Goal: Task Accomplishment & Management: Use online tool/utility

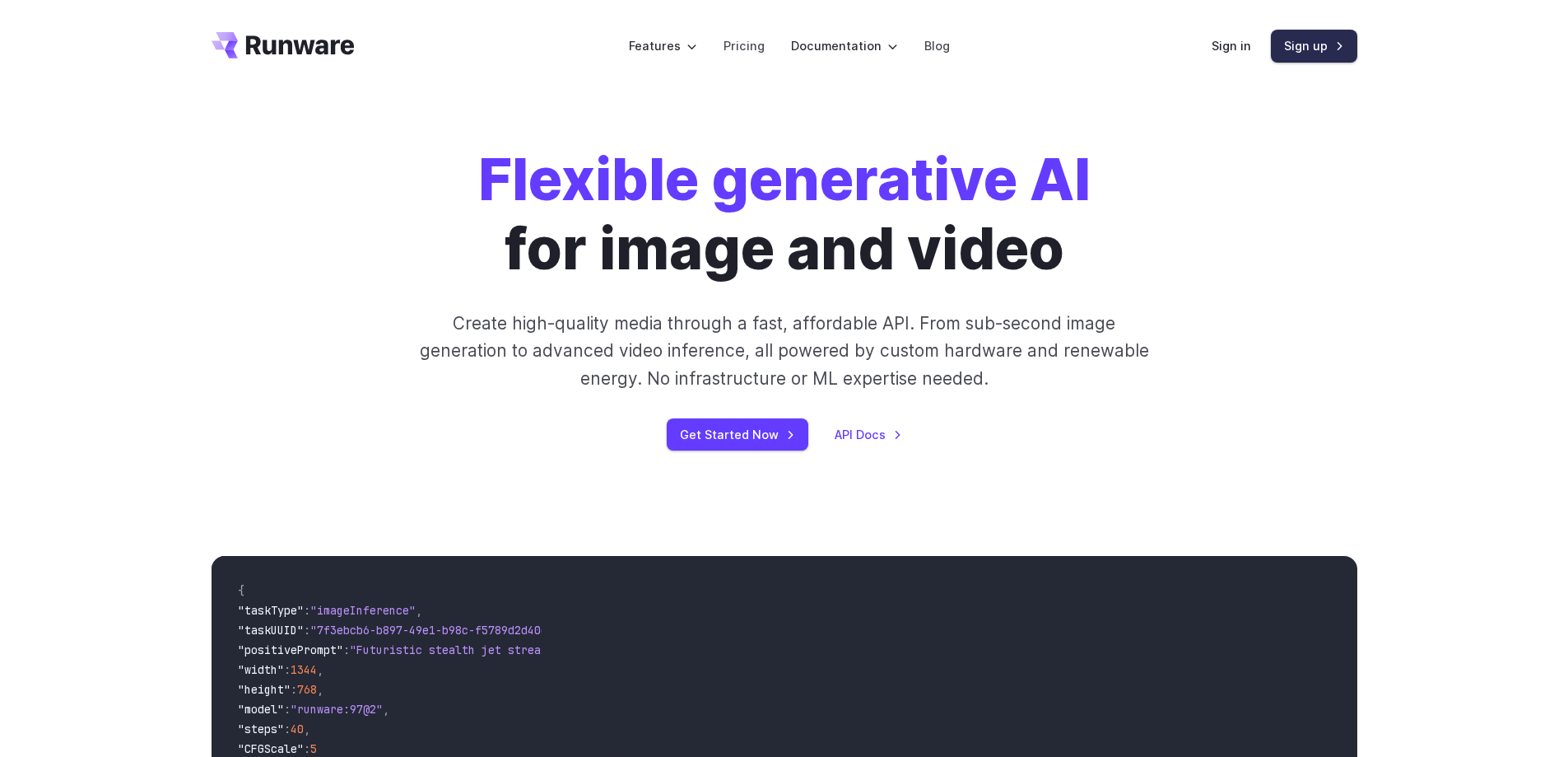
click at [1303, 44] on link "Sign up" at bounding box center [1314, 45] width 87 height 32
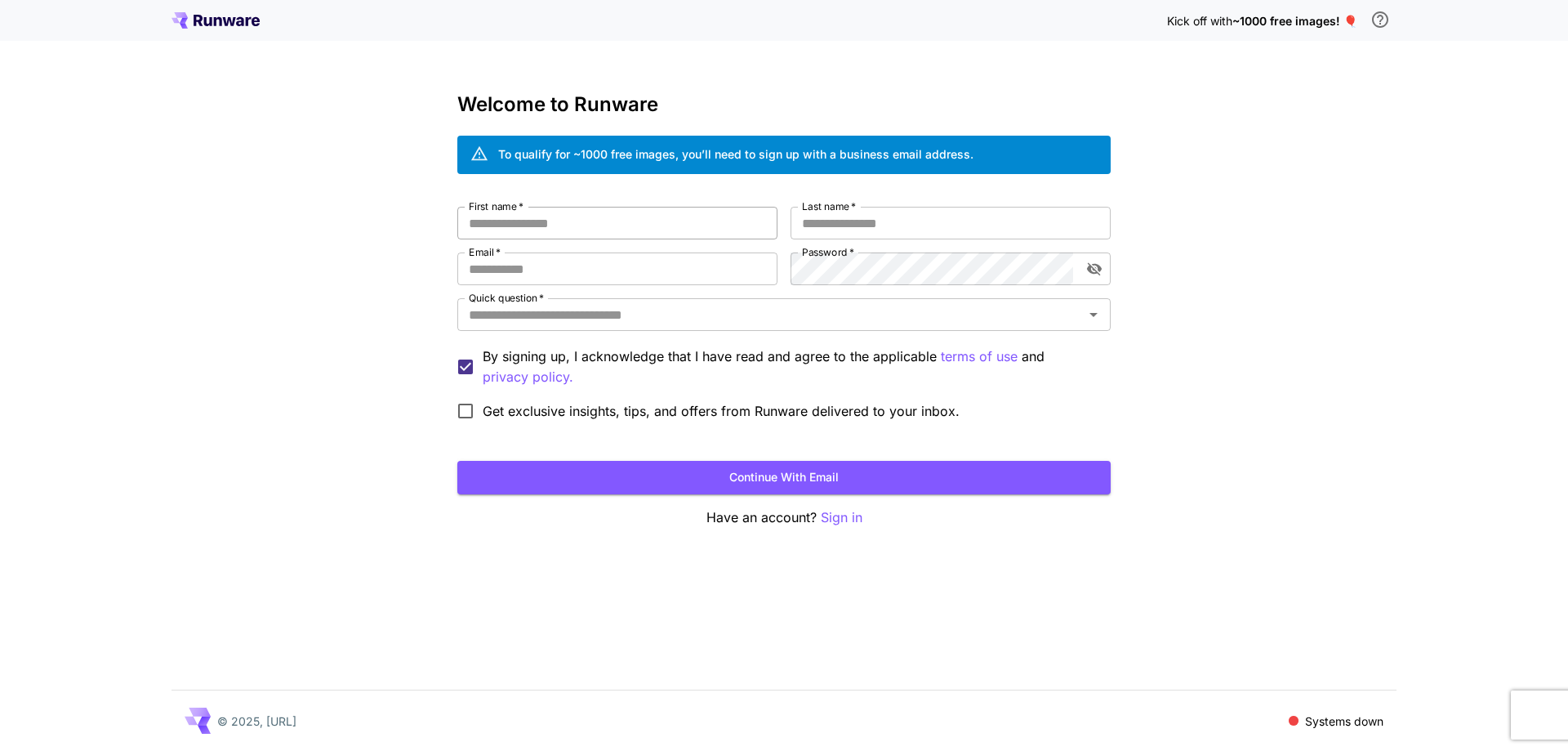
click at [538, 232] on input "First name   *" at bounding box center [617, 223] width 320 height 33
type input "*******"
click at [829, 227] on input "Last name   *" at bounding box center [950, 223] width 320 height 33
type input "*******"
click at [546, 265] on input "Email   *" at bounding box center [617, 268] width 320 height 33
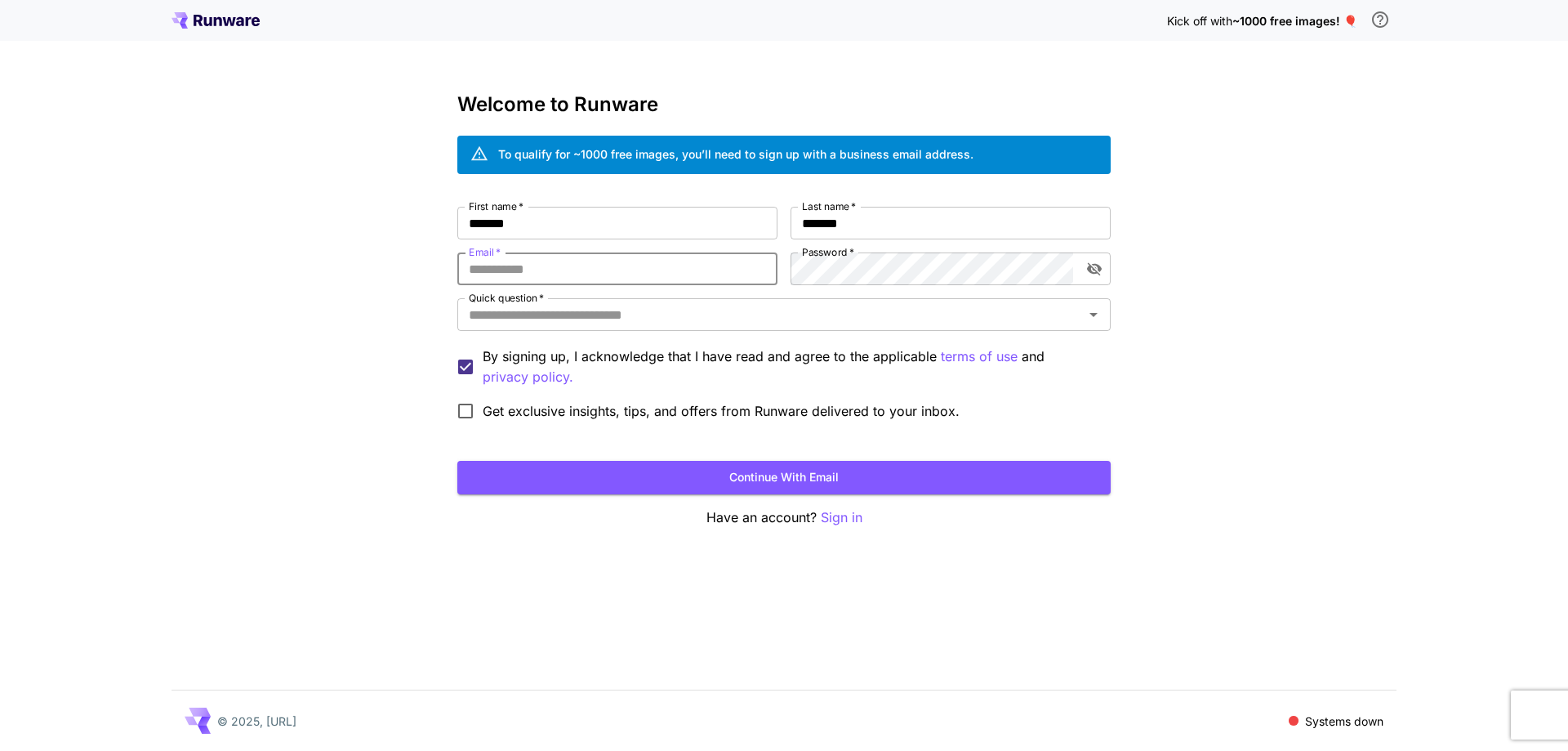
type input "**********"
click at [1093, 265] on icon "toggle password visibility" at bounding box center [1093, 268] width 15 height 13
click at [1204, 212] on div "**********" at bounding box center [784, 375] width 1568 height 751
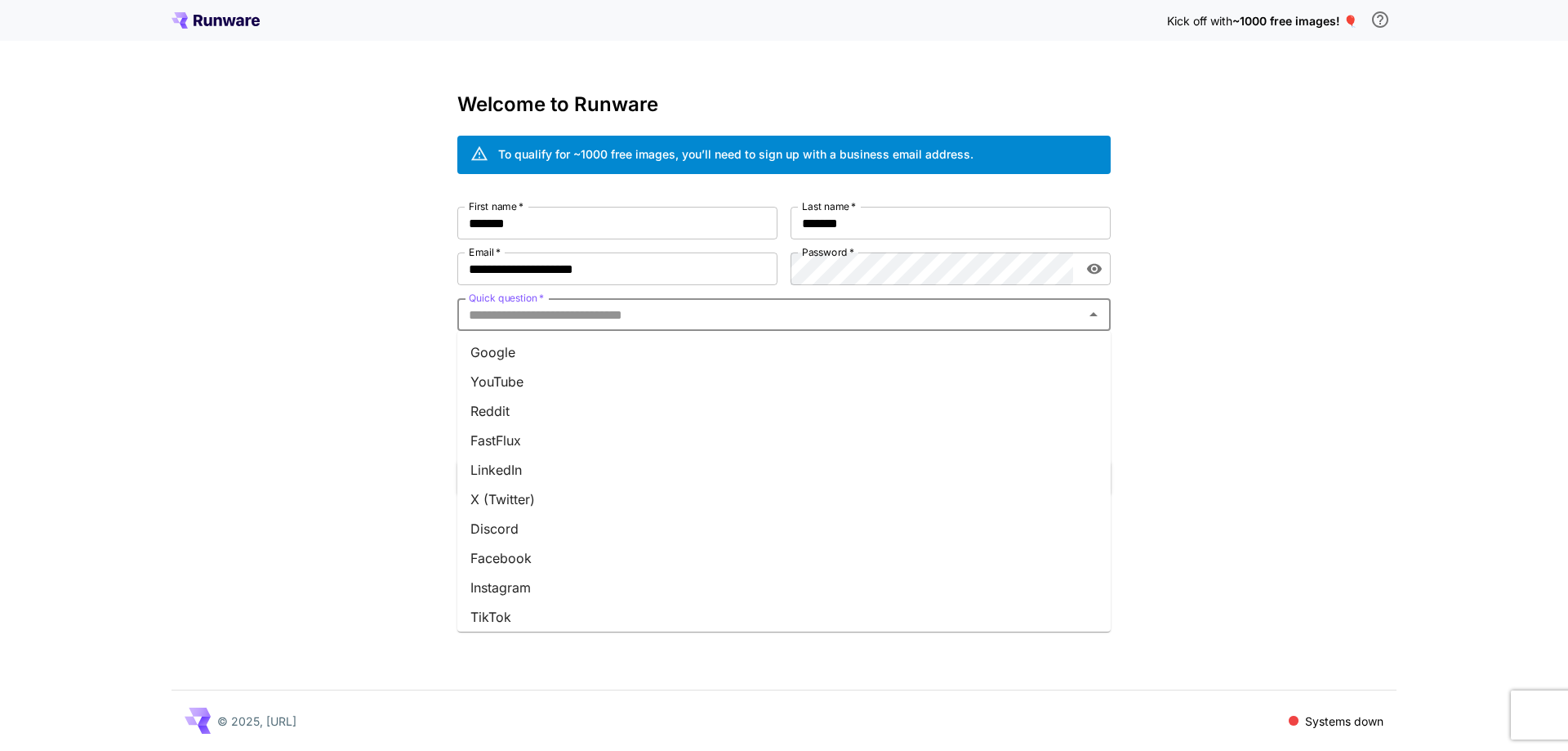
click at [517, 320] on input "Quick question   *" at bounding box center [770, 315] width 616 height 23
click at [513, 611] on li "Other" at bounding box center [784, 610] width 653 height 29
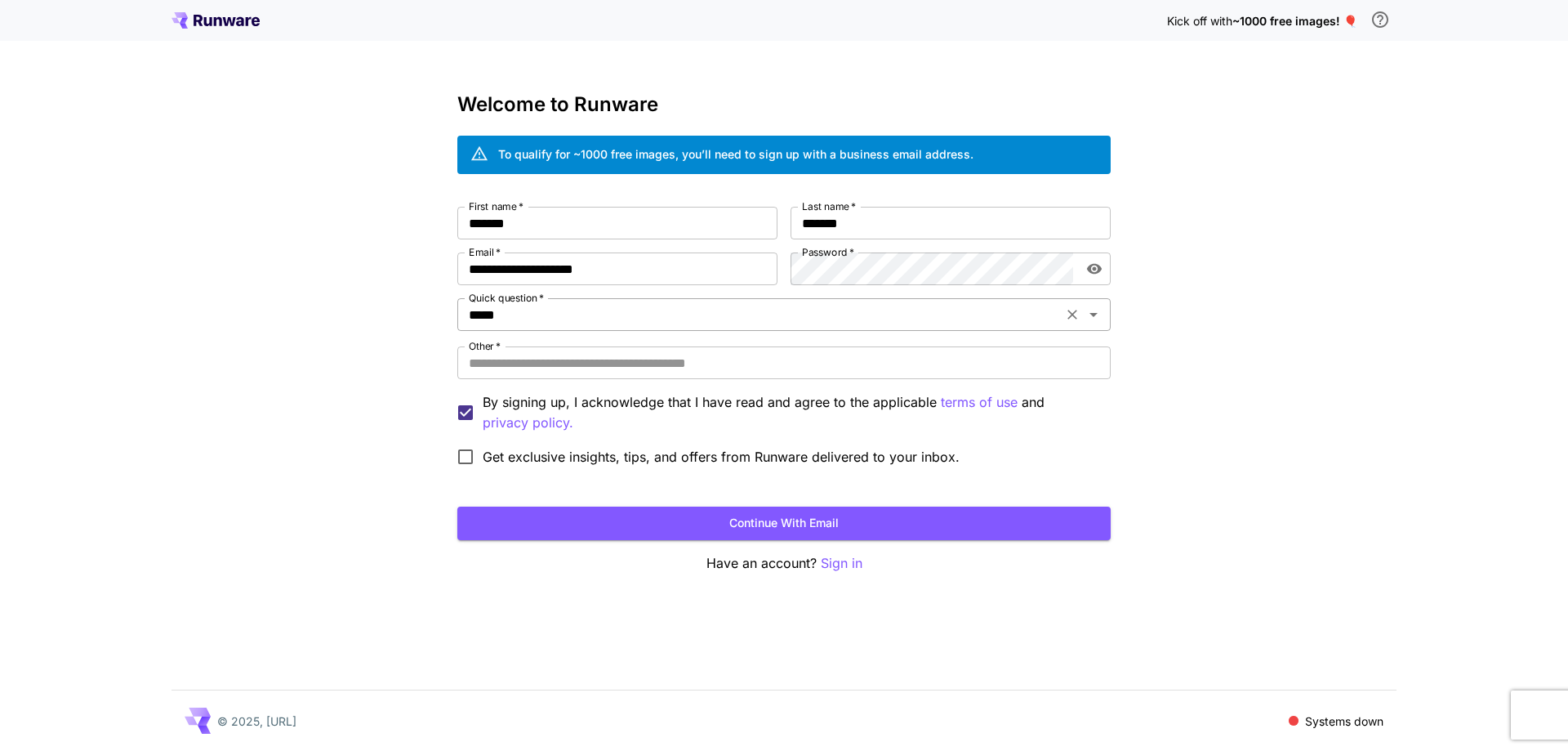
click at [509, 325] on input "*****" at bounding box center [759, 315] width 596 height 23
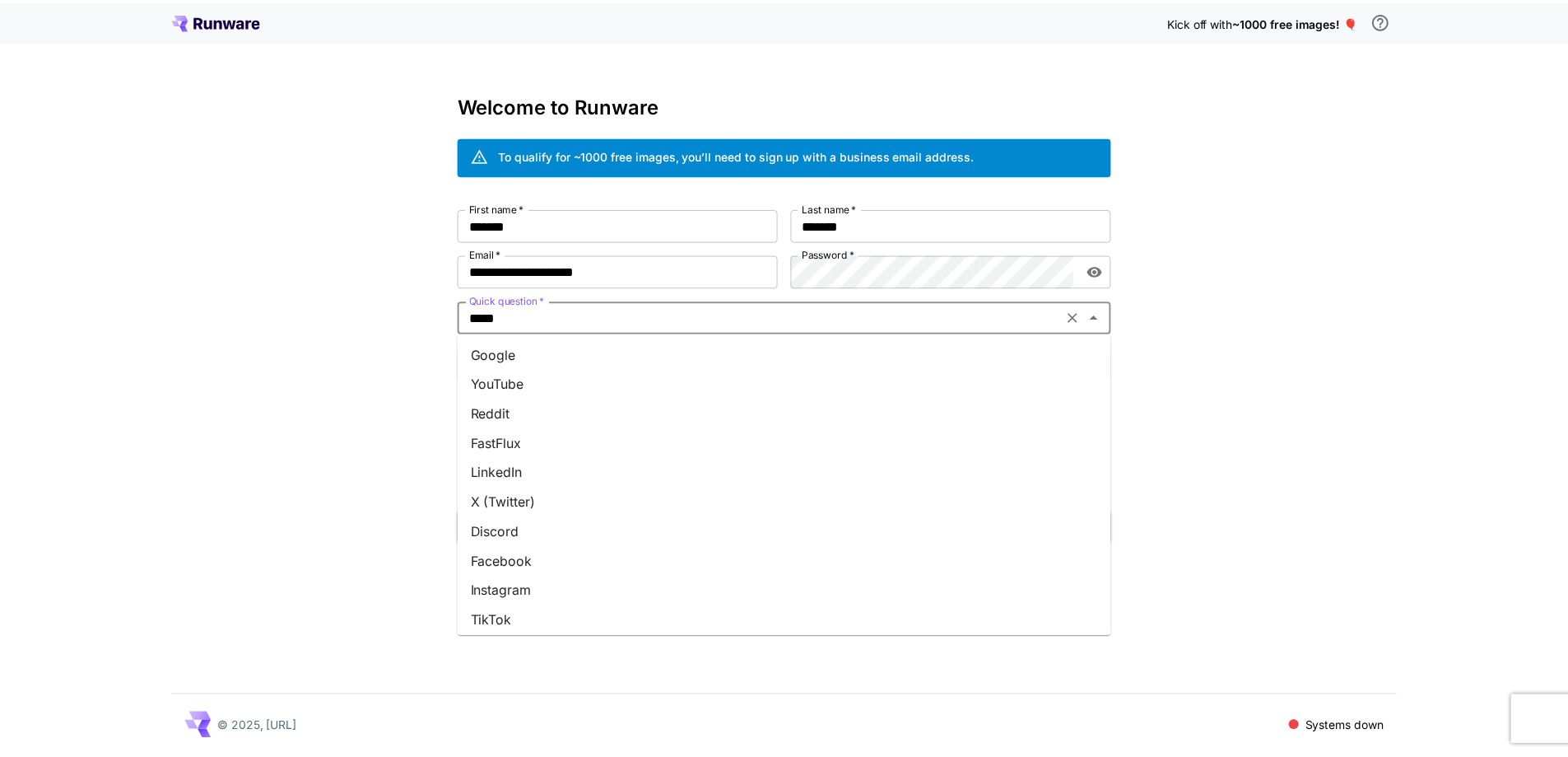
scroll to position [0, 0]
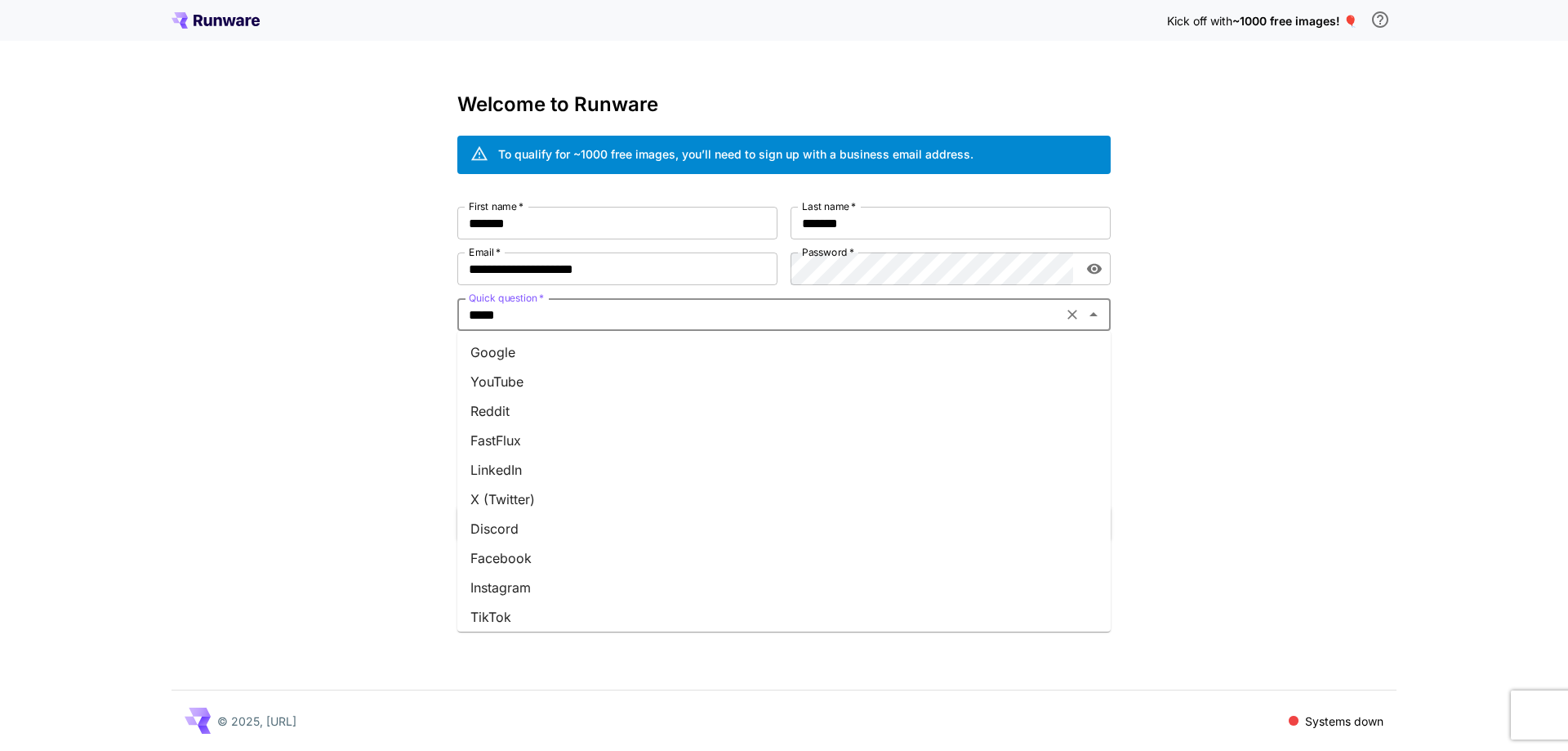
click at [528, 360] on li "Google" at bounding box center [784, 352] width 653 height 29
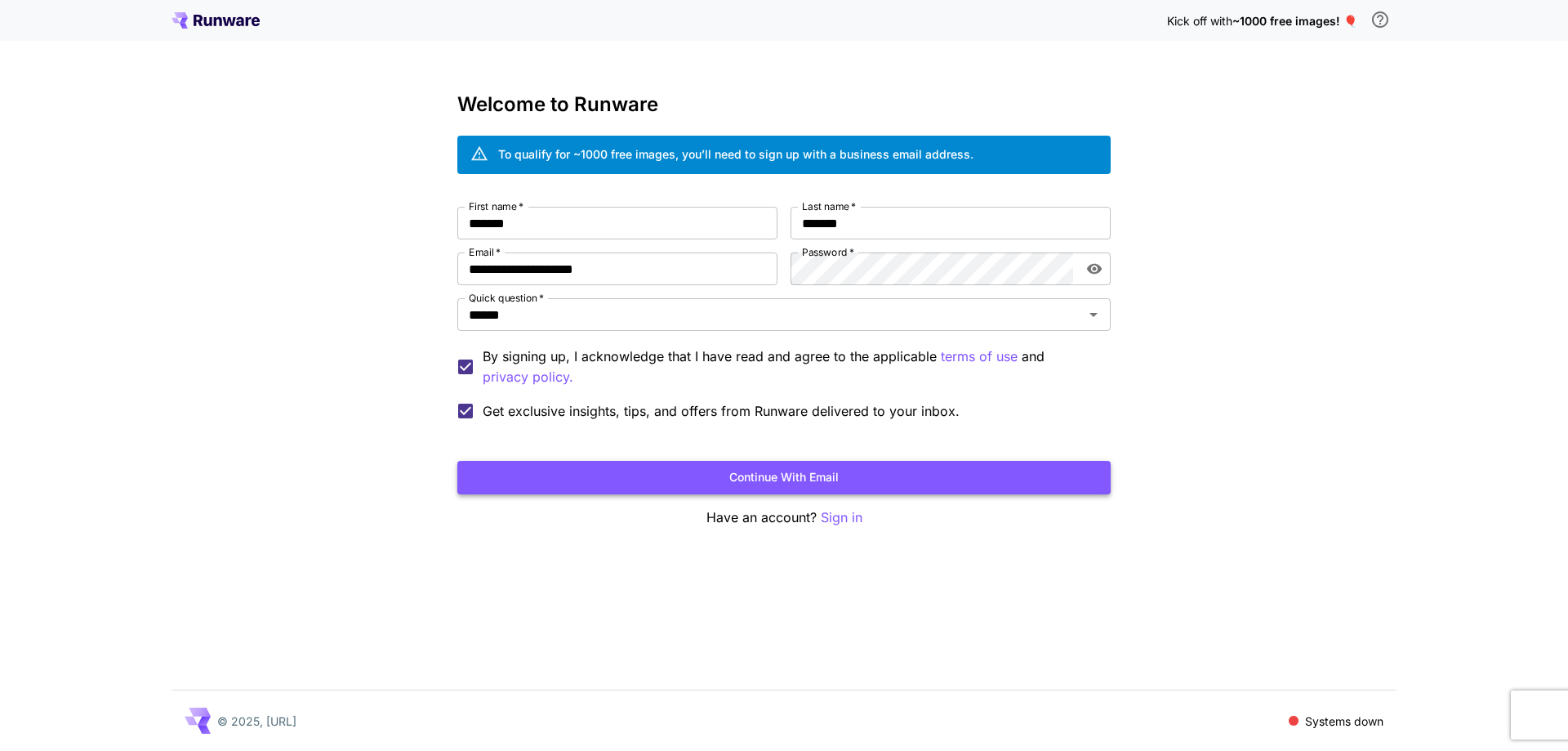
click at [734, 474] on button "Continue with email" at bounding box center [784, 477] width 653 height 34
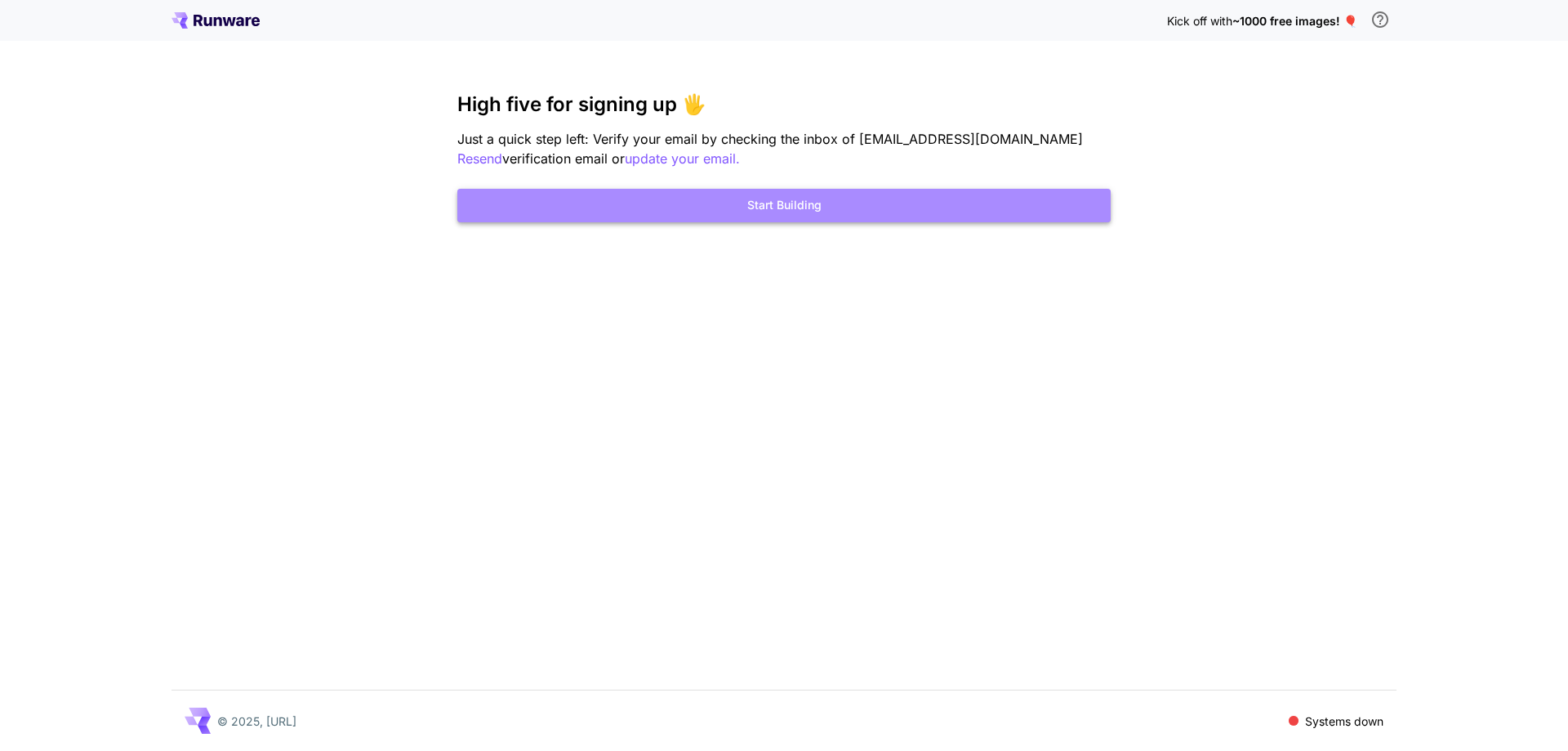
click at [756, 205] on button "Start Building" at bounding box center [784, 205] width 653 height 34
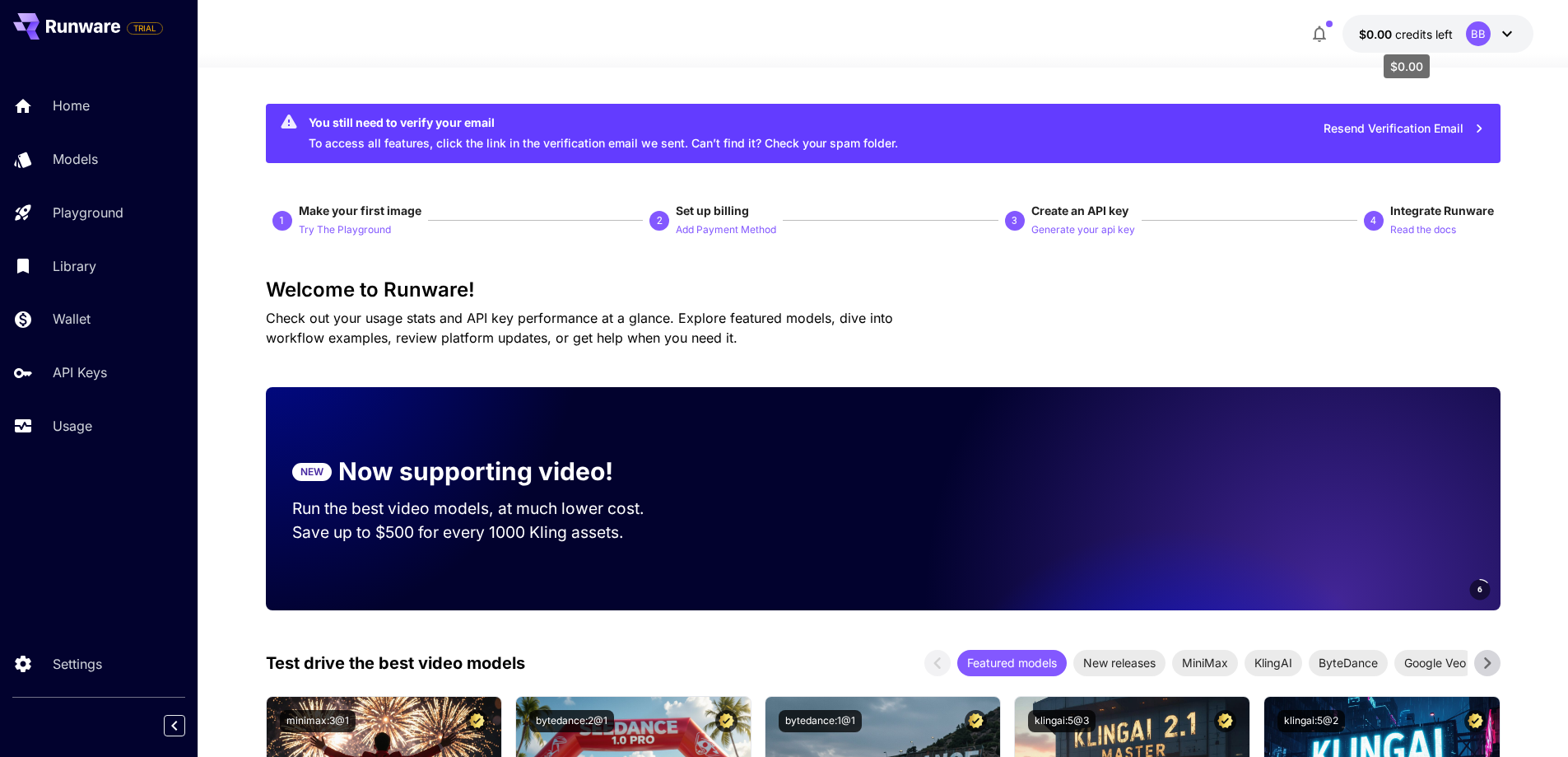
click at [1402, 36] on span "credits left" at bounding box center [1424, 34] width 58 height 14
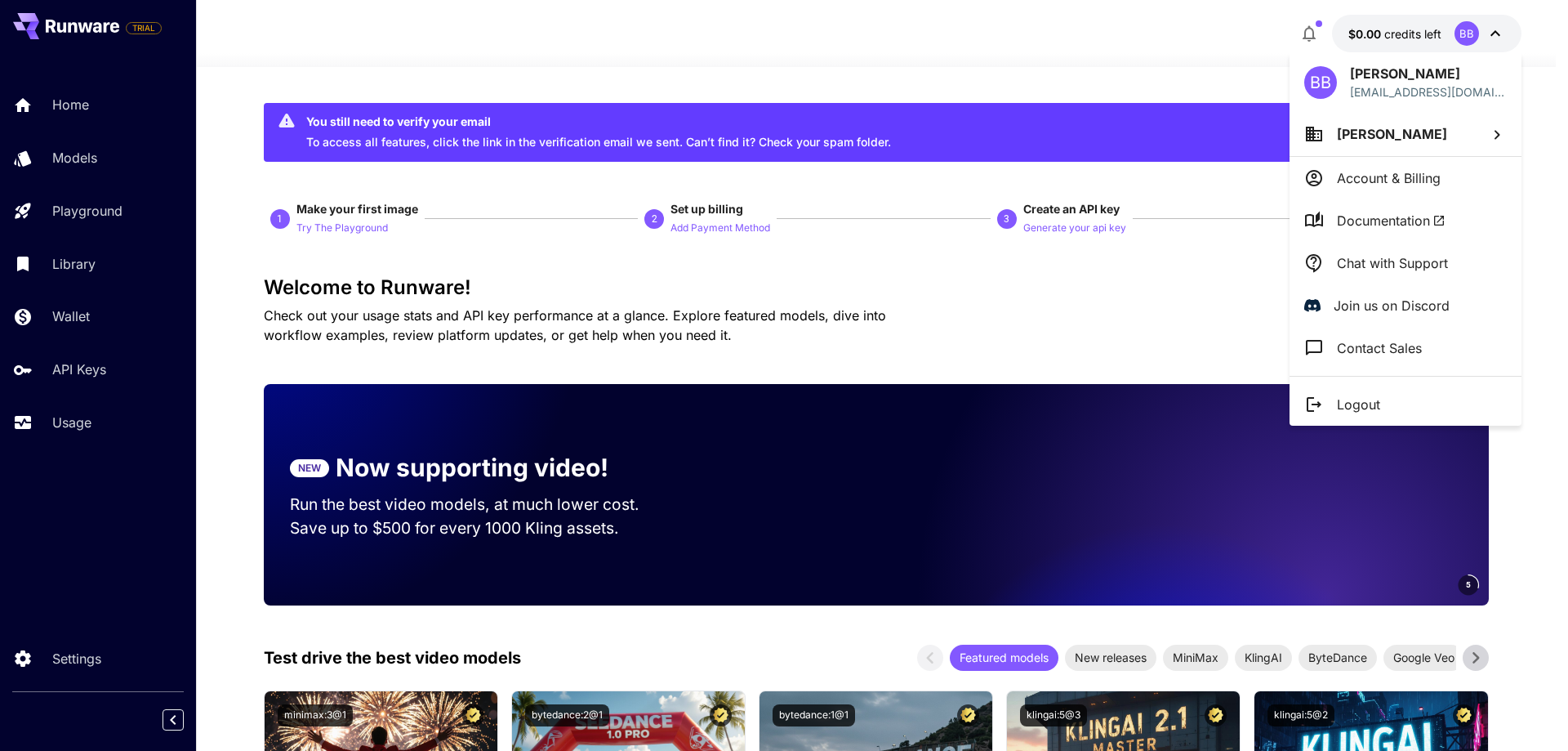
click at [1170, 66] on div at bounding box center [784, 375] width 1568 height 751
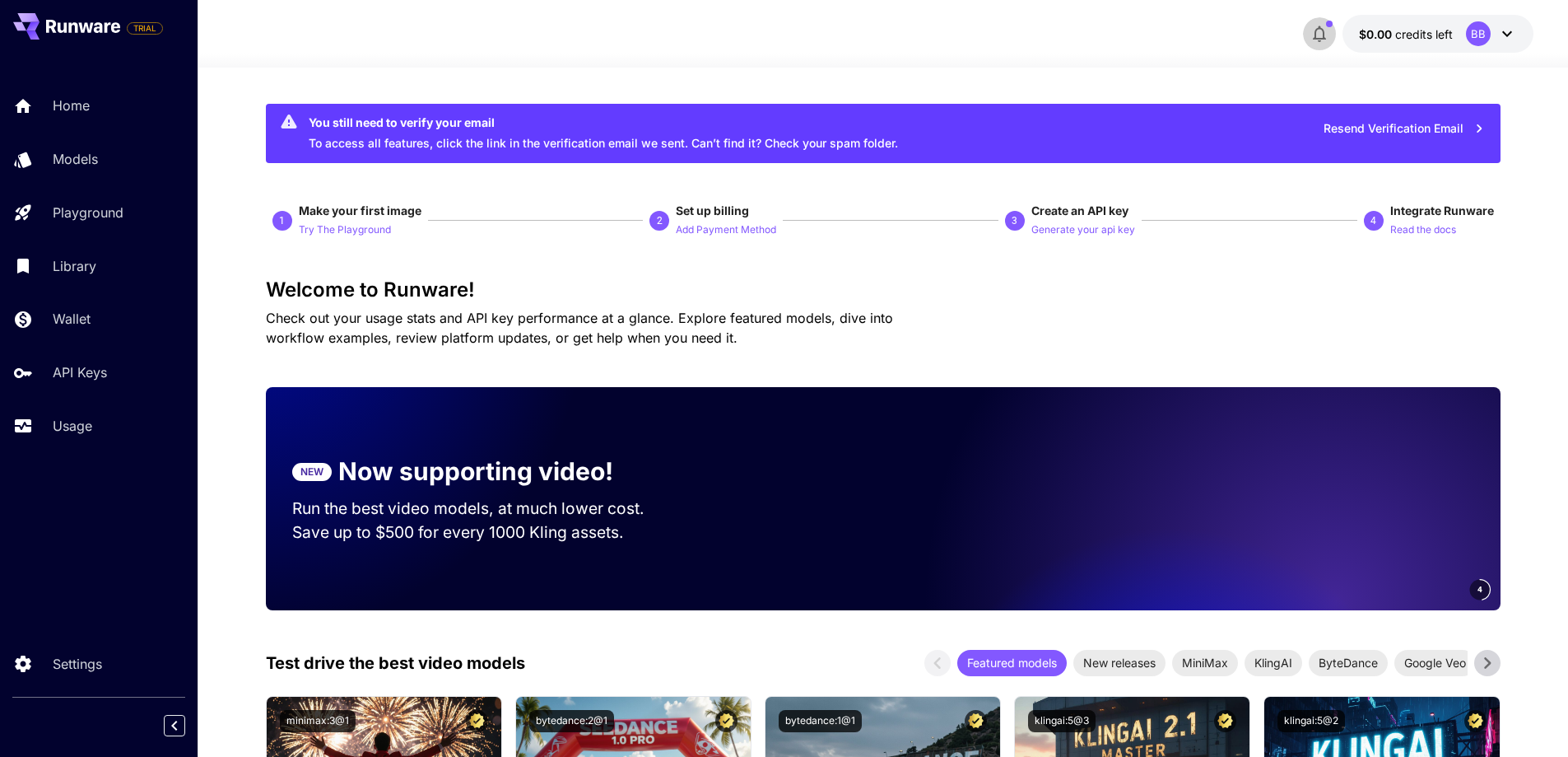
click at [1313, 35] on icon "button" at bounding box center [1319, 33] width 20 height 20
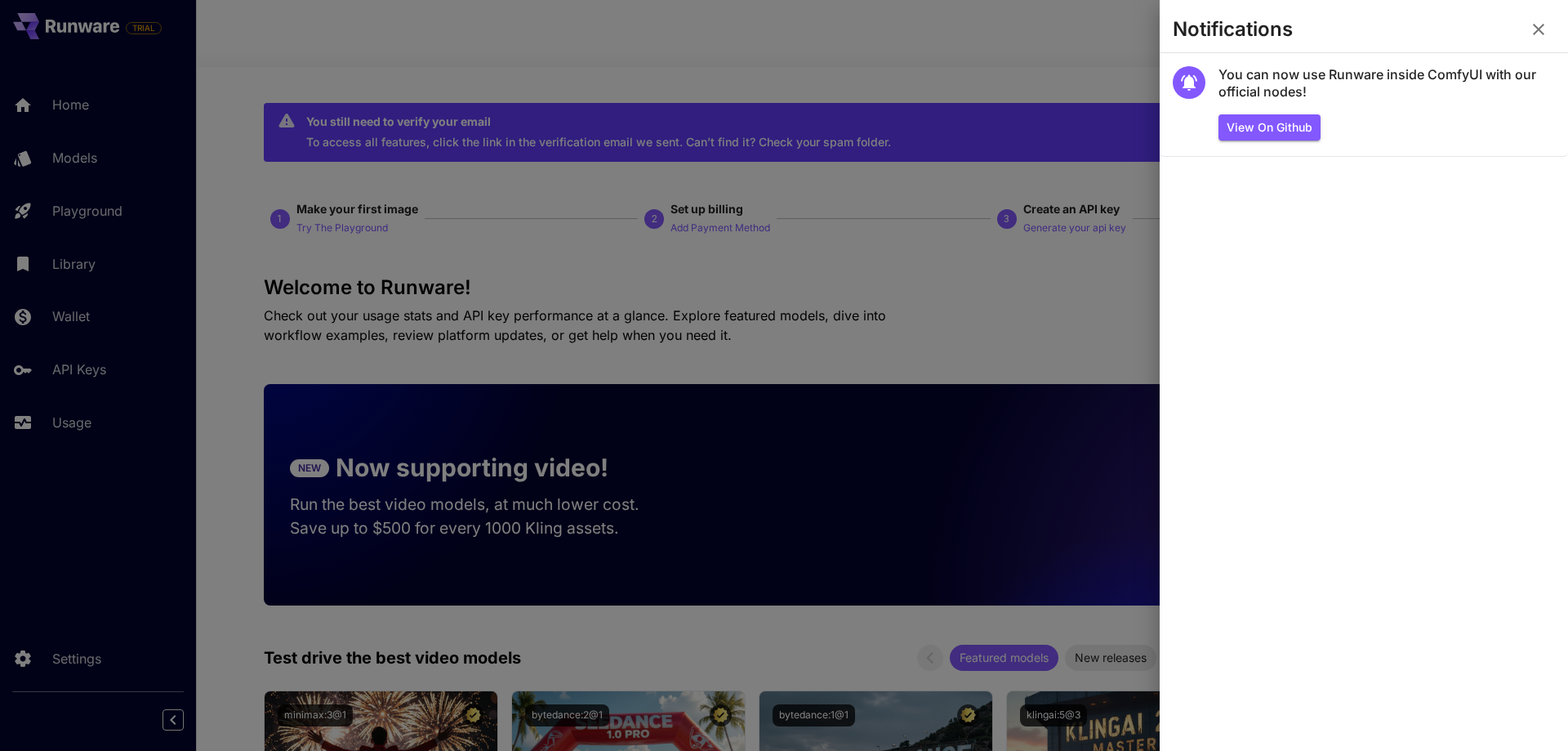
click at [1535, 30] on icon "button" at bounding box center [1538, 29] width 19 height 19
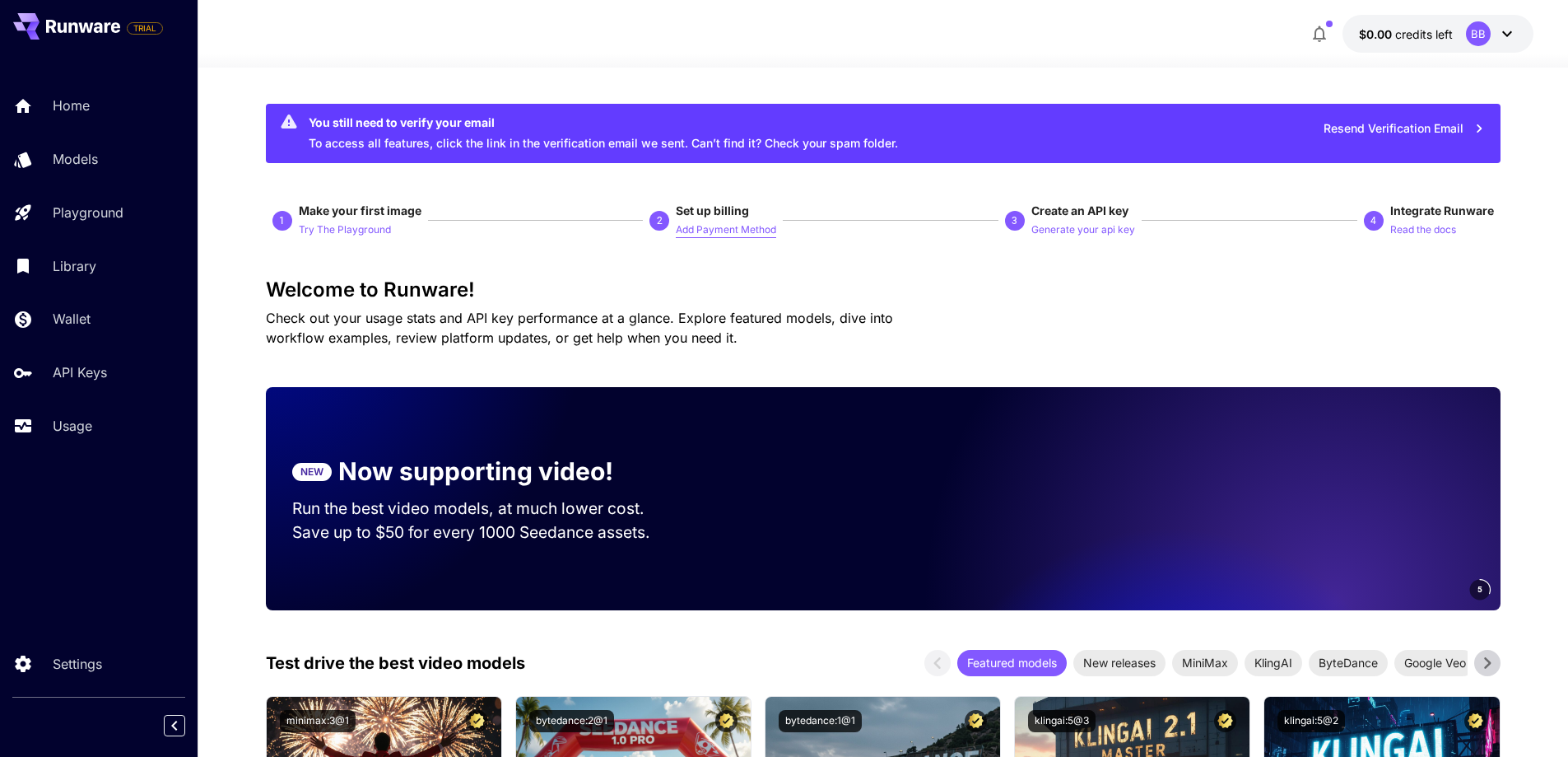
click at [702, 231] on p "Add Payment Method" at bounding box center [725, 231] width 101 height 16
click at [1072, 231] on p "Generate your api key" at bounding box center [1083, 231] width 103 height 16
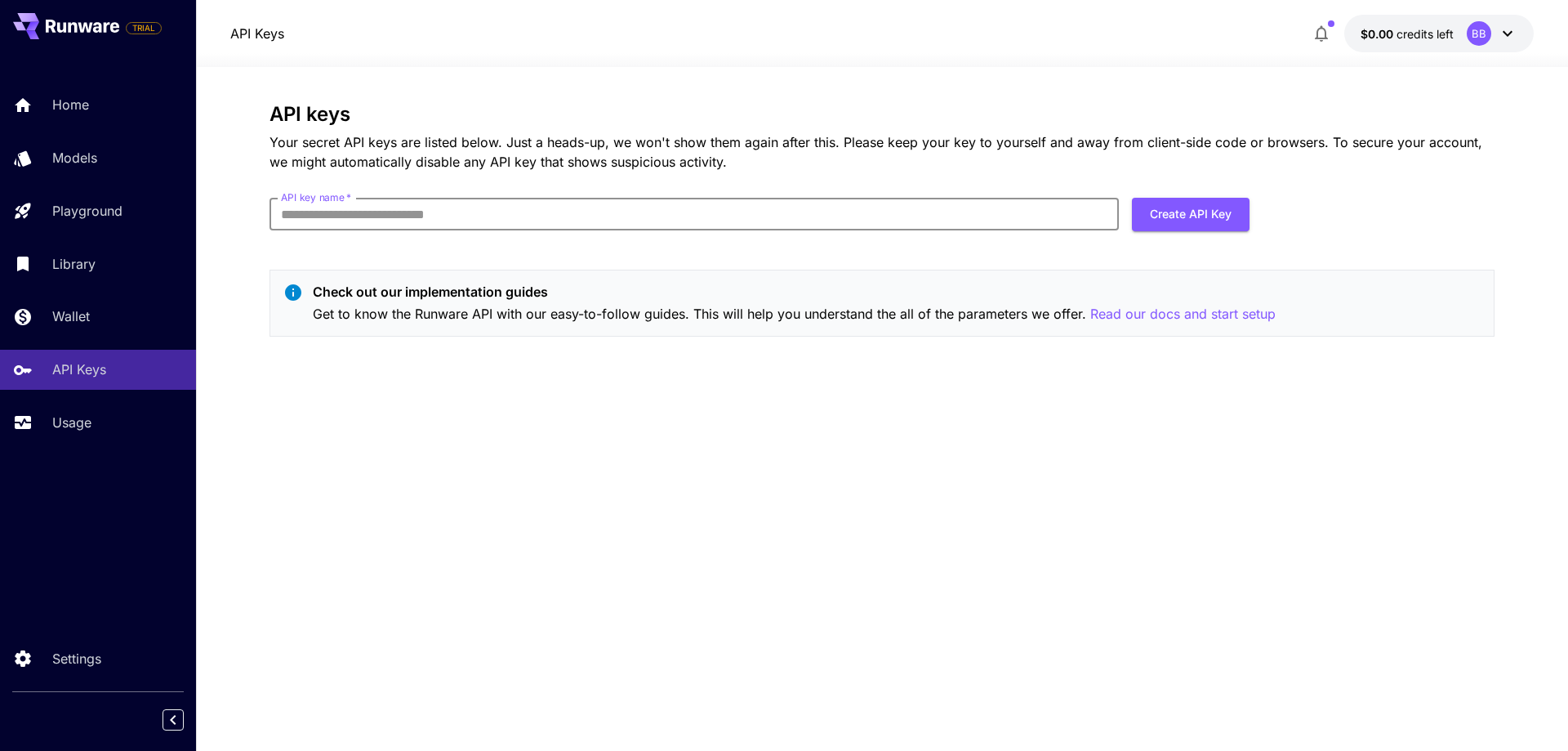
click at [465, 216] on input "API key name   *" at bounding box center [693, 214] width 849 height 33
click at [732, 251] on div "API keys Your secret API keys are listed below. Just a heads-up, we won't show …" at bounding box center [881, 226] width 1224 height 247
click at [372, 211] on input "API key name   *" at bounding box center [693, 214] width 849 height 33
type input "*"
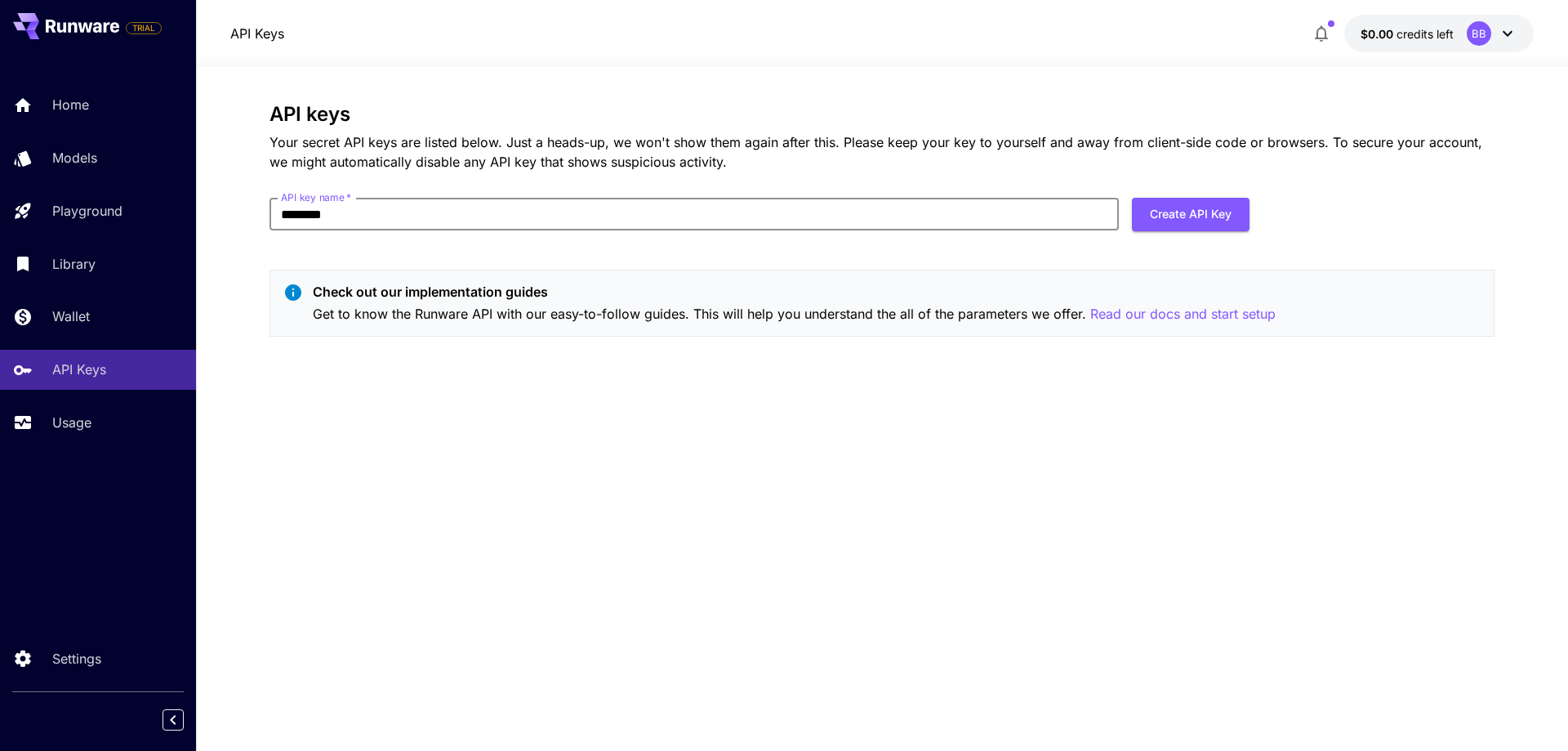
type input "**********"
click at [618, 444] on div "**********" at bounding box center [881, 408] width 1224 height 611
click at [1153, 222] on button "Create API Key" at bounding box center [1189, 214] width 117 height 34
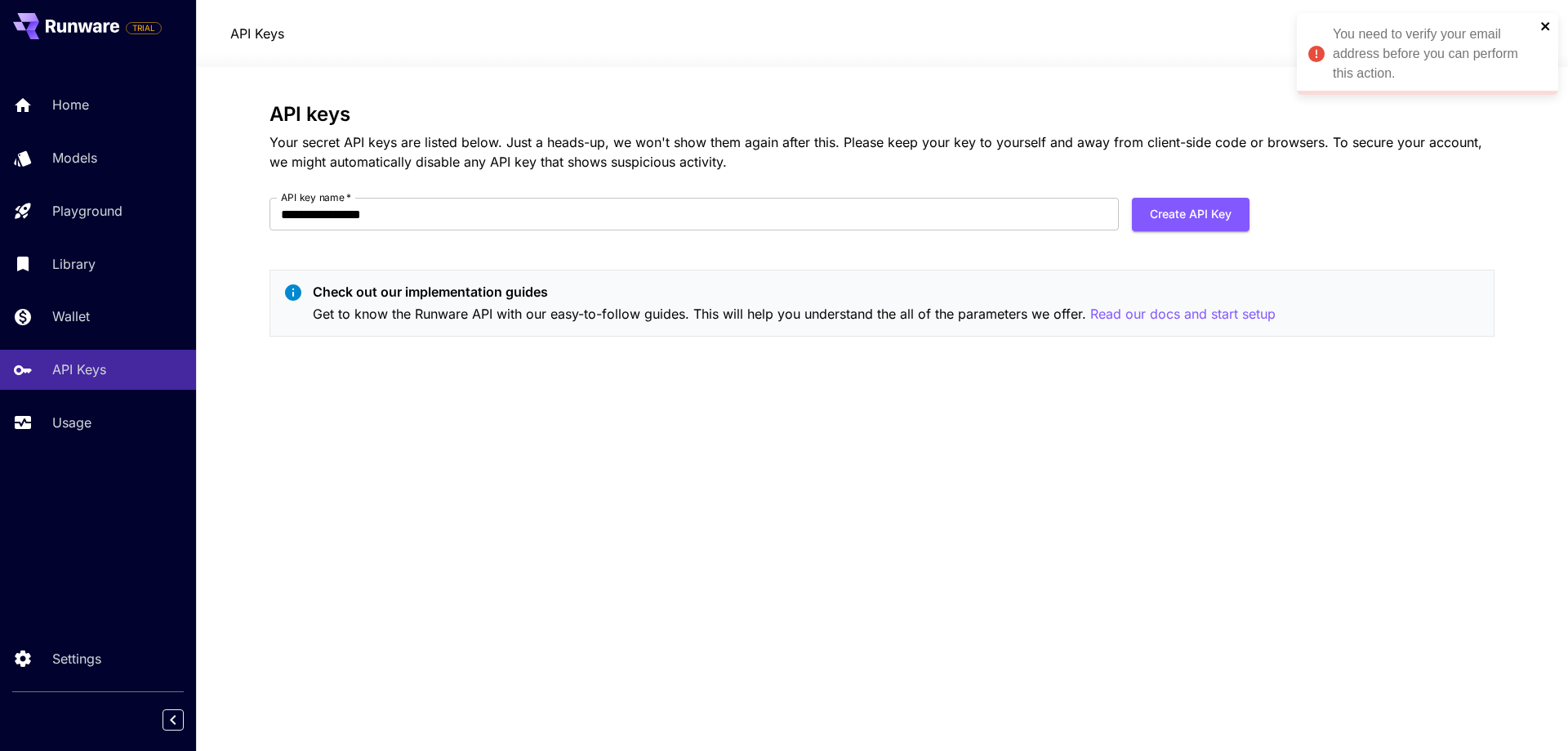
click at [1545, 28] on icon "close" at bounding box center [1546, 25] width 12 height 13
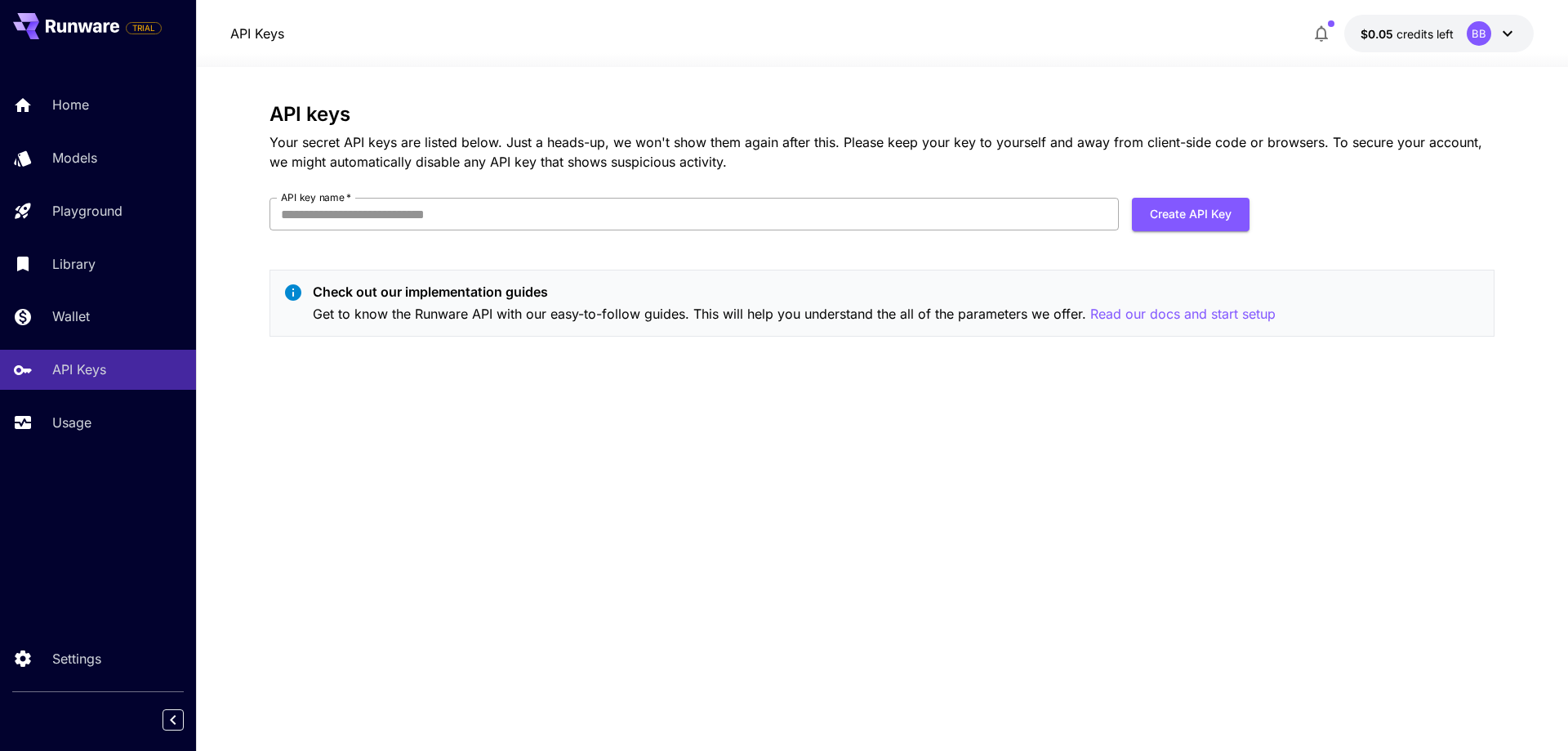
click at [304, 216] on input "API key name   *" at bounding box center [693, 214] width 849 height 33
type input "**********"
click at [1178, 206] on button "Create API Key" at bounding box center [1189, 214] width 117 height 34
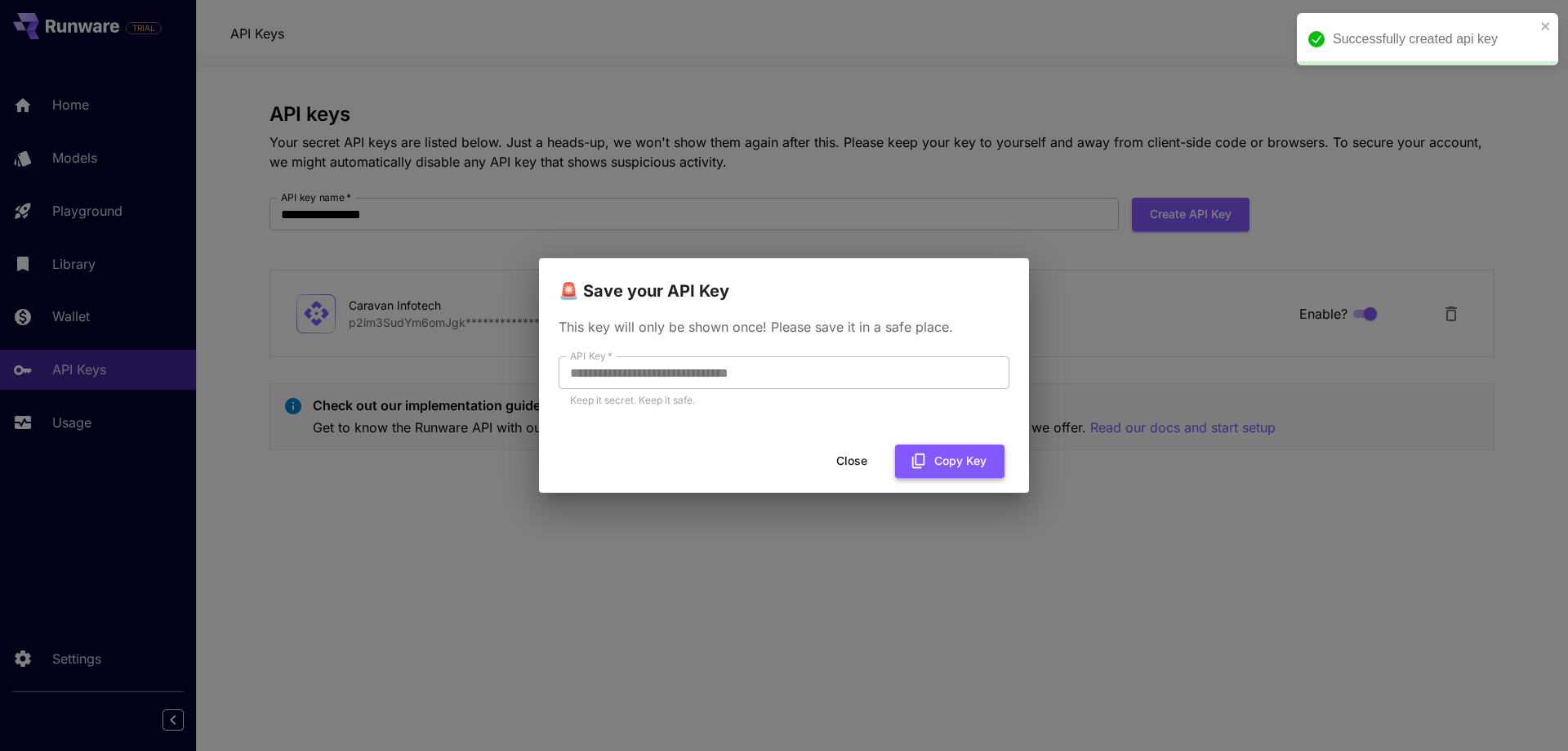
click at [954, 465] on button "Copy Key" at bounding box center [949, 461] width 109 height 34
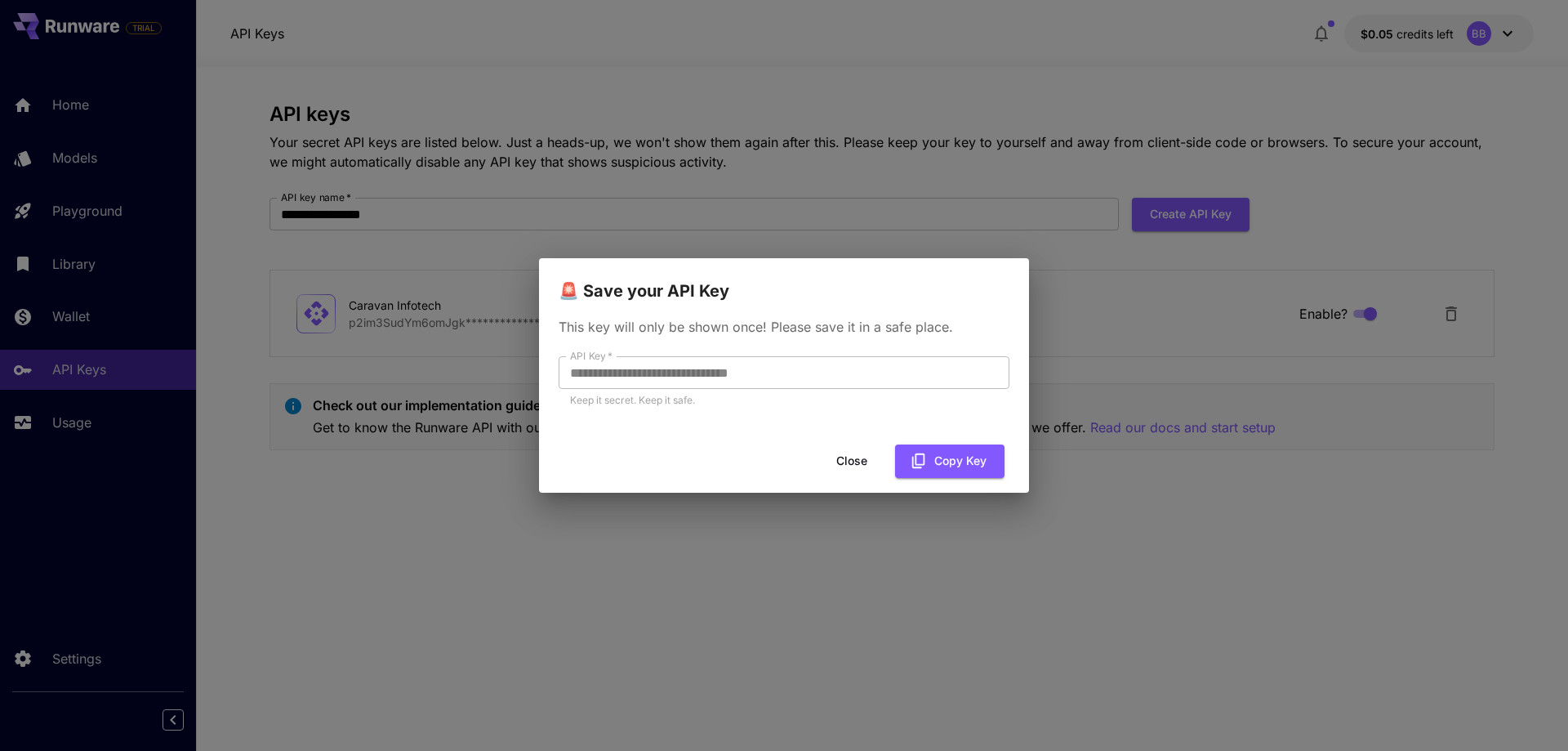
click at [871, 460] on button "Close" at bounding box center [851, 461] width 74 height 34
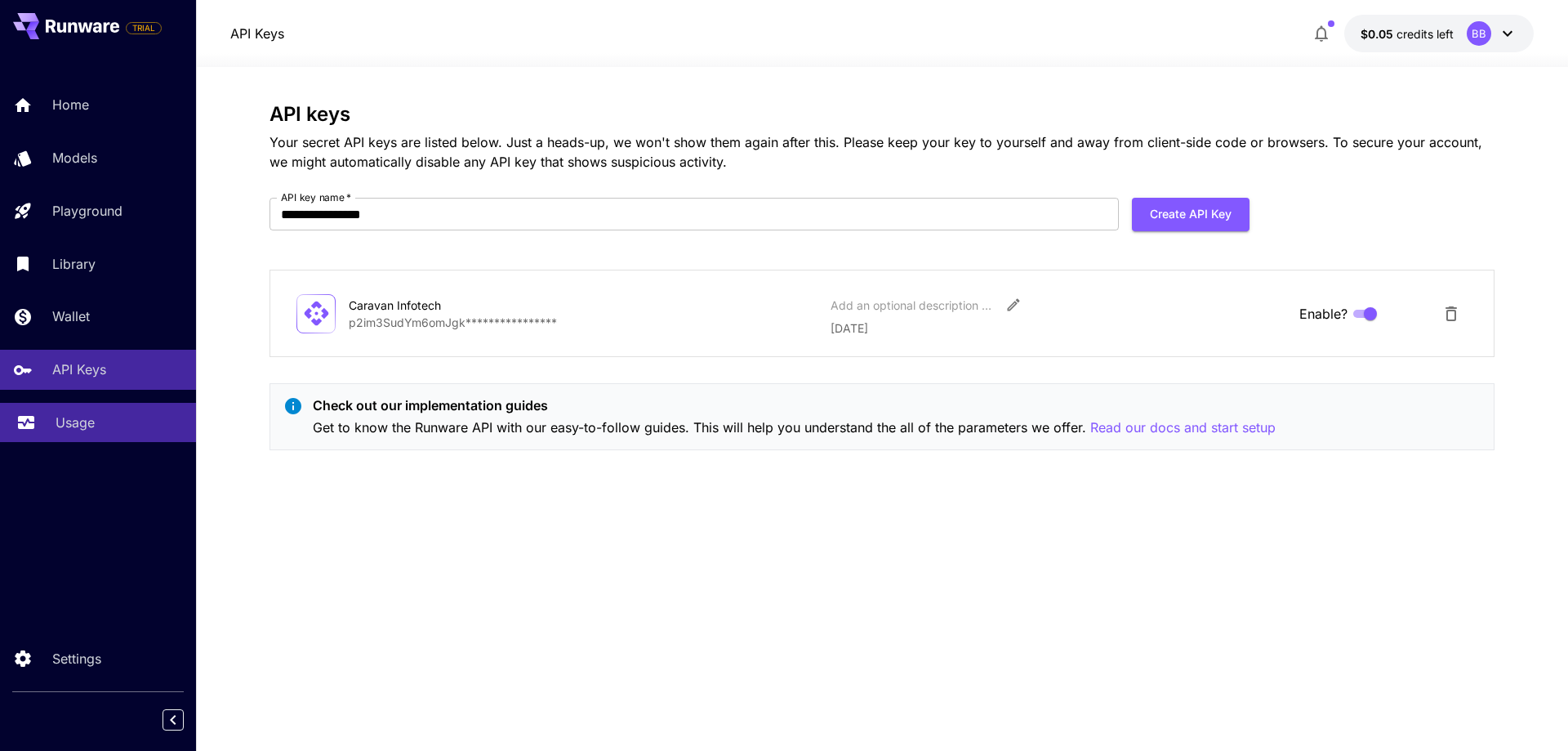
click at [76, 419] on p "Usage" at bounding box center [75, 422] width 39 height 19
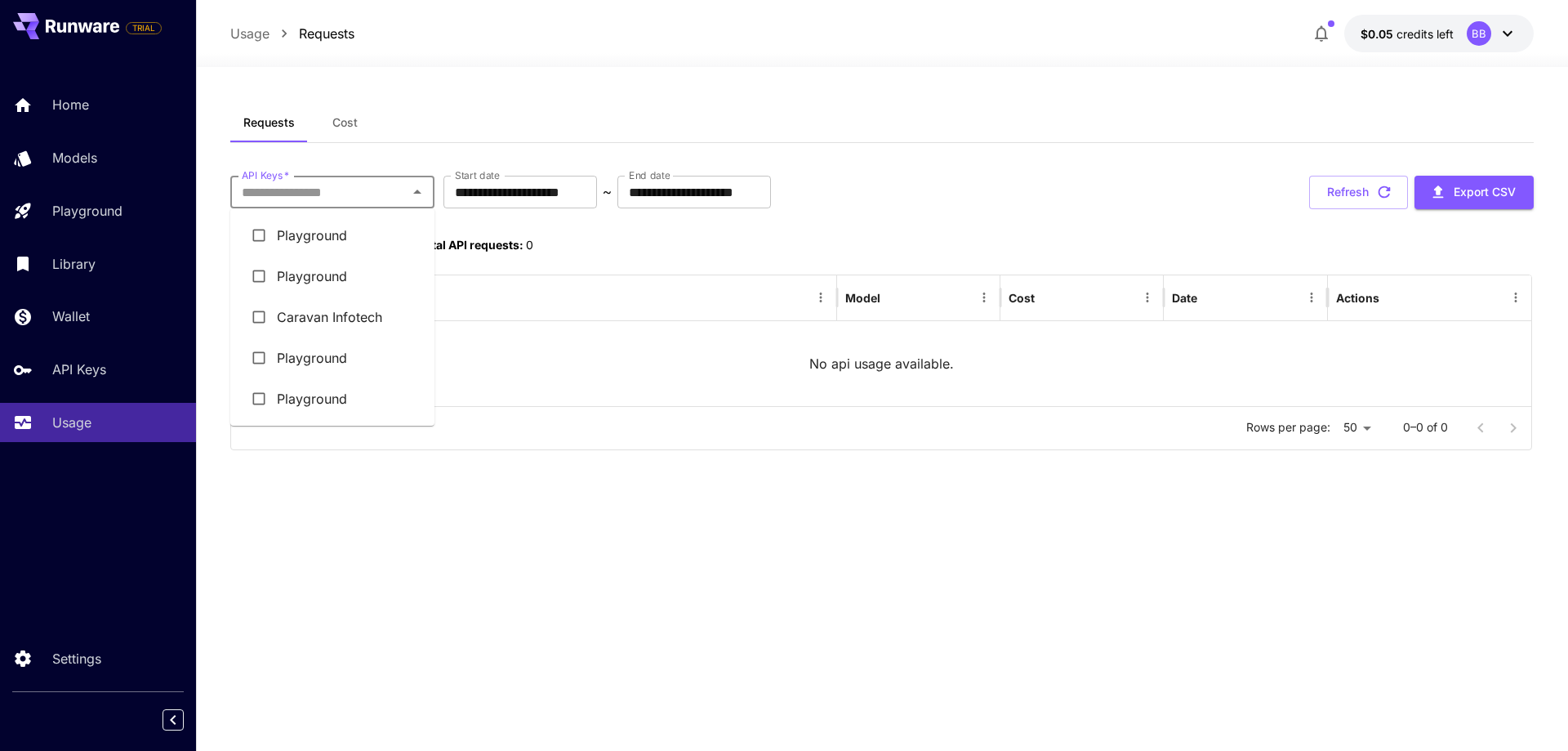
click at [310, 182] on input "API Keys   *" at bounding box center [319, 192] width 168 height 23
click at [324, 312] on li "Caravan Infotech" at bounding box center [332, 317] width 204 height 41
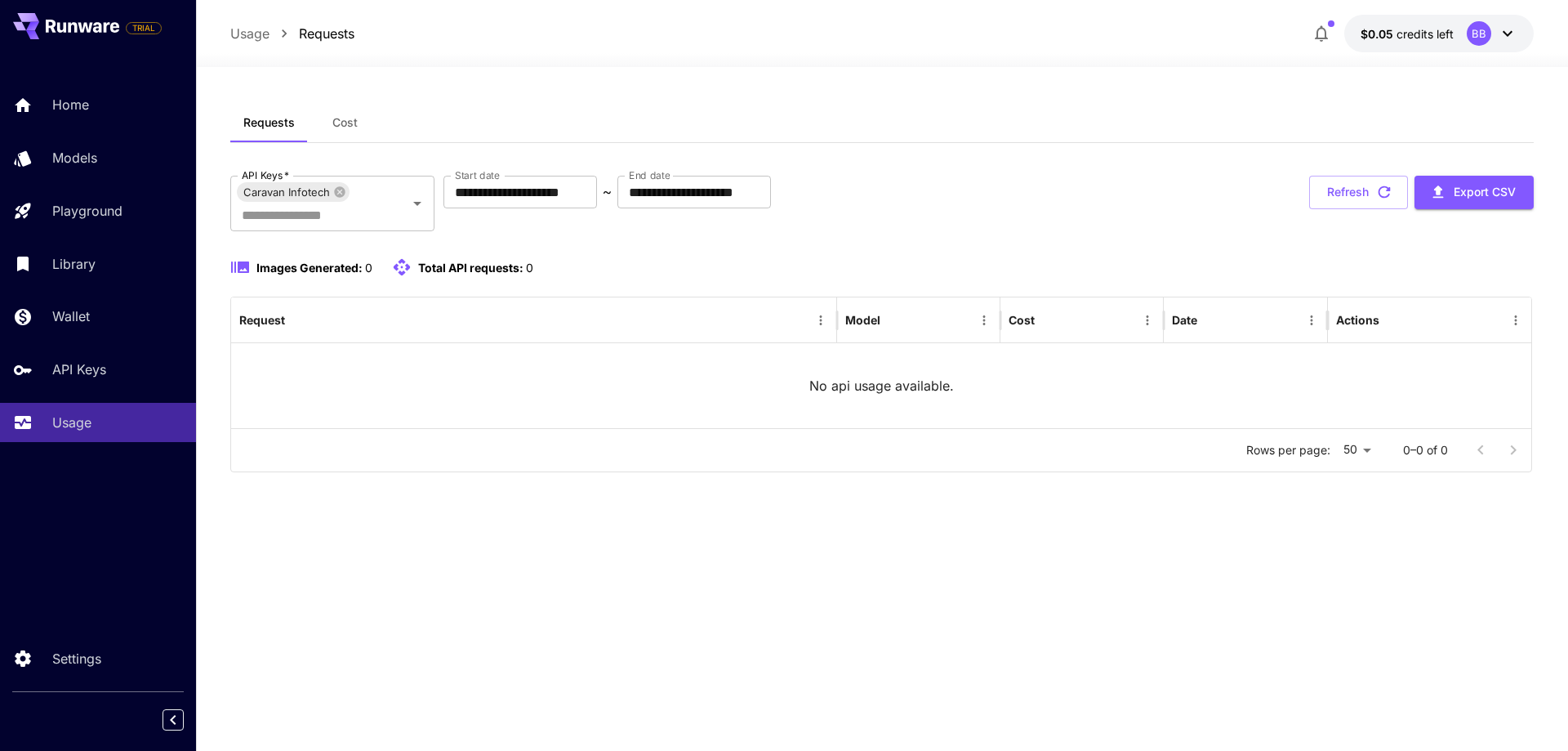
click at [1095, 178] on div "**********" at bounding box center [881, 203] width 1303 height 55
click at [353, 122] on span "Cost" at bounding box center [345, 122] width 25 height 15
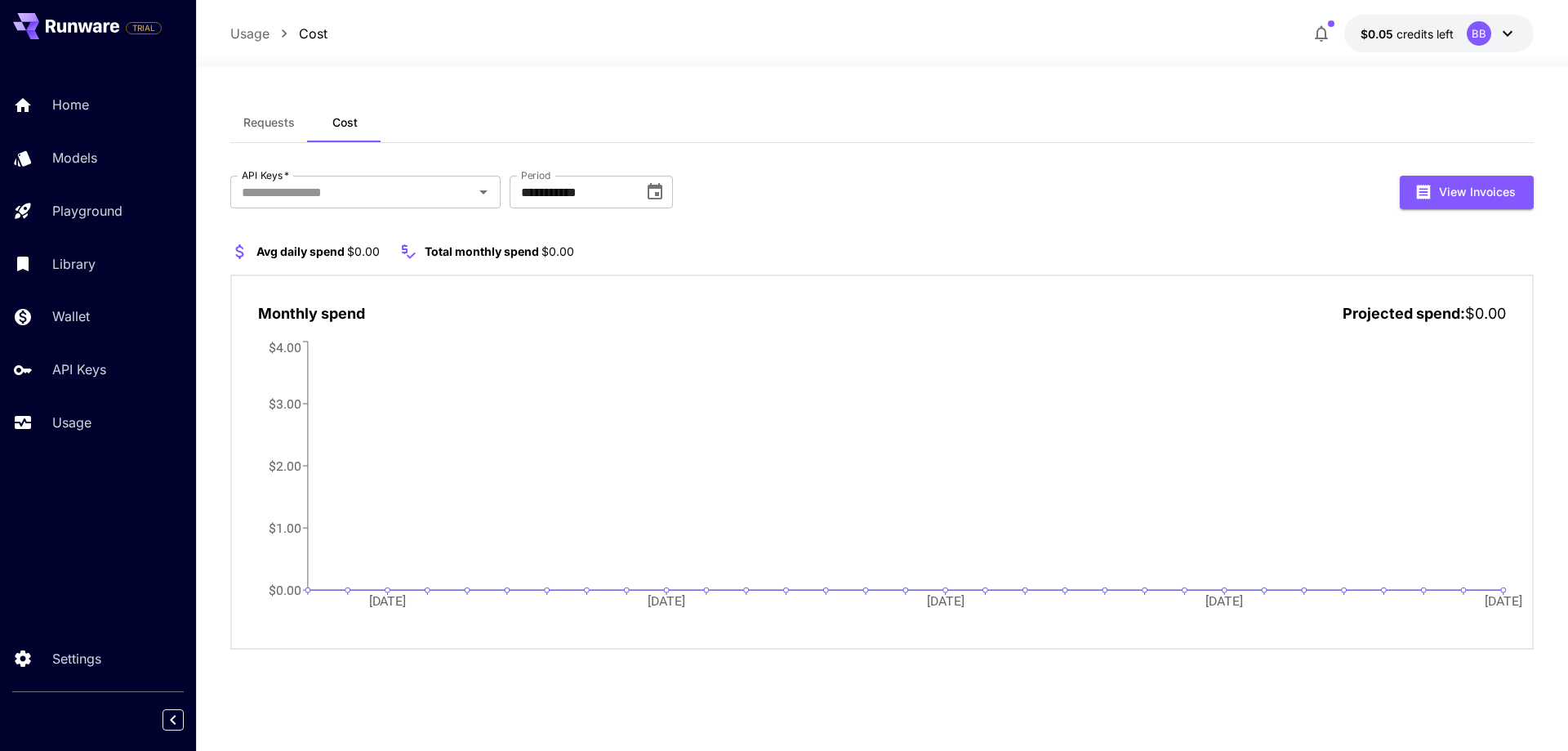
click at [261, 118] on span "Requests" at bounding box center [268, 122] width 51 height 15
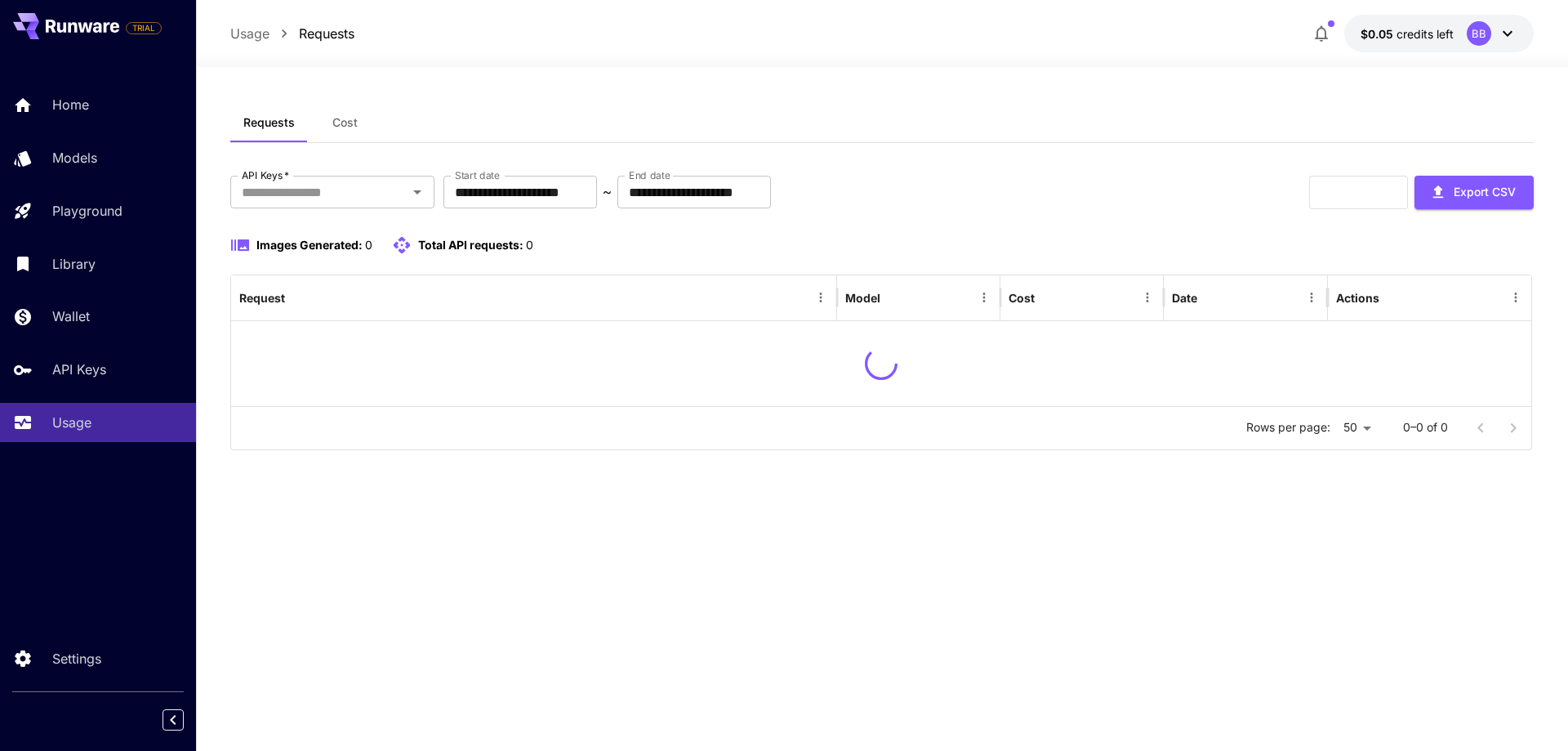
click at [463, 110] on div "Requests Cost" at bounding box center [881, 122] width 1303 height 40
click at [115, 356] on link "API Keys" at bounding box center [98, 369] width 196 height 40
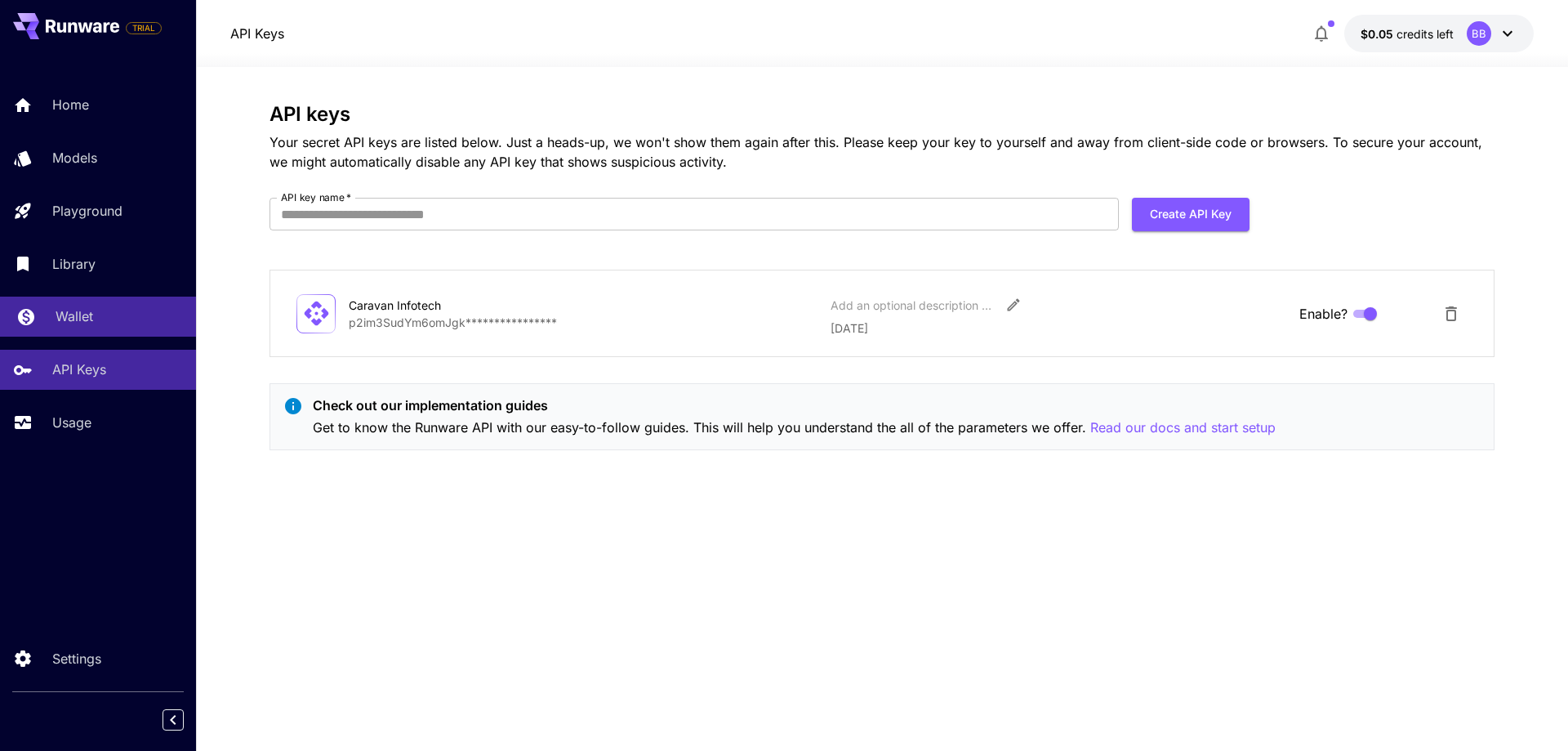
click at [94, 301] on link "Wallet" at bounding box center [98, 316] width 196 height 40
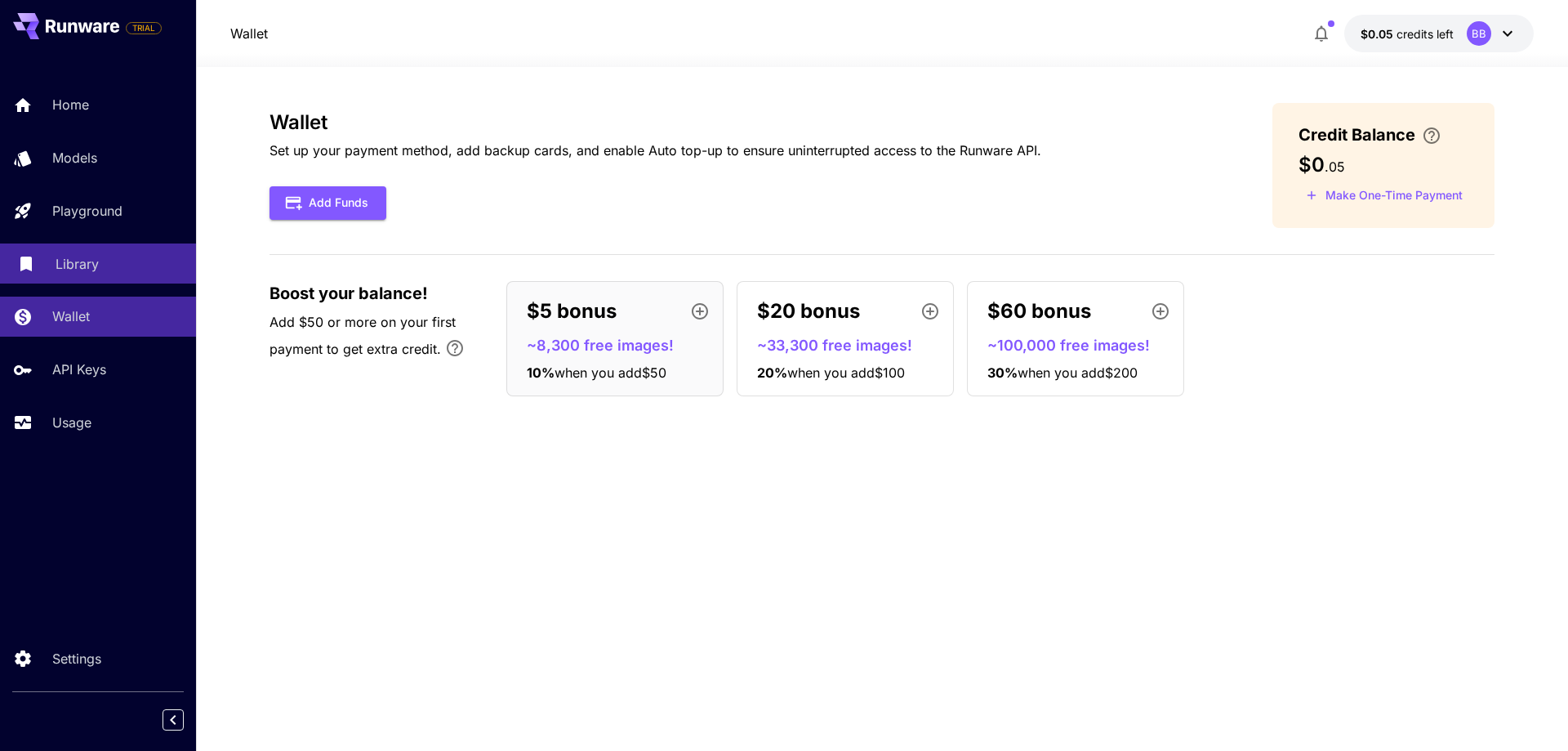
click at [84, 274] on link "Library" at bounding box center [98, 263] width 196 height 40
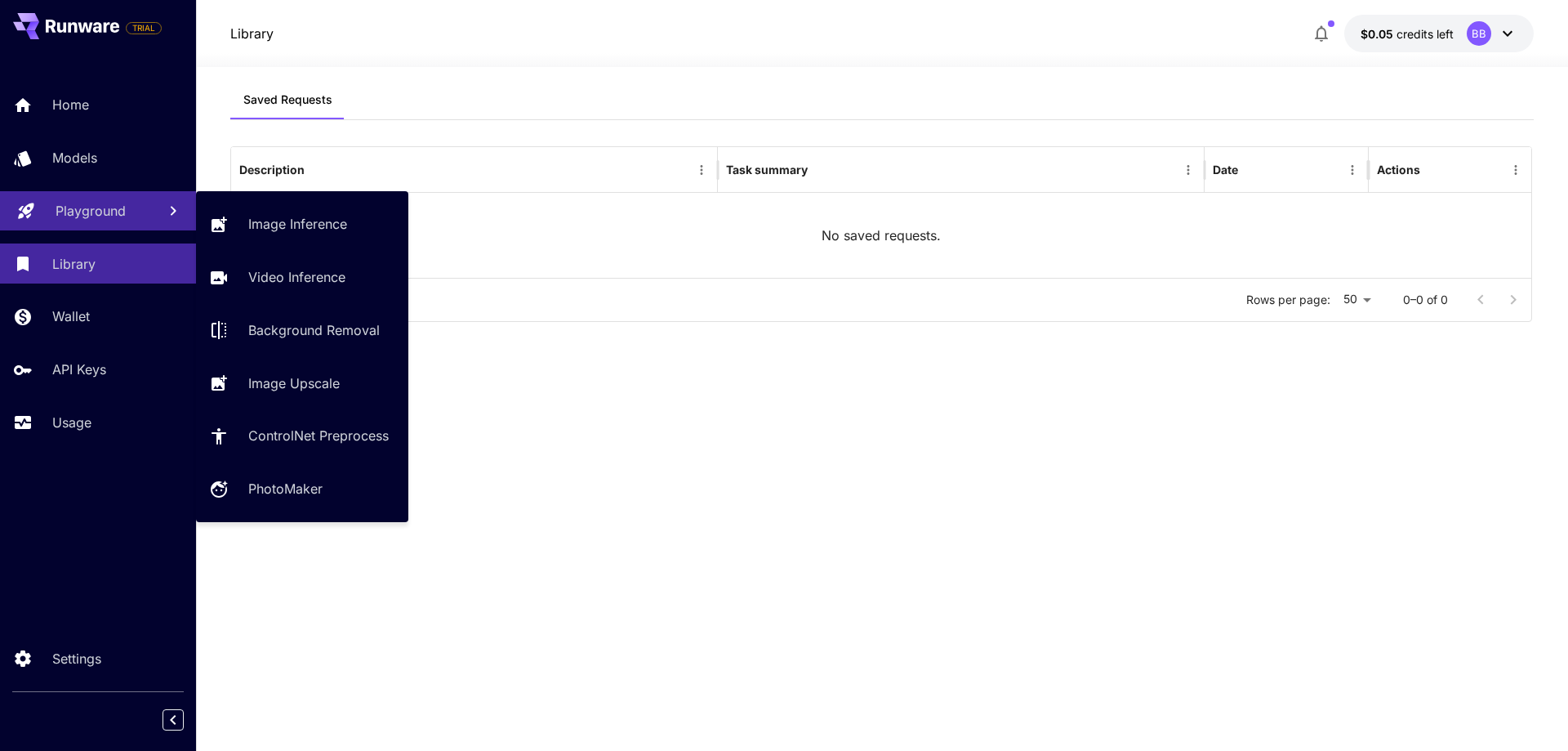
click at [94, 203] on p "Playground" at bounding box center [90, 210] width 70 height 19
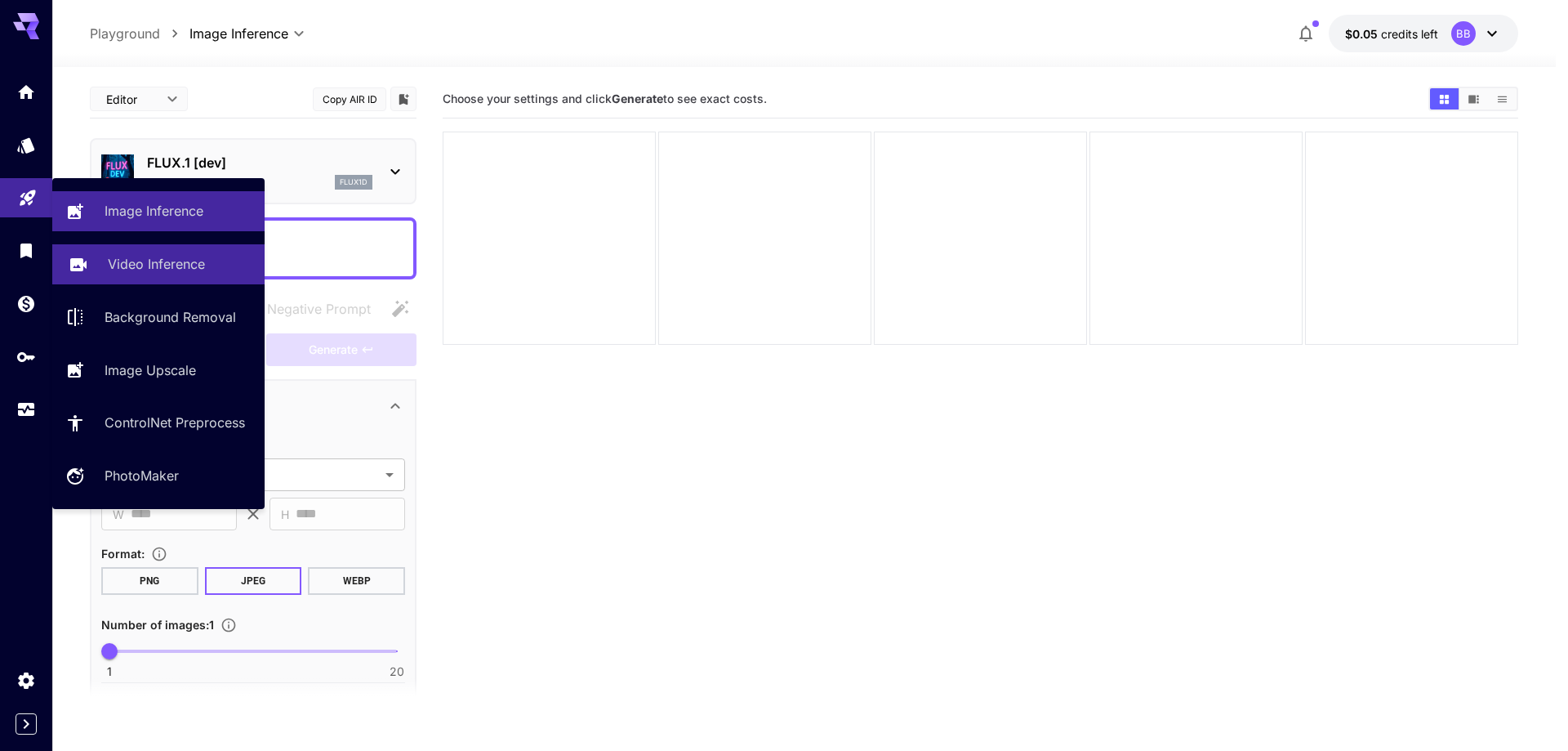
click at [138, 275] on link "Video Inference" at bounding box center [158, 264] width 212 height 40
type input "**********"
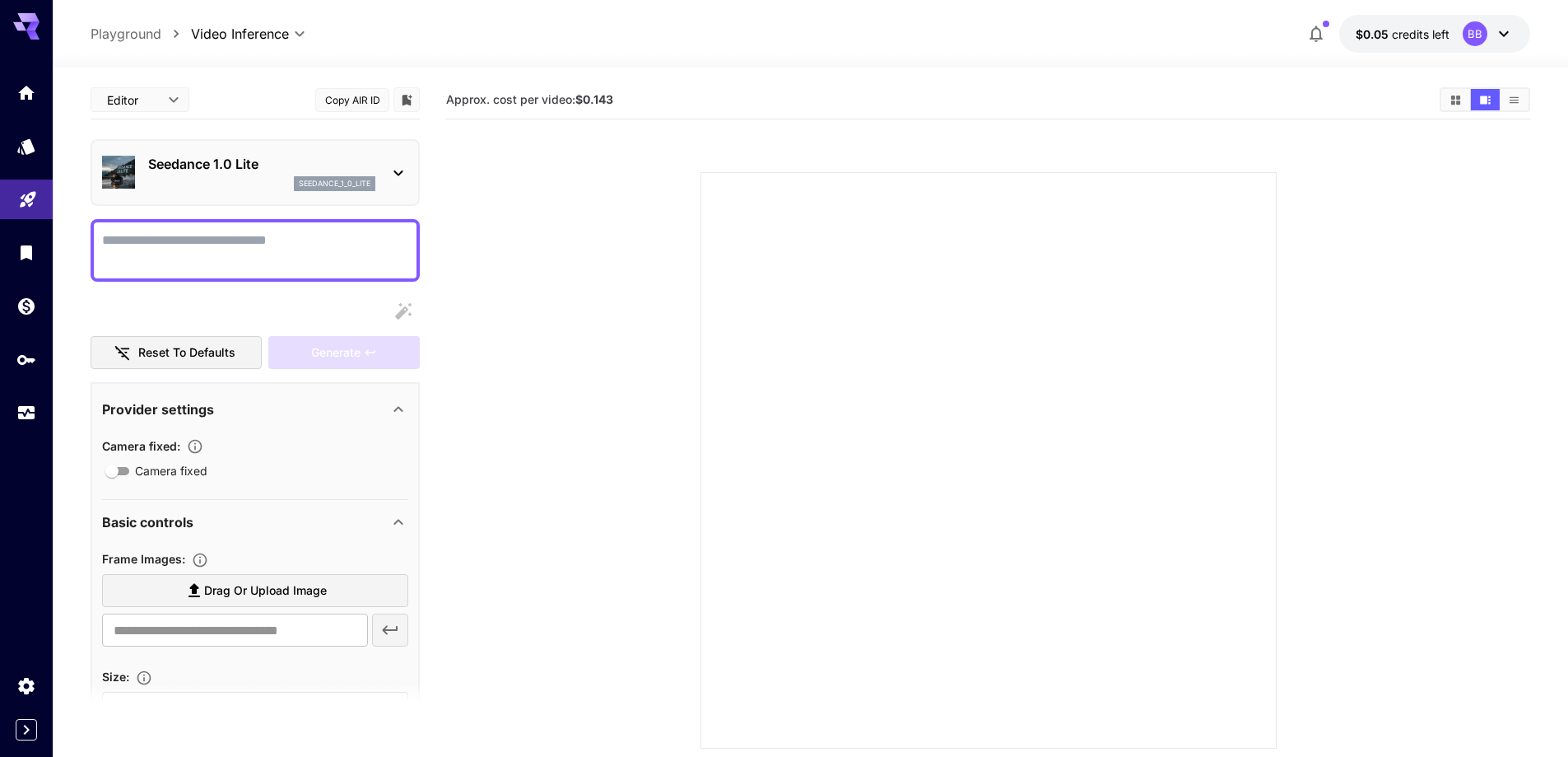
click at [373, 169] on p "Seedance 1.0 Lite" at bounding box center [262, 164] width 227 height 20
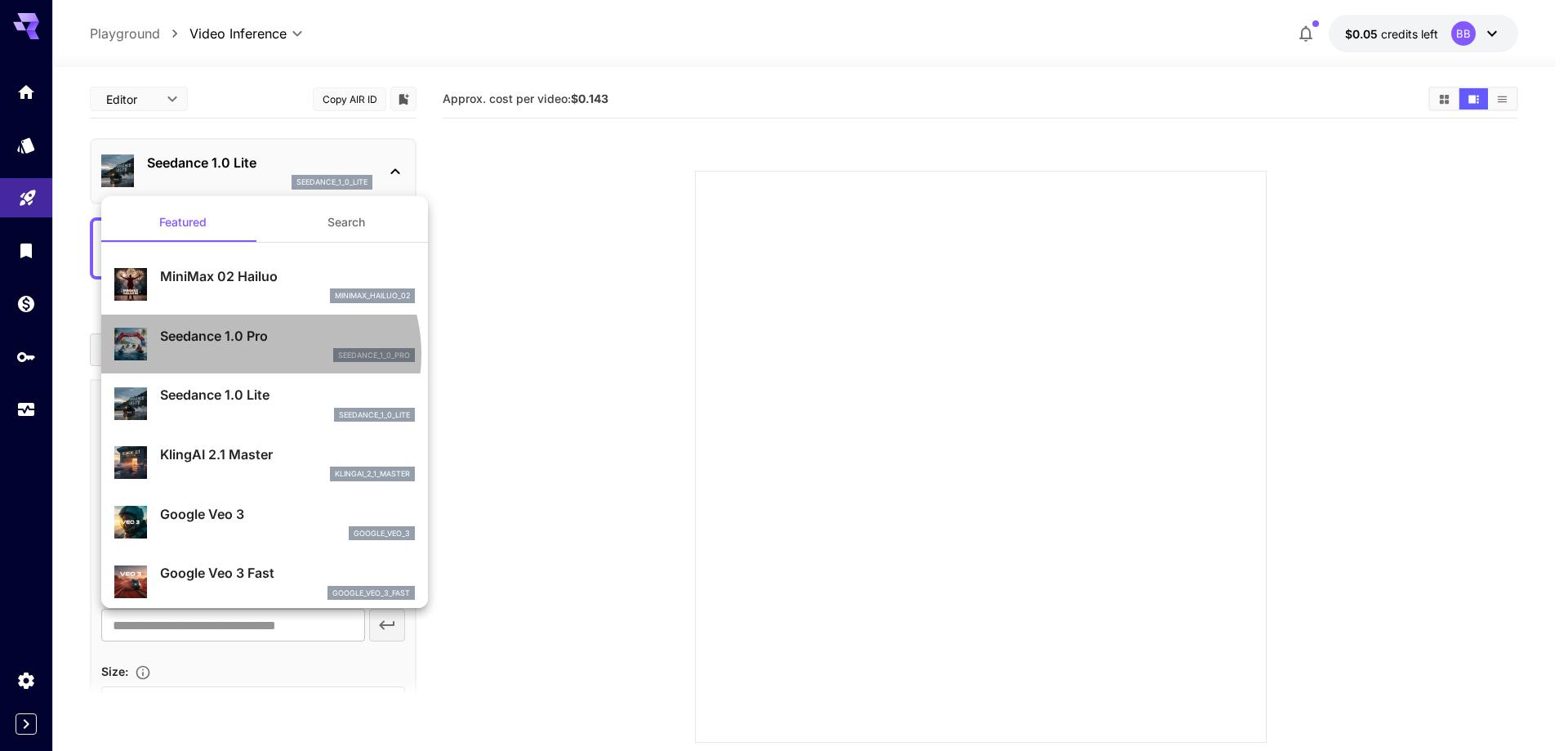
click at [258, 355] on div "seedance_1_0_pro" at bounding box center [287, 355] width 255 height 15
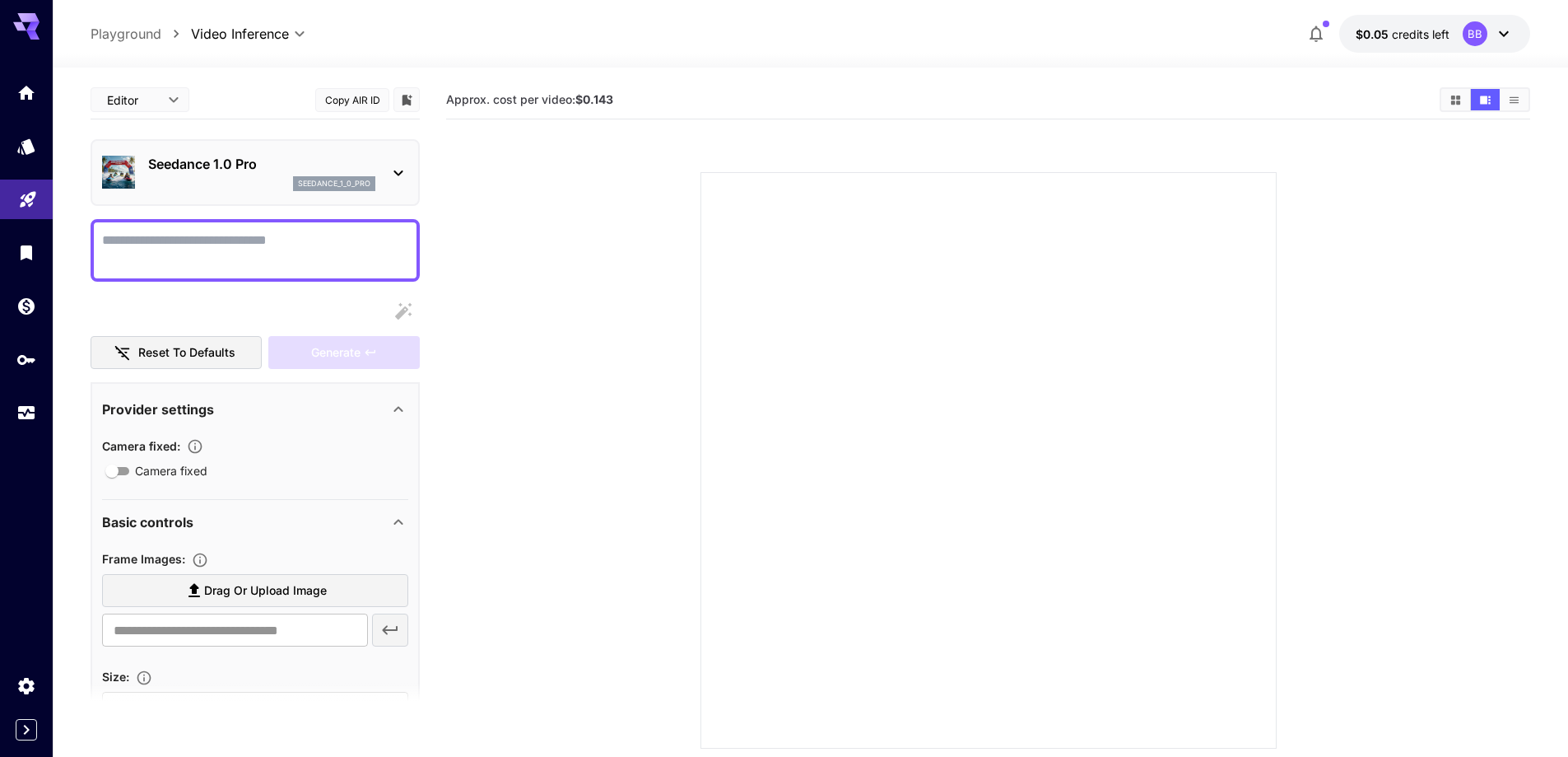
click at [562, 233] on section at bounding box center [988, 441] width 941 height 616
click at [174, 160] on p "Seedance 1.0 Pro" at bounding box center [262, 164] width 227 height 20
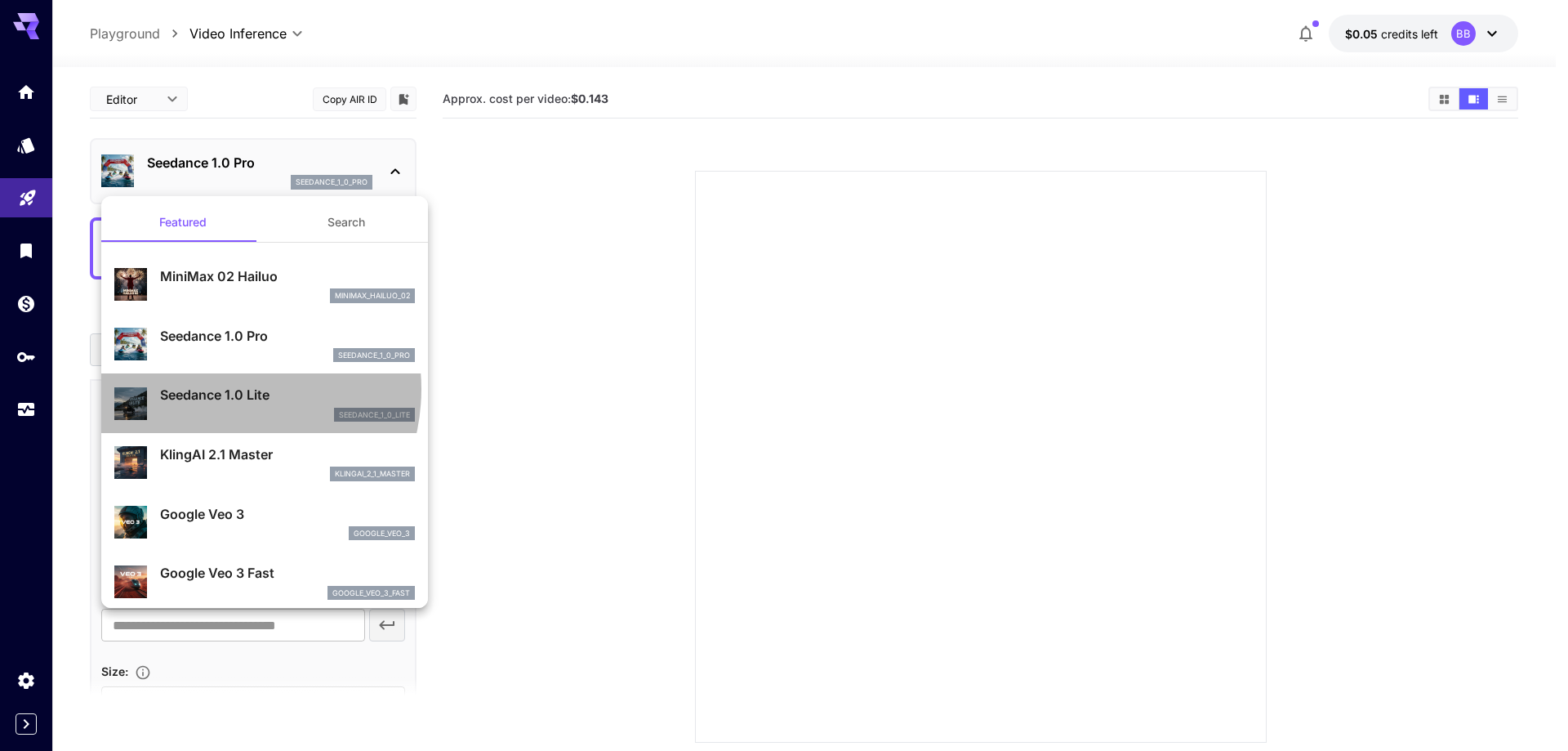
click at [216, 389] on p "Seedance 1.0 Lite" at bounding box center [287, 394] width 255 height 19
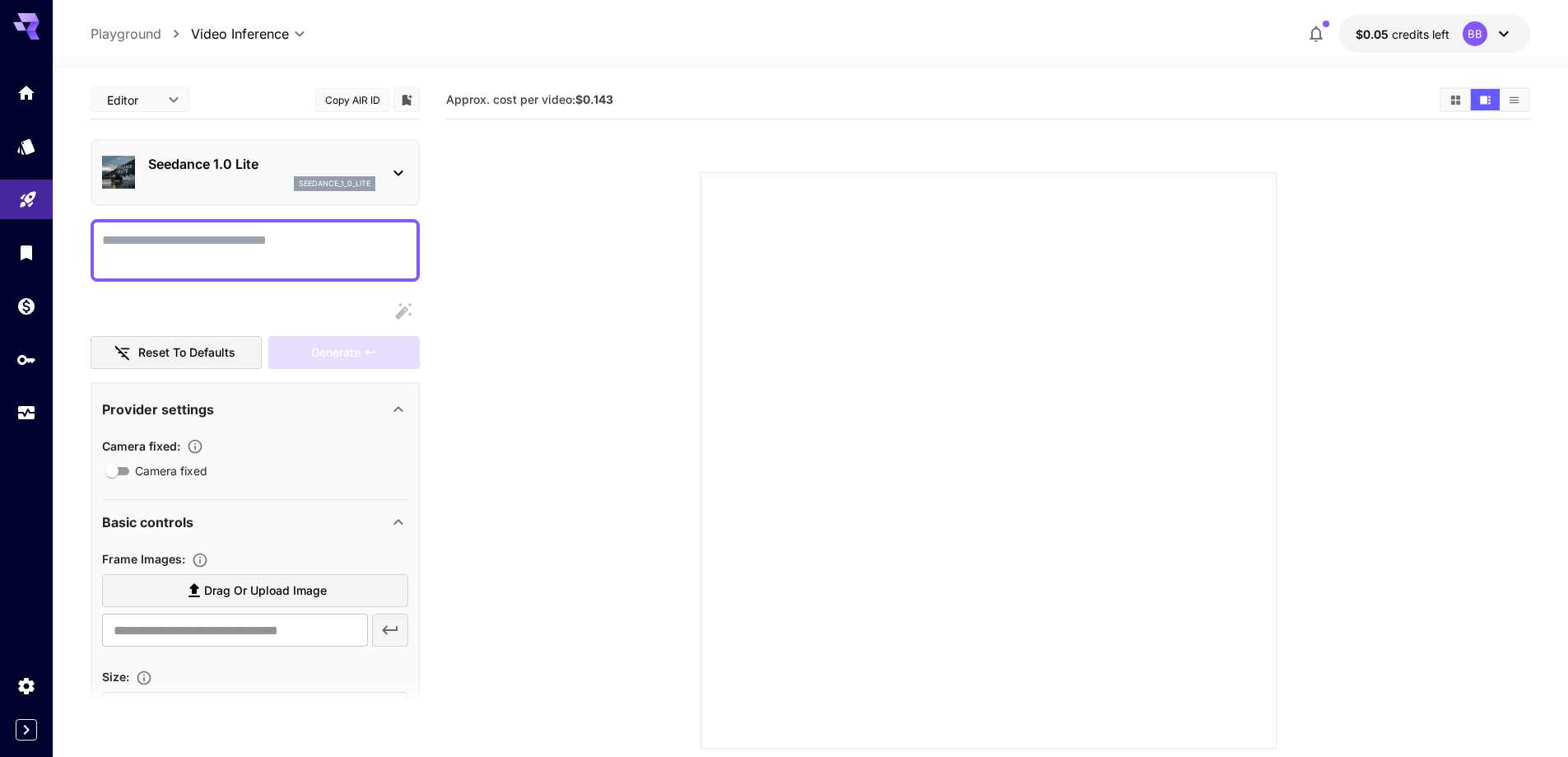
click at [504, 243] on section at bounding box center [988, 441] width 1084 height 616
click at [14, 102] on link at bounding box center [26, 92] width 53 height 40
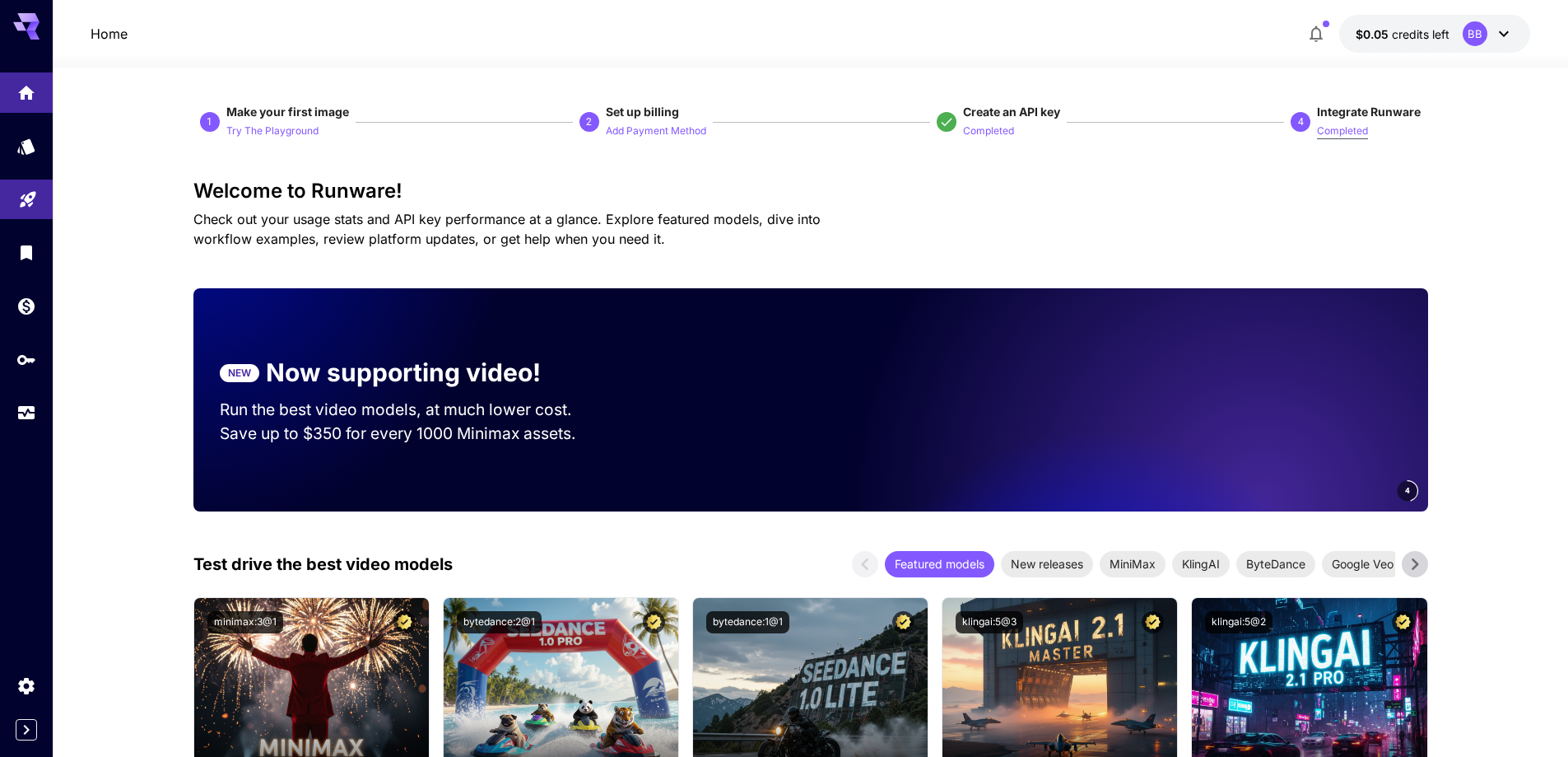
click at [1349, 131] on p "Completed" at bounding box center [1342, 131] width 51 height 16
click at [1347, 131] on p "Completed" at bounding box center [1342, 131] width 51 height 16
click at [1308, 139] on span "4 Integrate Runware Completed" at bounding box center [1355, 121] width 130 height 36
click at [1329, 134] on p "Completed" at bounding box center [1342, 131] width 51 height 16
click at [29, 688] on icon "Settings" at bounding box center [28, 681] width 20 height 20
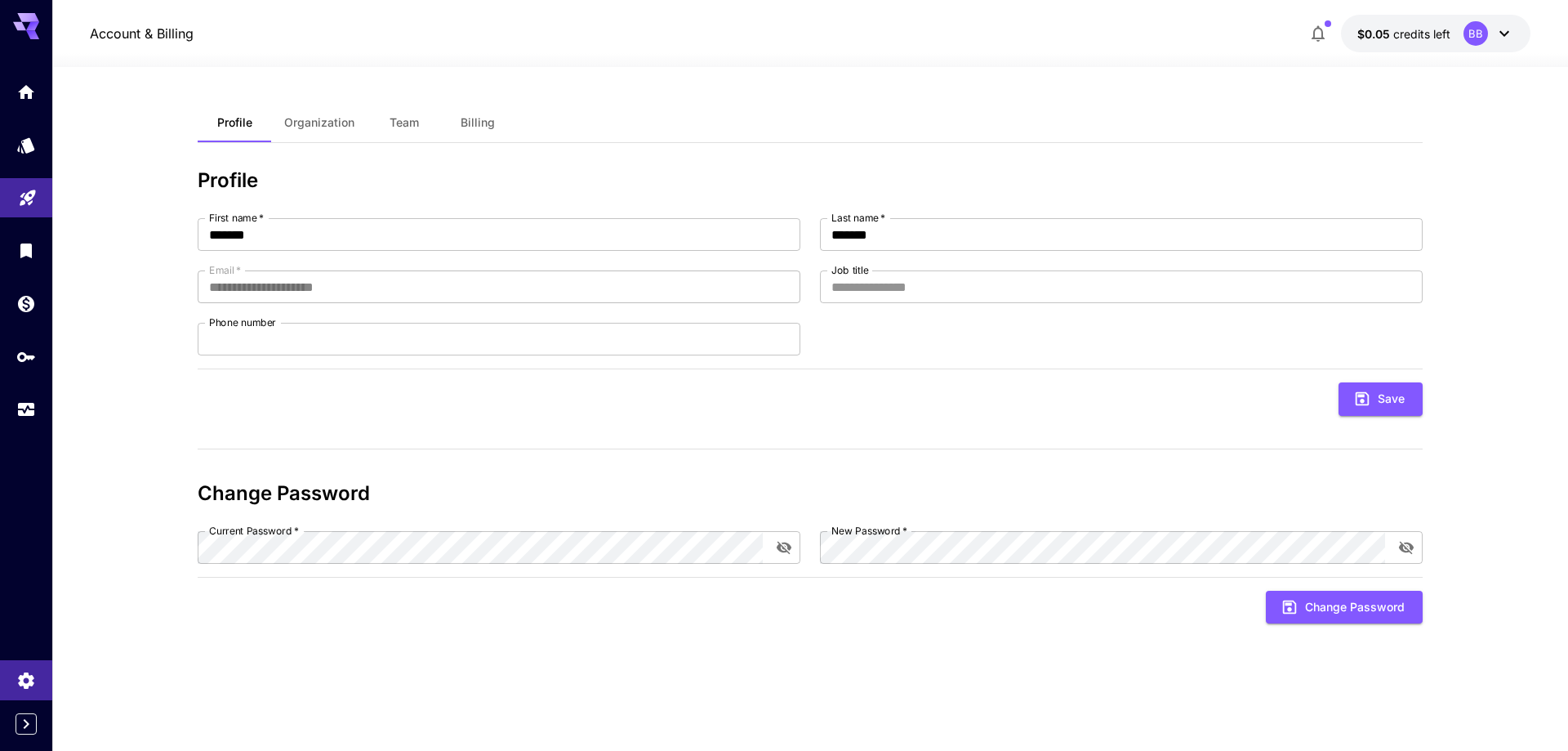
click at [295, 128] on span "Organization" at bounding box center [319, 122] width 70 height 15
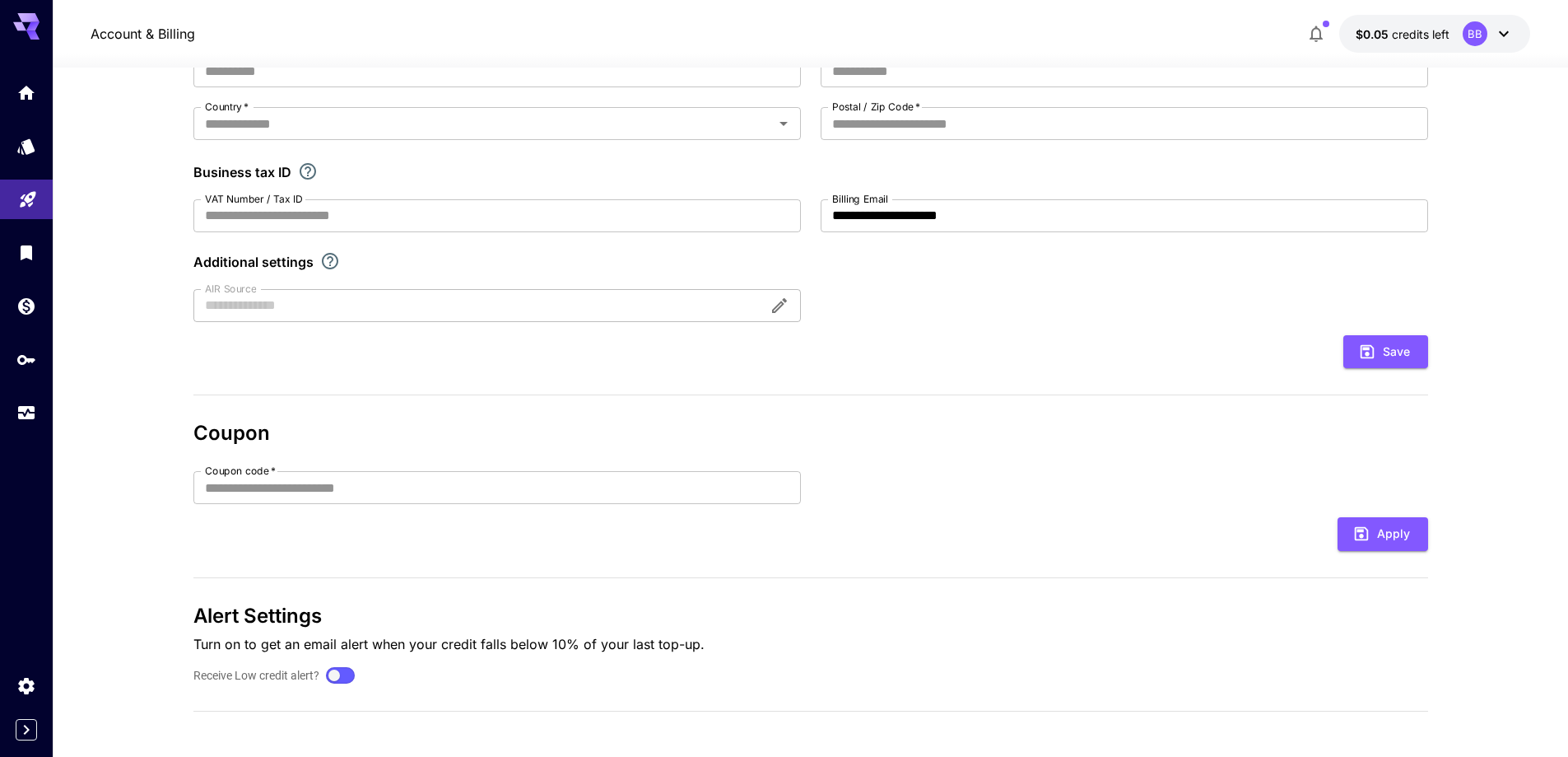
scroll to position [249, 0]
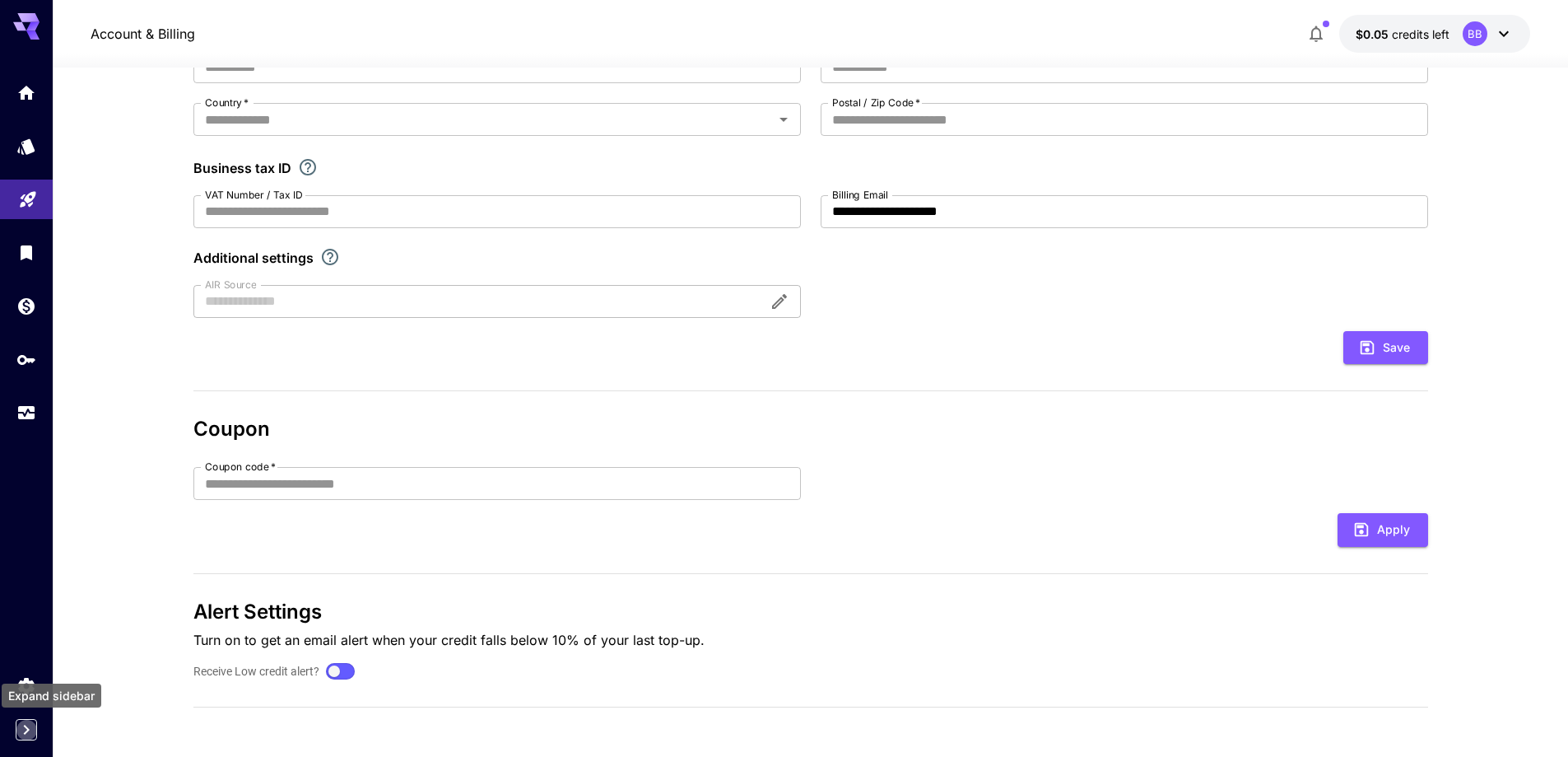
click at [24, 730] on icon "Expand sidebar" at bounding box center [26, 730] width 20 height 20
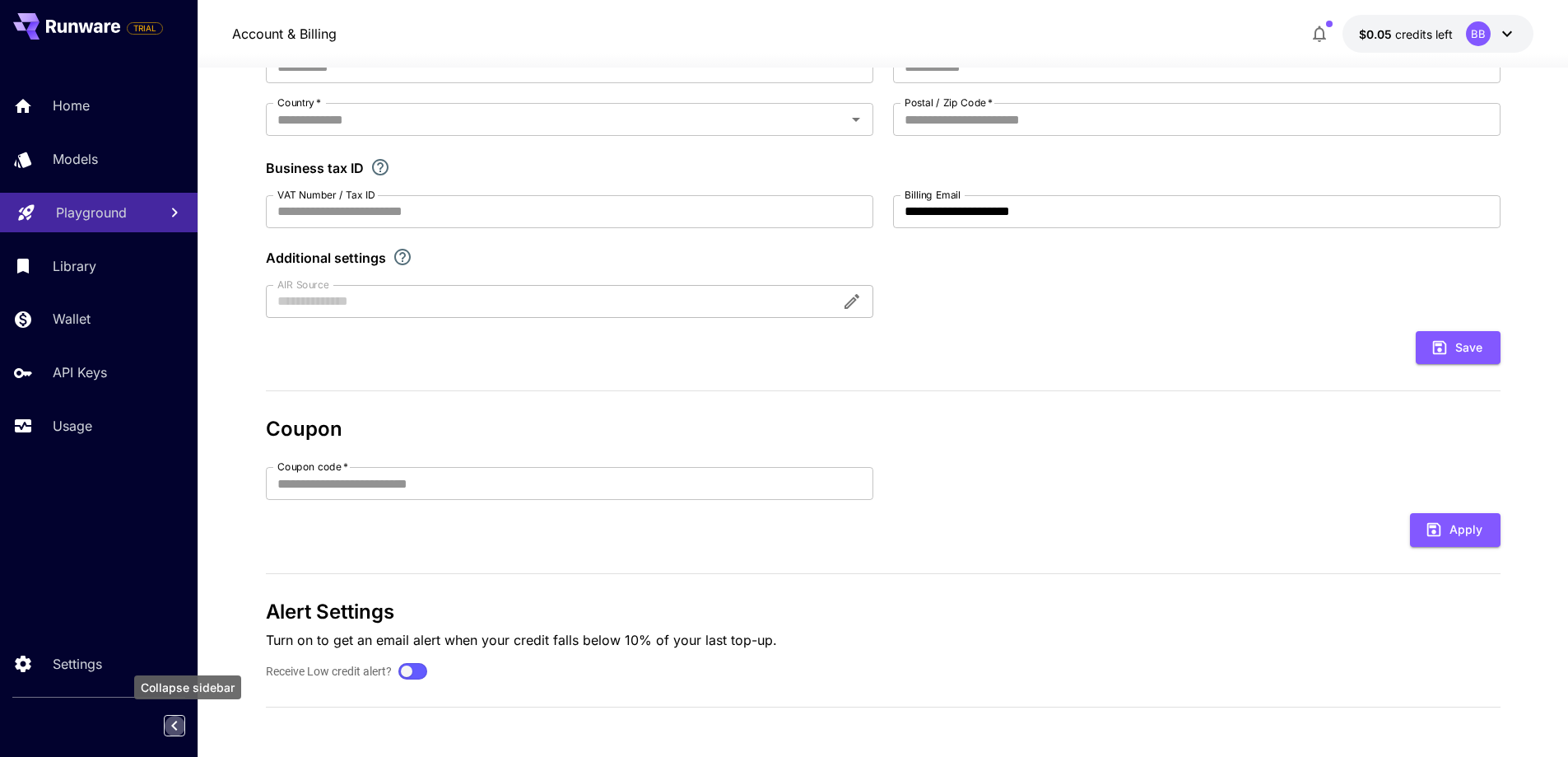
click at [170, 725] on icon "Collapse sidebar" at bounding box center [175, 726] width 20 height 20
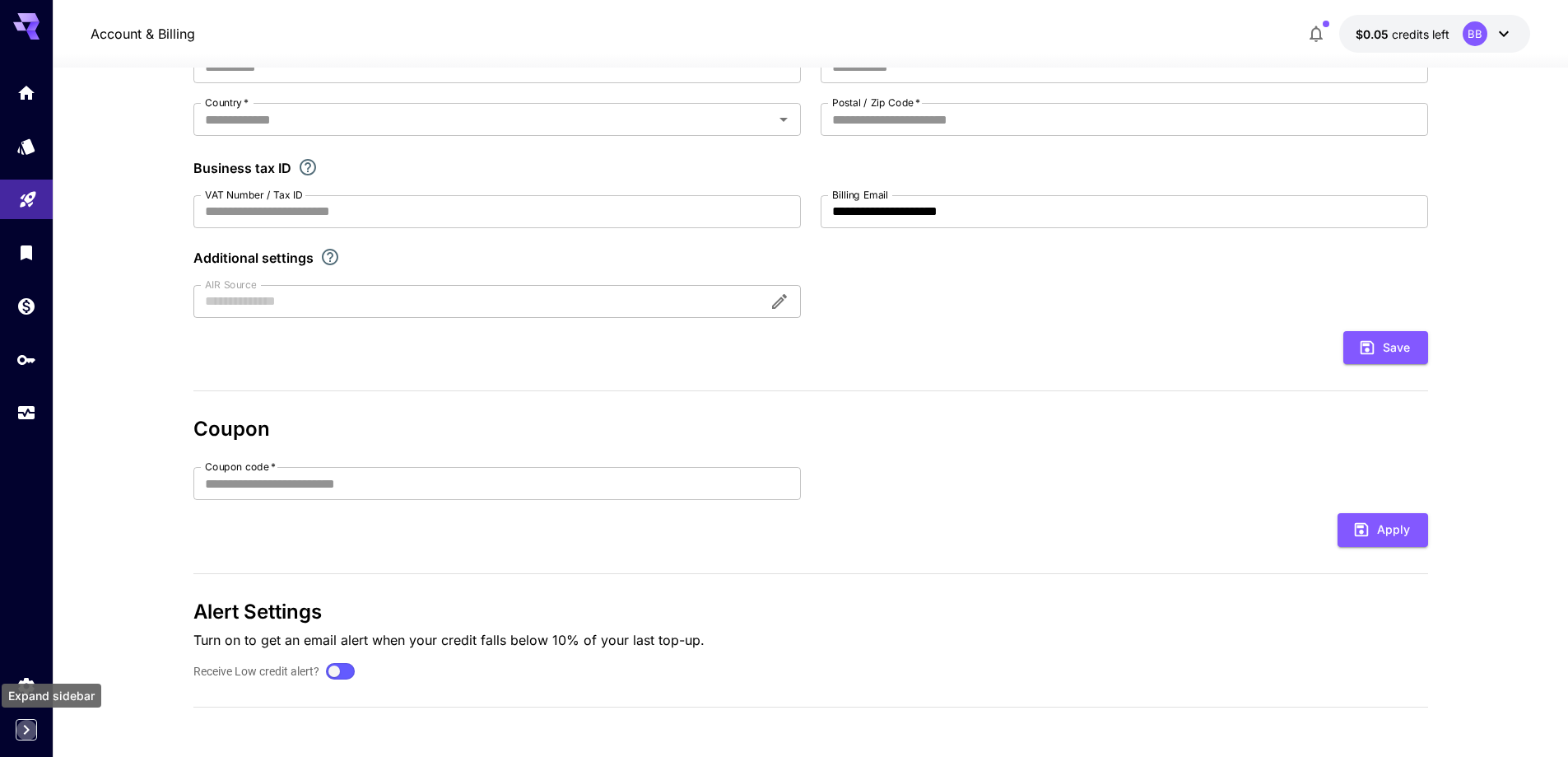
click at [32, 732] on icon "Expand sidebar" at bounding box center [26, 730] width 20 height 20
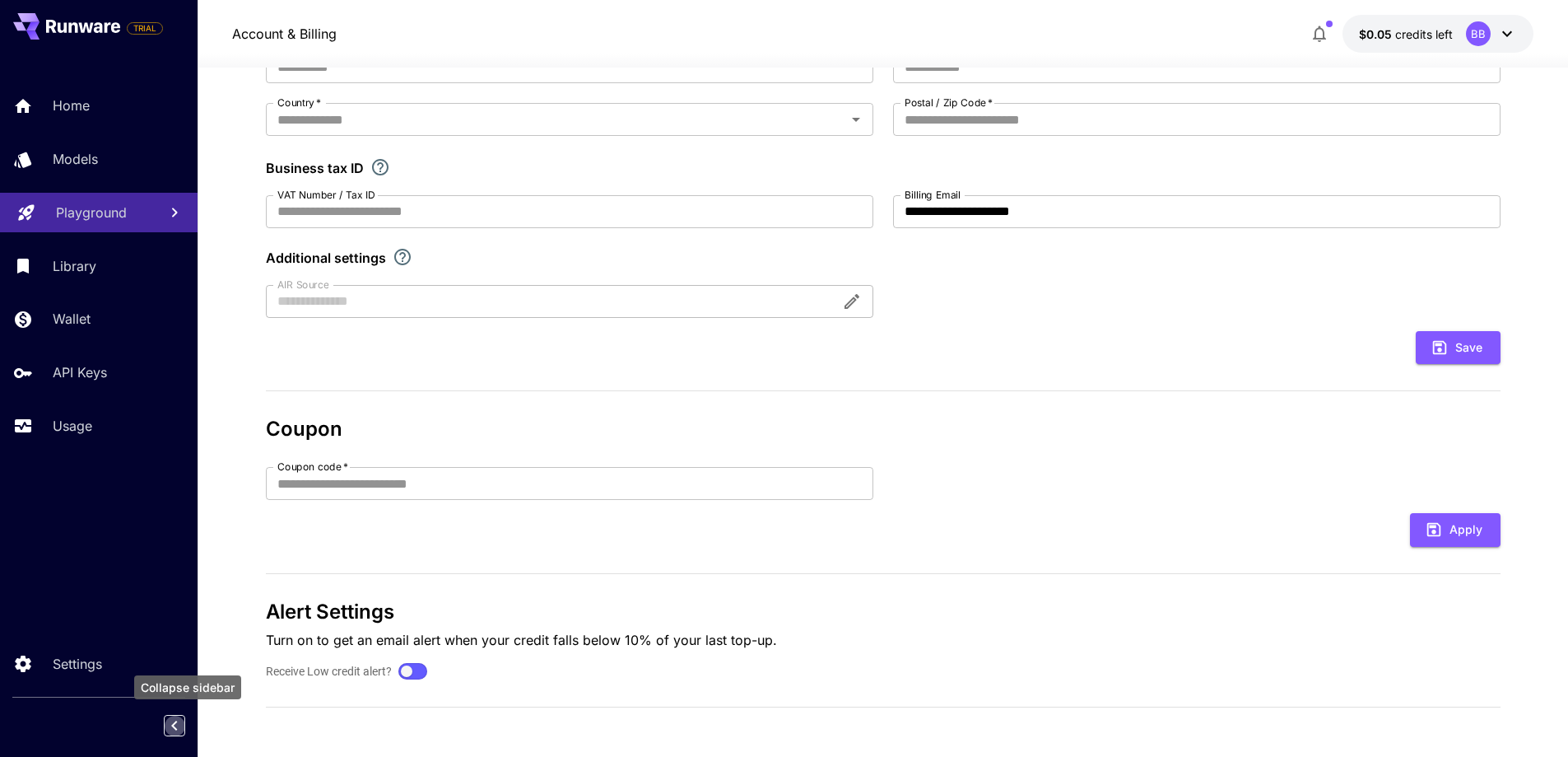
click at [175, 721] on icon "Collapse sidebar" at bounding box center [175, 726] width 20 height 20
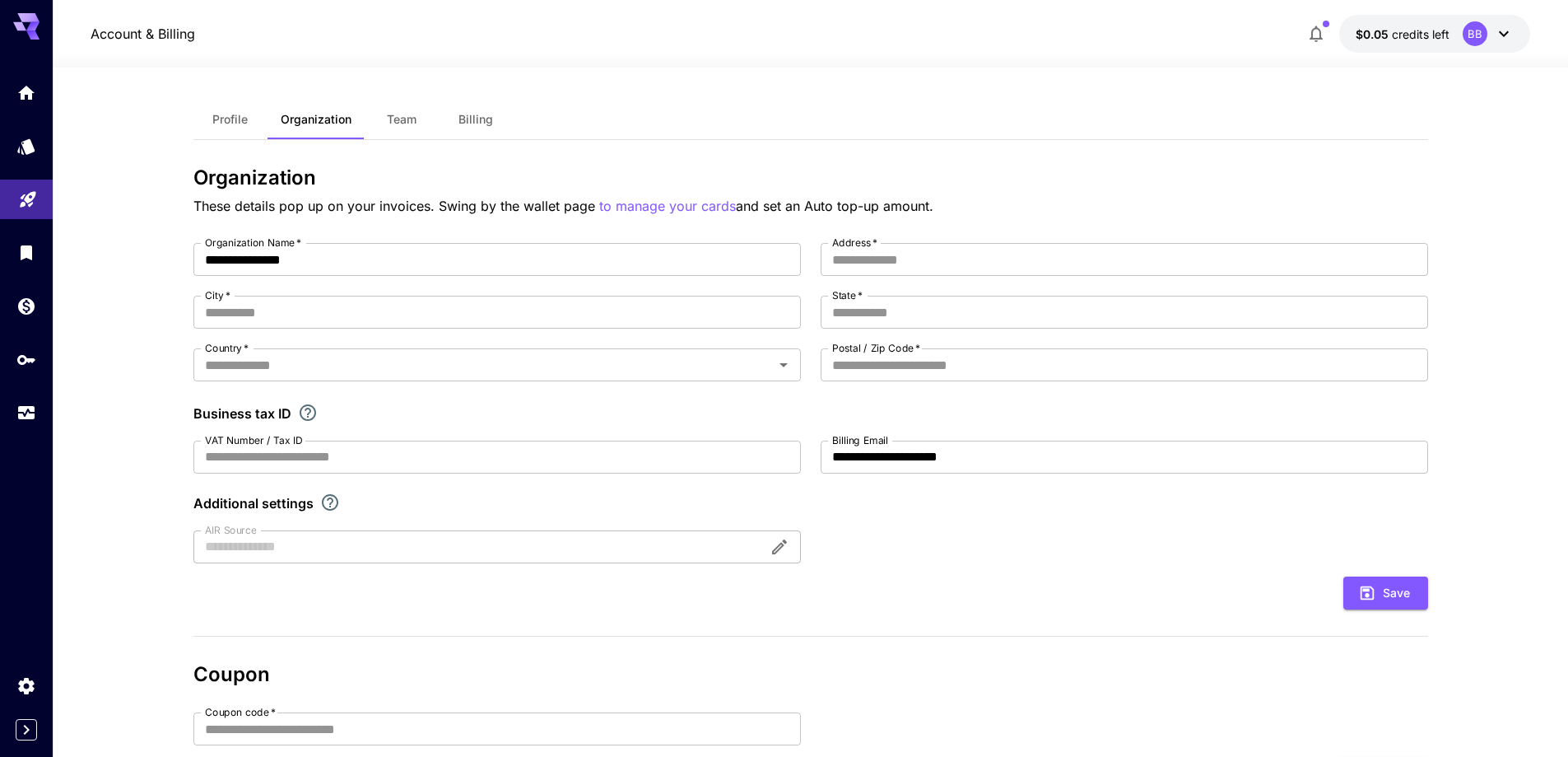
scroll to position [0, 0]
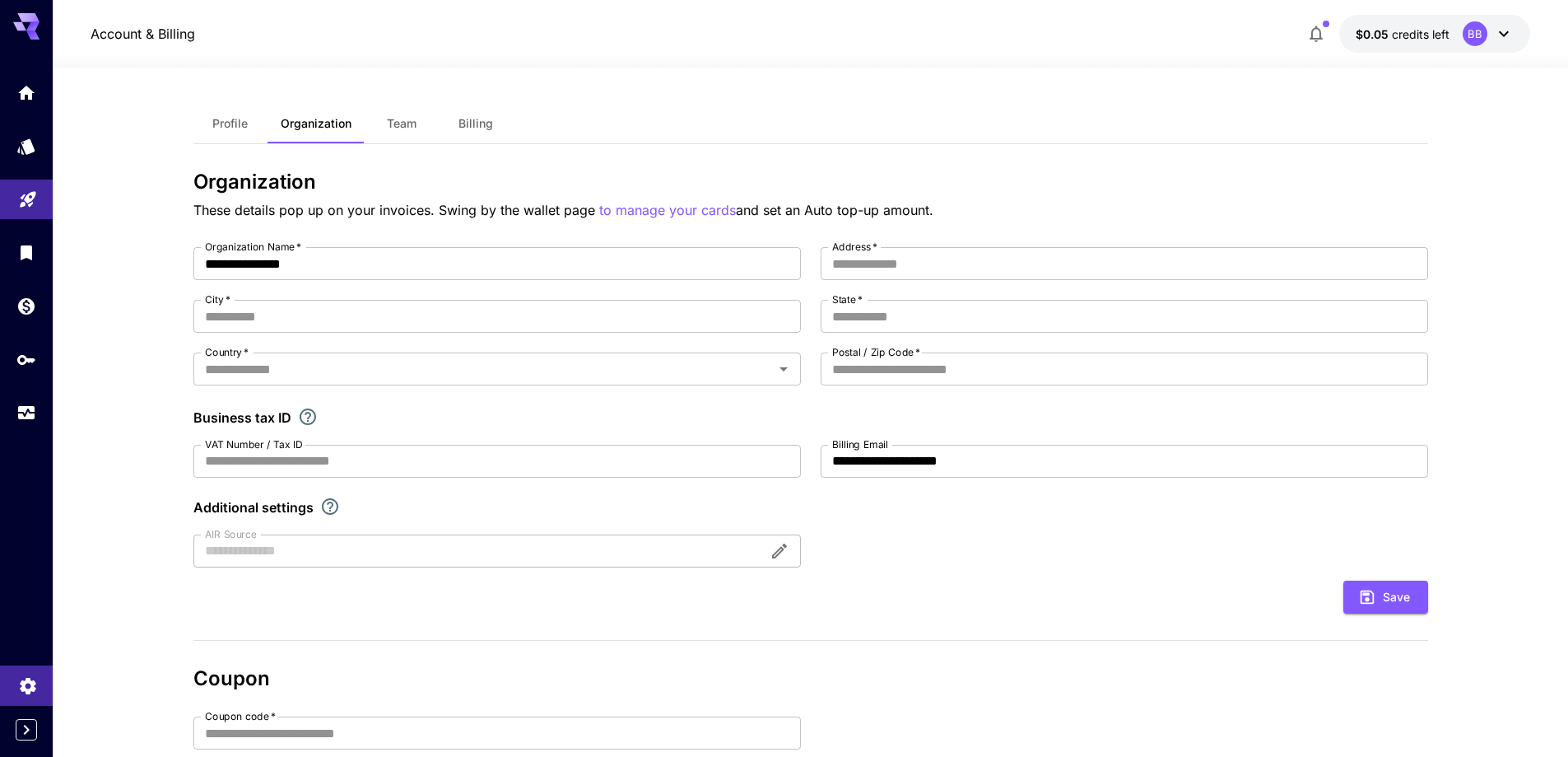
click at [39, 690] on link at bounding box center [26, 685] width 53 height 40
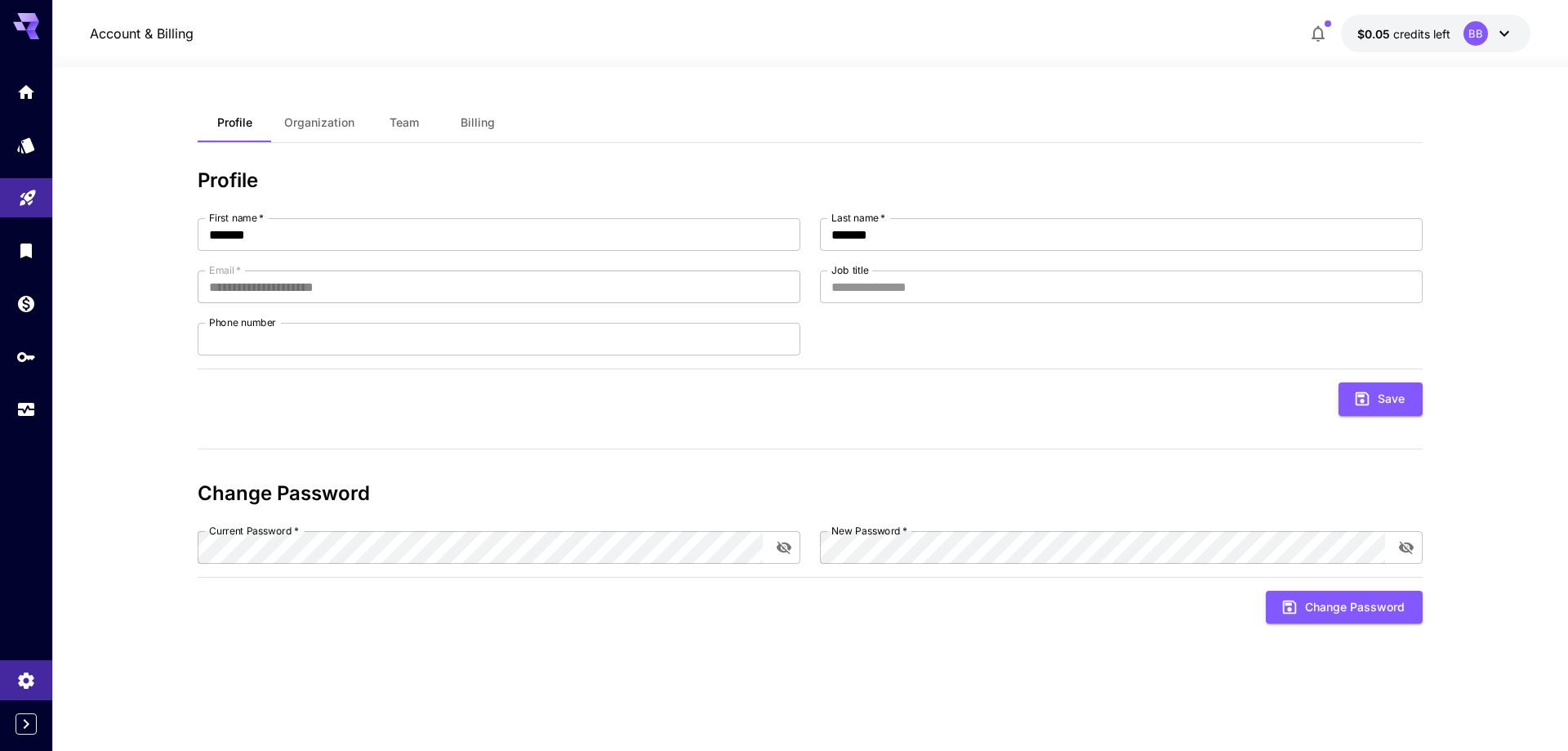
click at [318, 109] on button "Organization" at bounding box center [319, 122] width 96 height 39
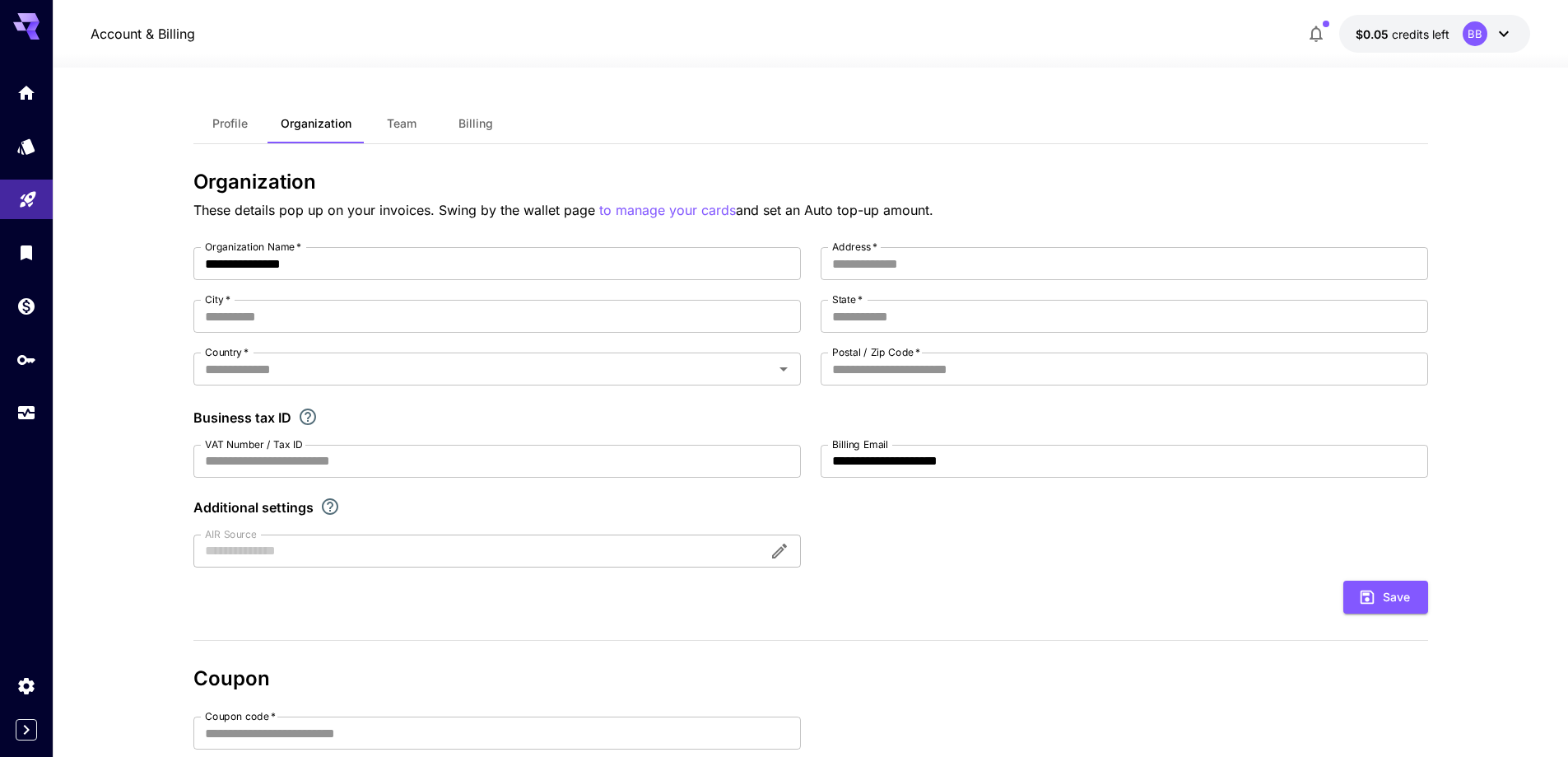
click at [418, 111] on button "Team" at bounding box center [401, 123] width 74 height 39
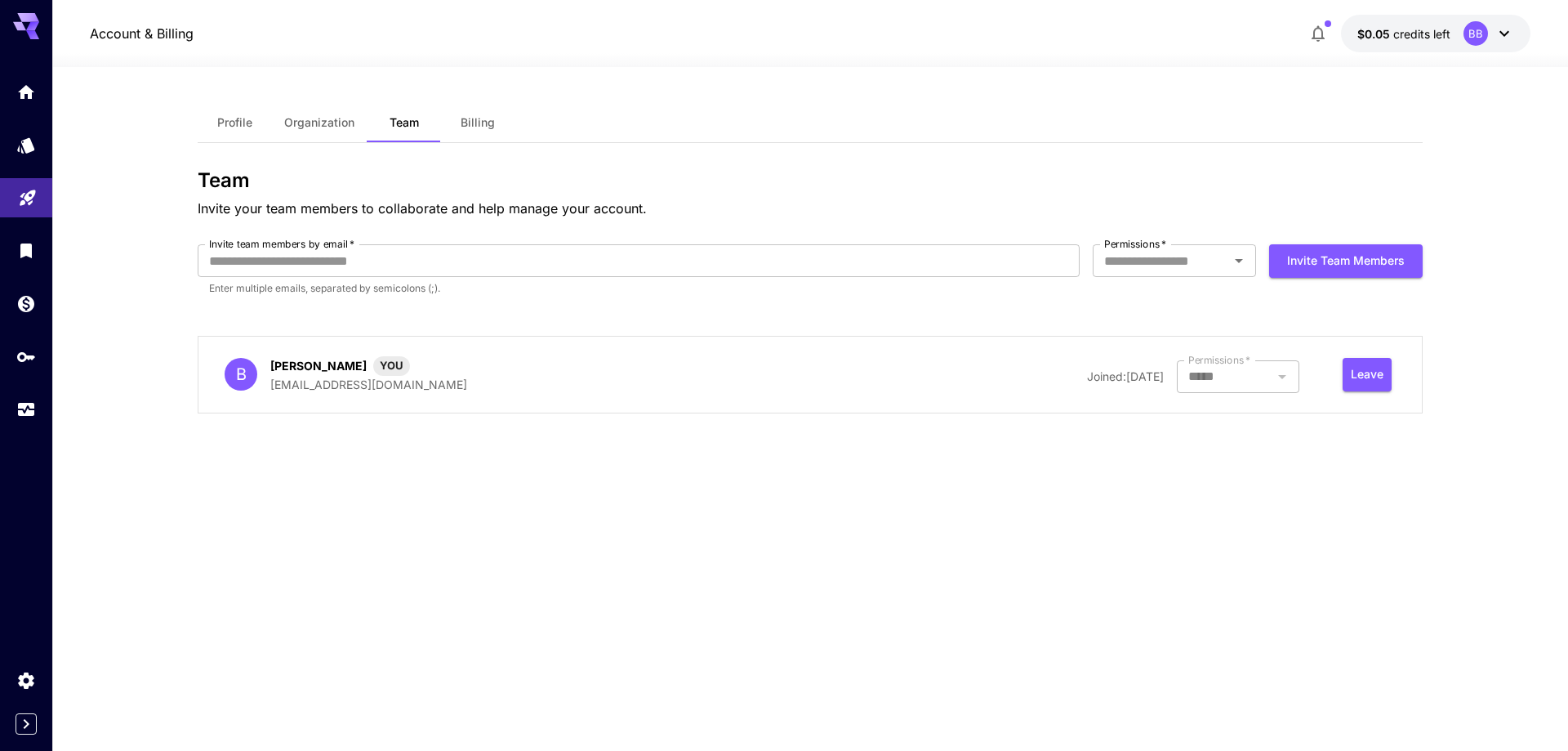
click at [484, 120] on span "Billing" at bounding box center [477, 122] width 34 height 15
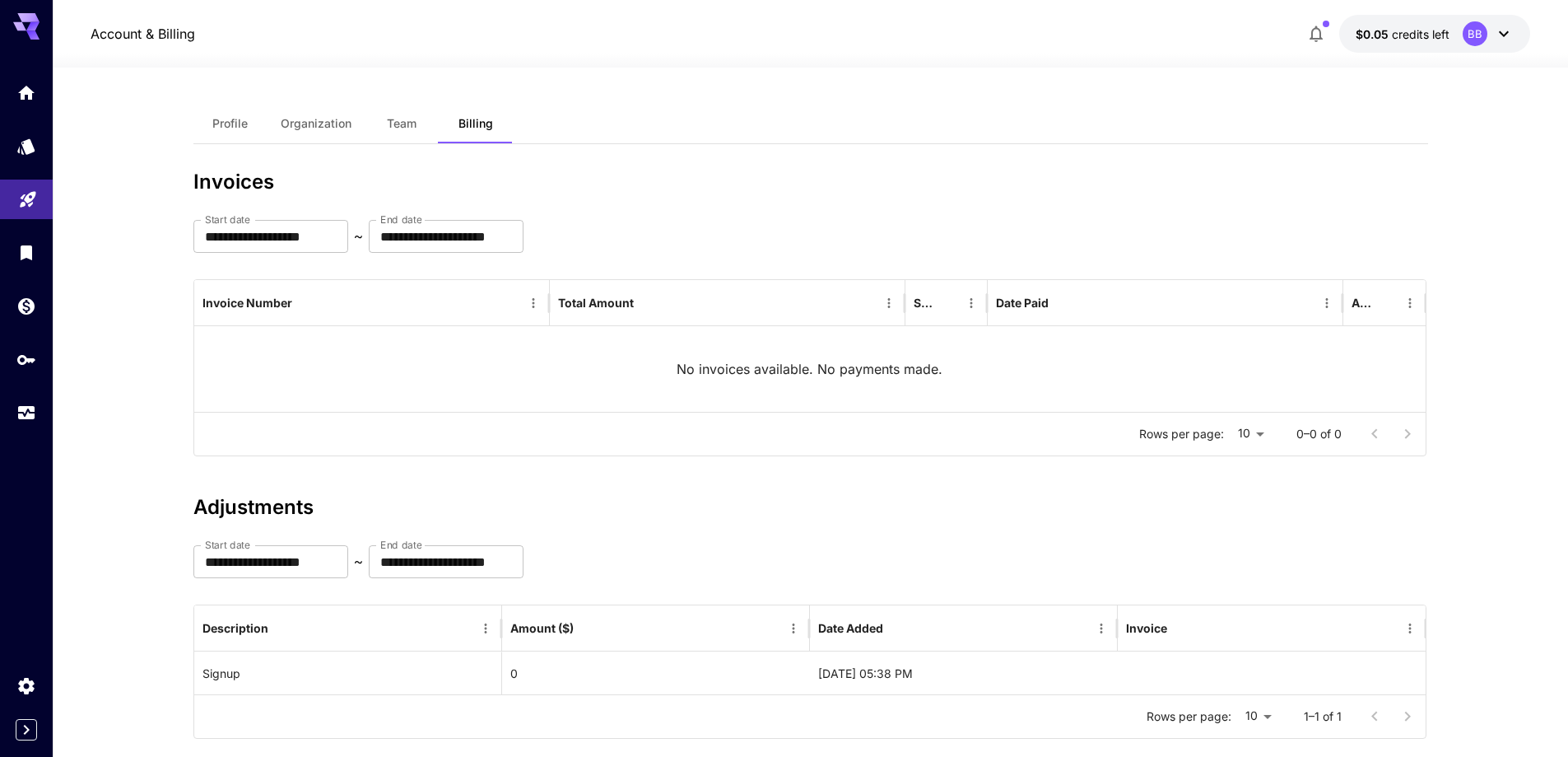
click at [1326, 33] on icon "button" at bounding box center [1316, 33] width 20 height 20
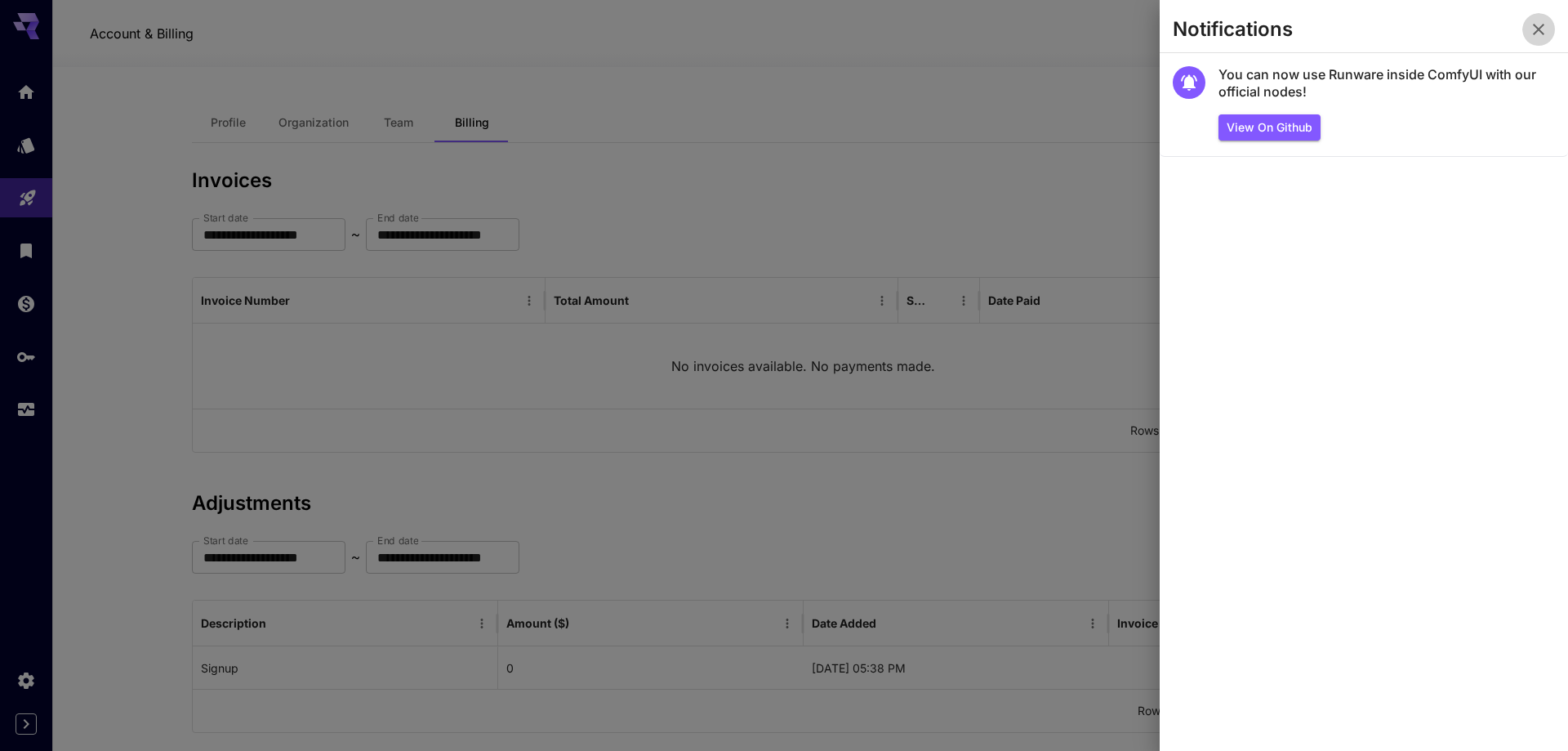
click at [1535, 28] on icon "button" at bounding box center [1538, 29] width 19 height 19
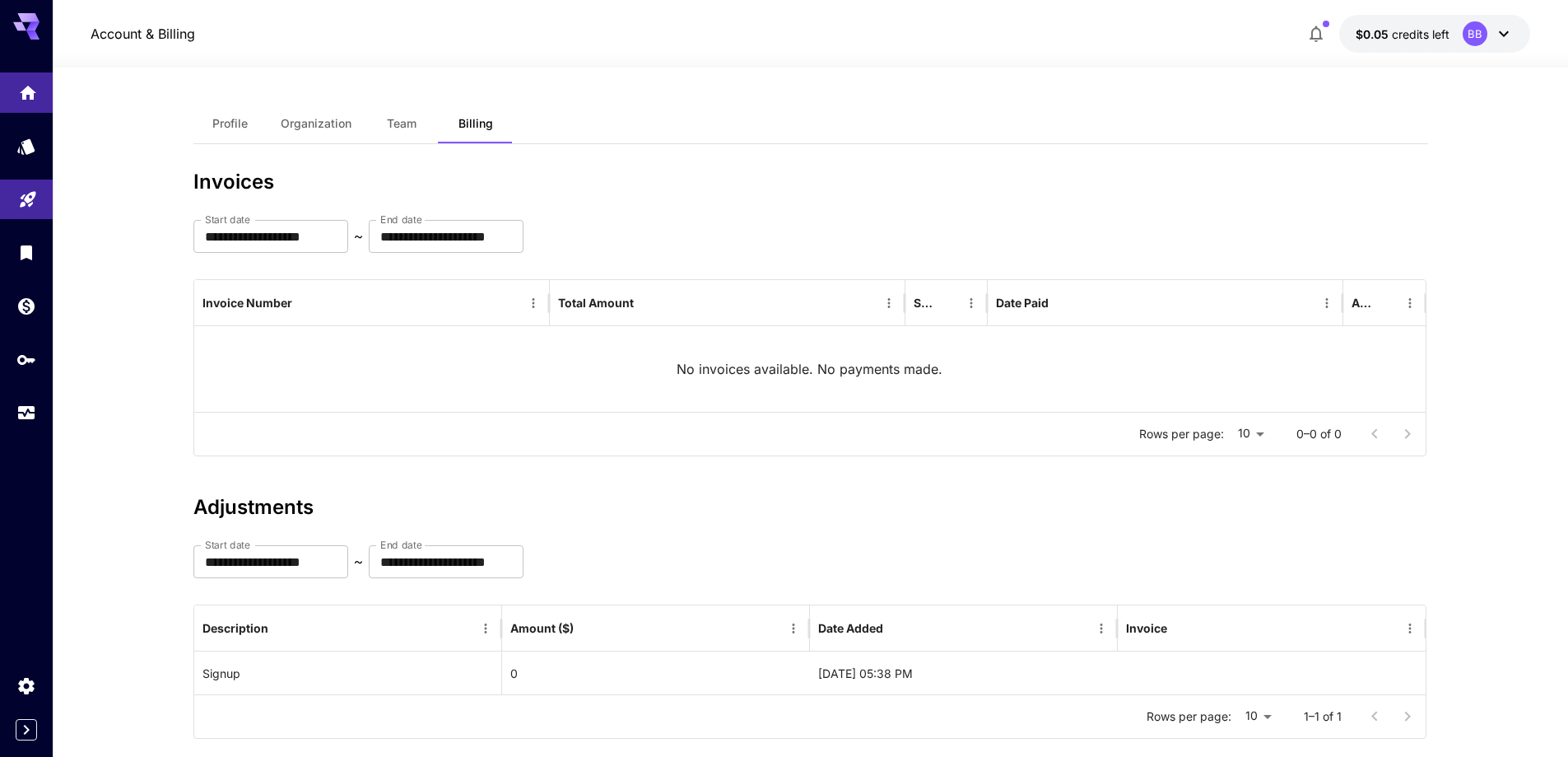
click at [28, 74] on link at bounding box center [26, 92] width 53 height 40
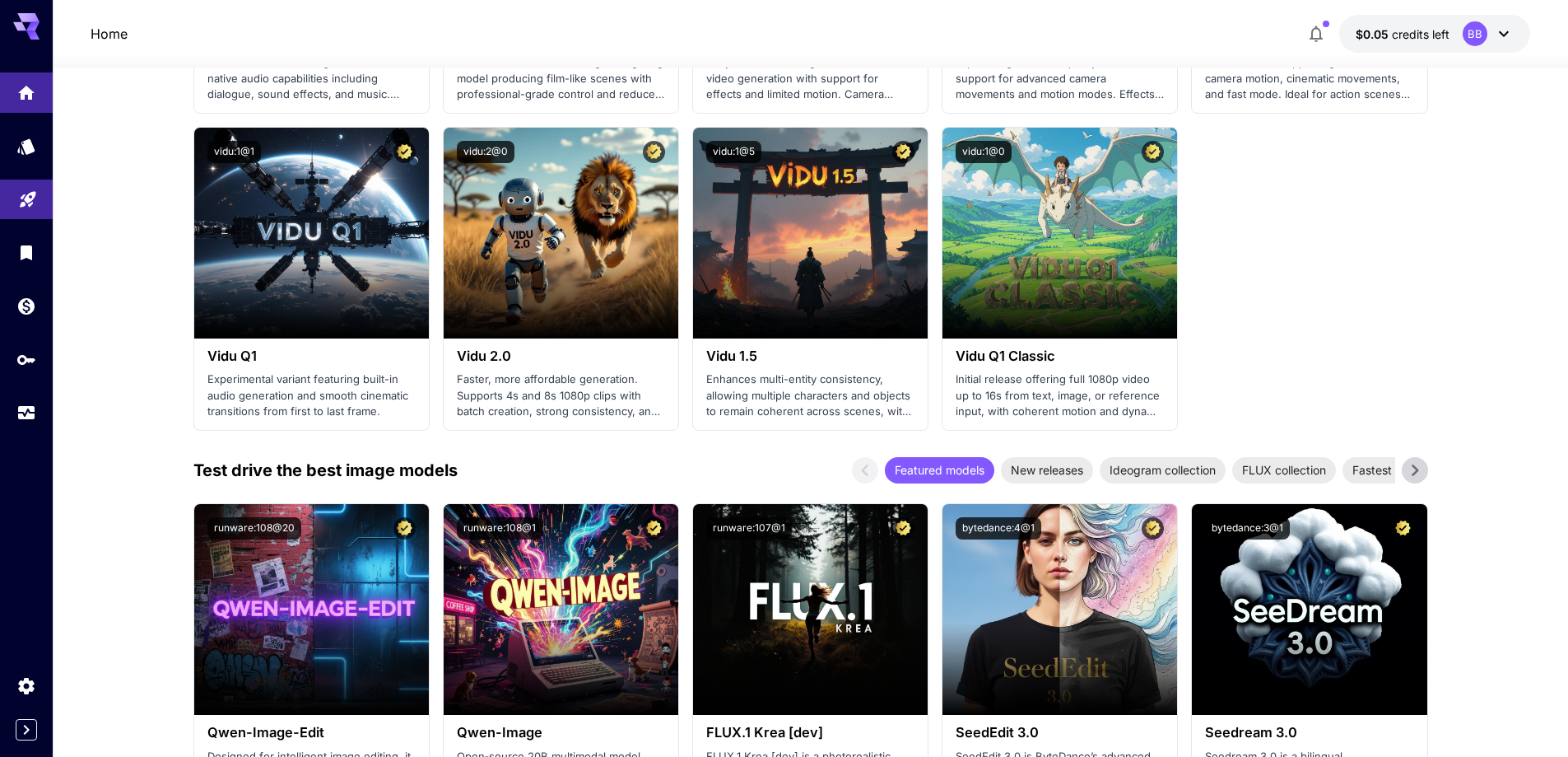
scroll to position [1383, 0]
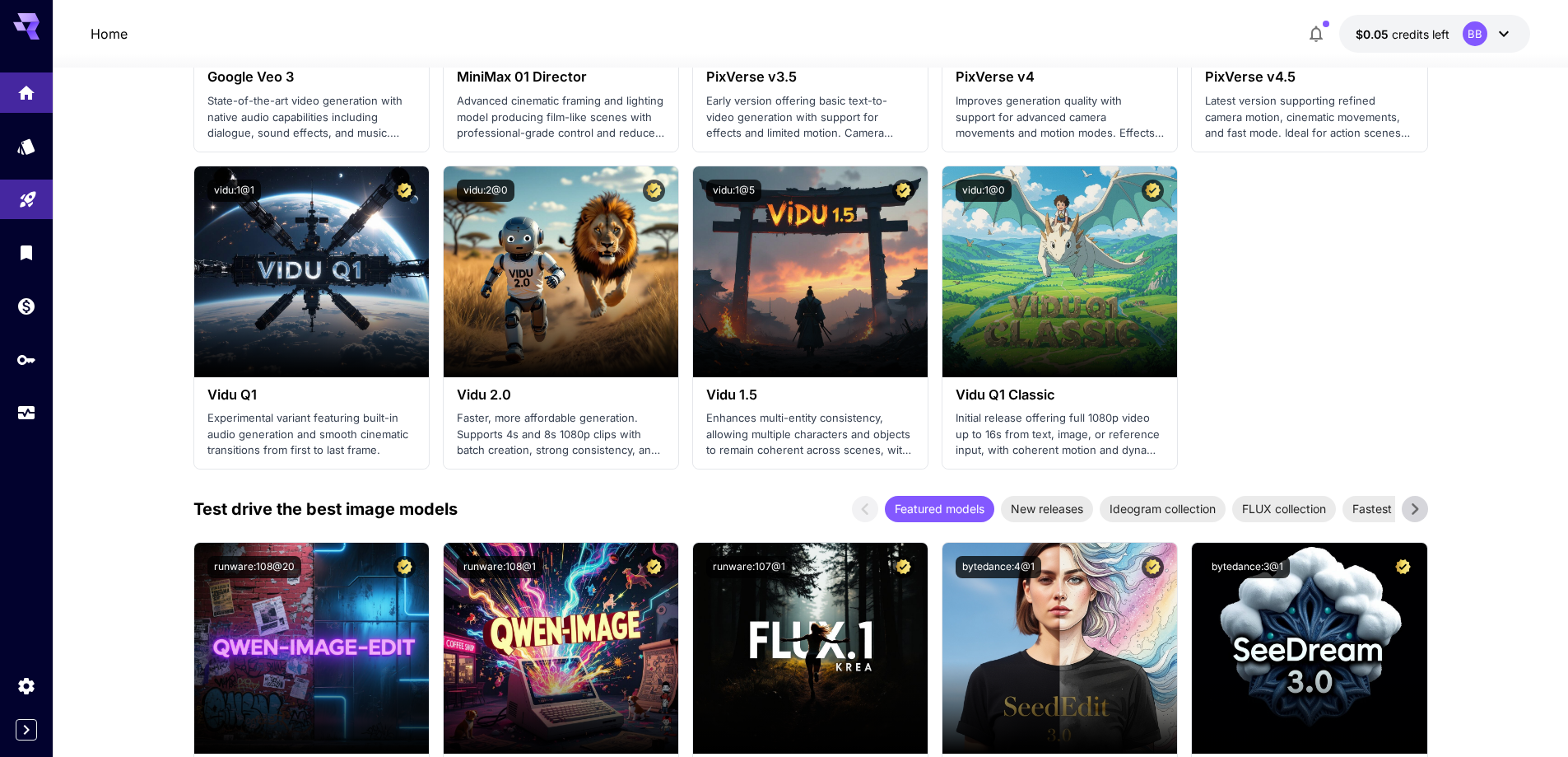
click at [1413, 506] on icon at bounding box center [1414, 508] width 24 height 24
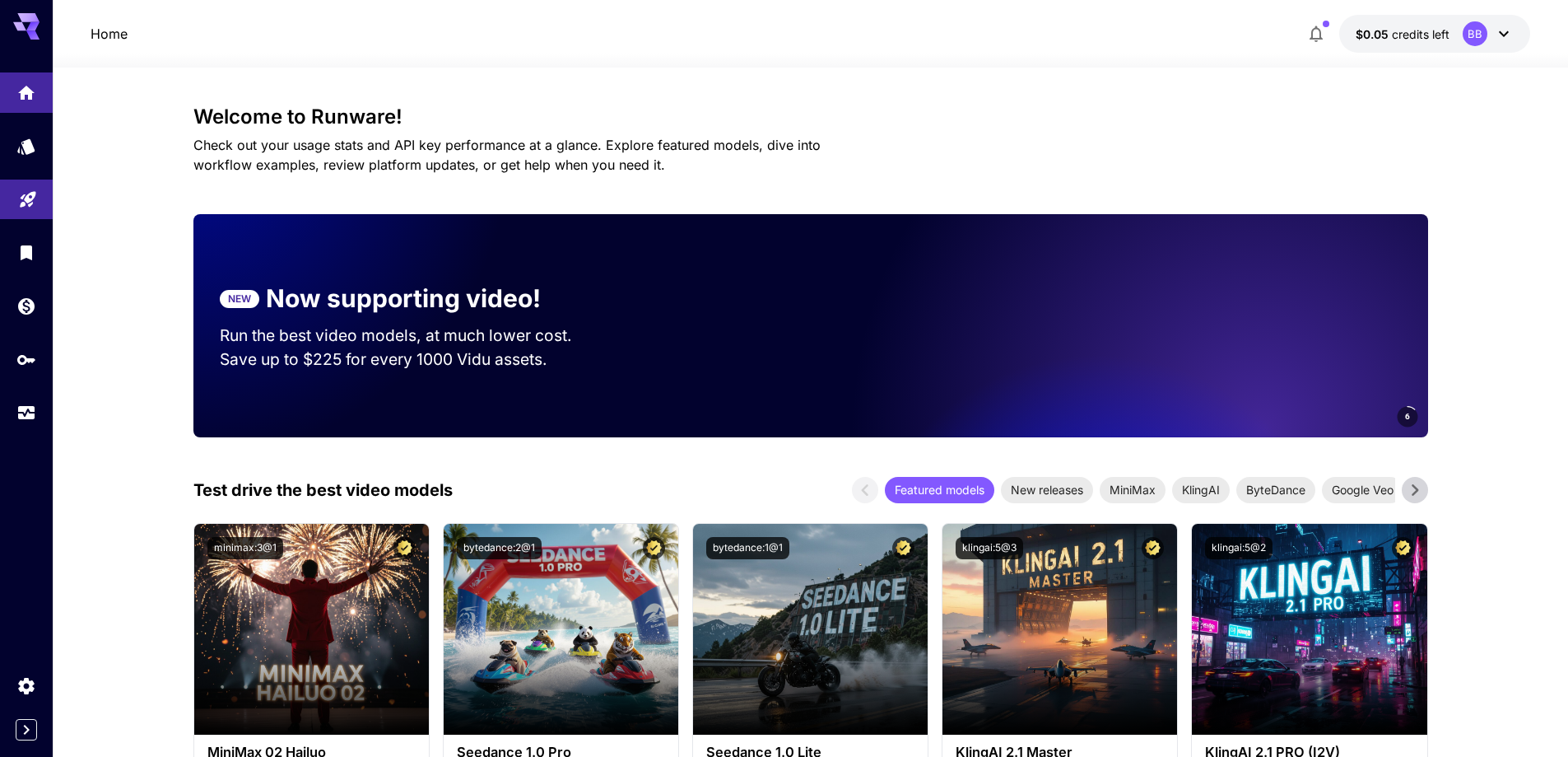
scroll to position [65, 0]
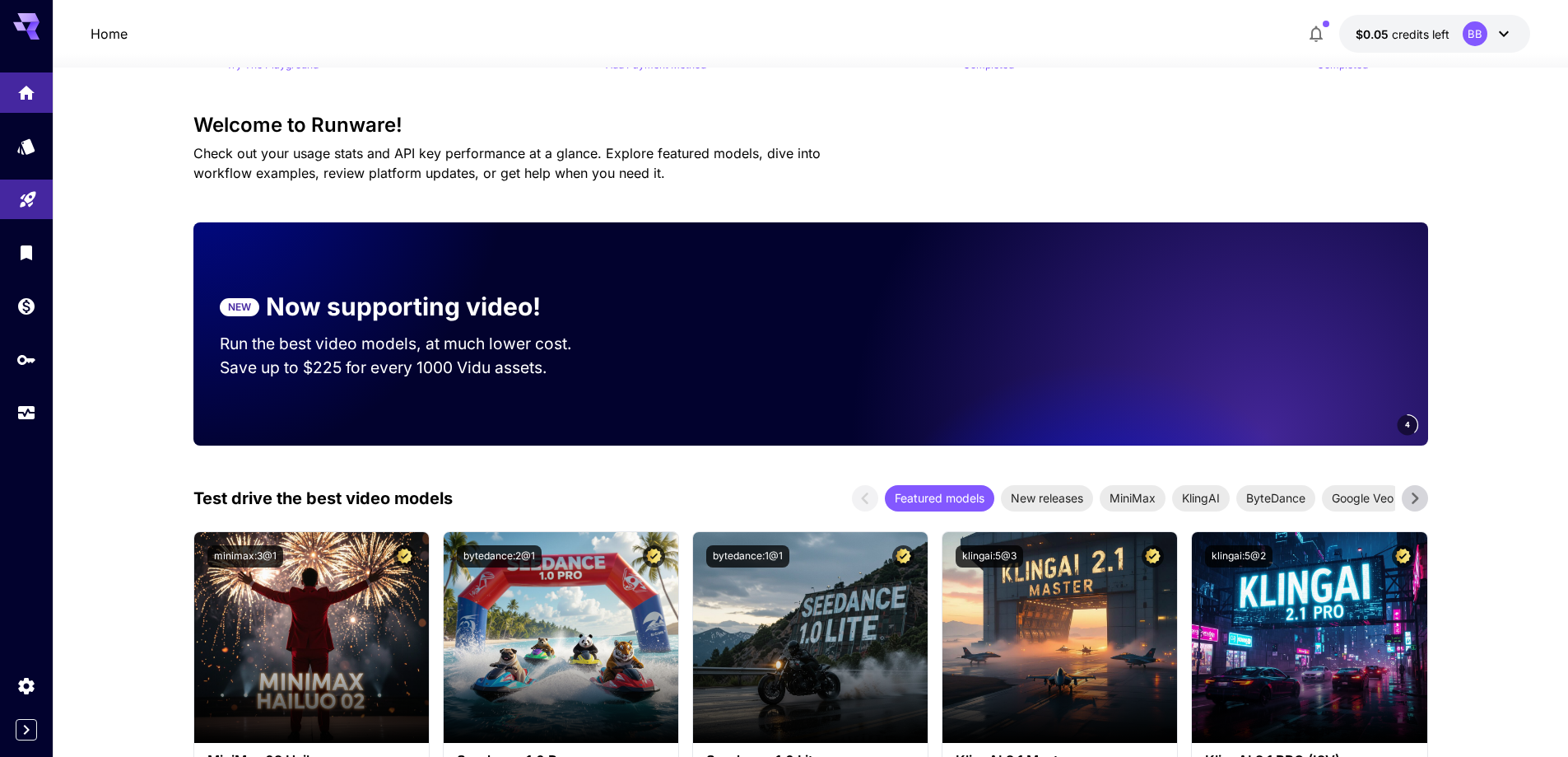
click at [1418, 496] on icon at bounding box center [1414, 497] width 24 height 24
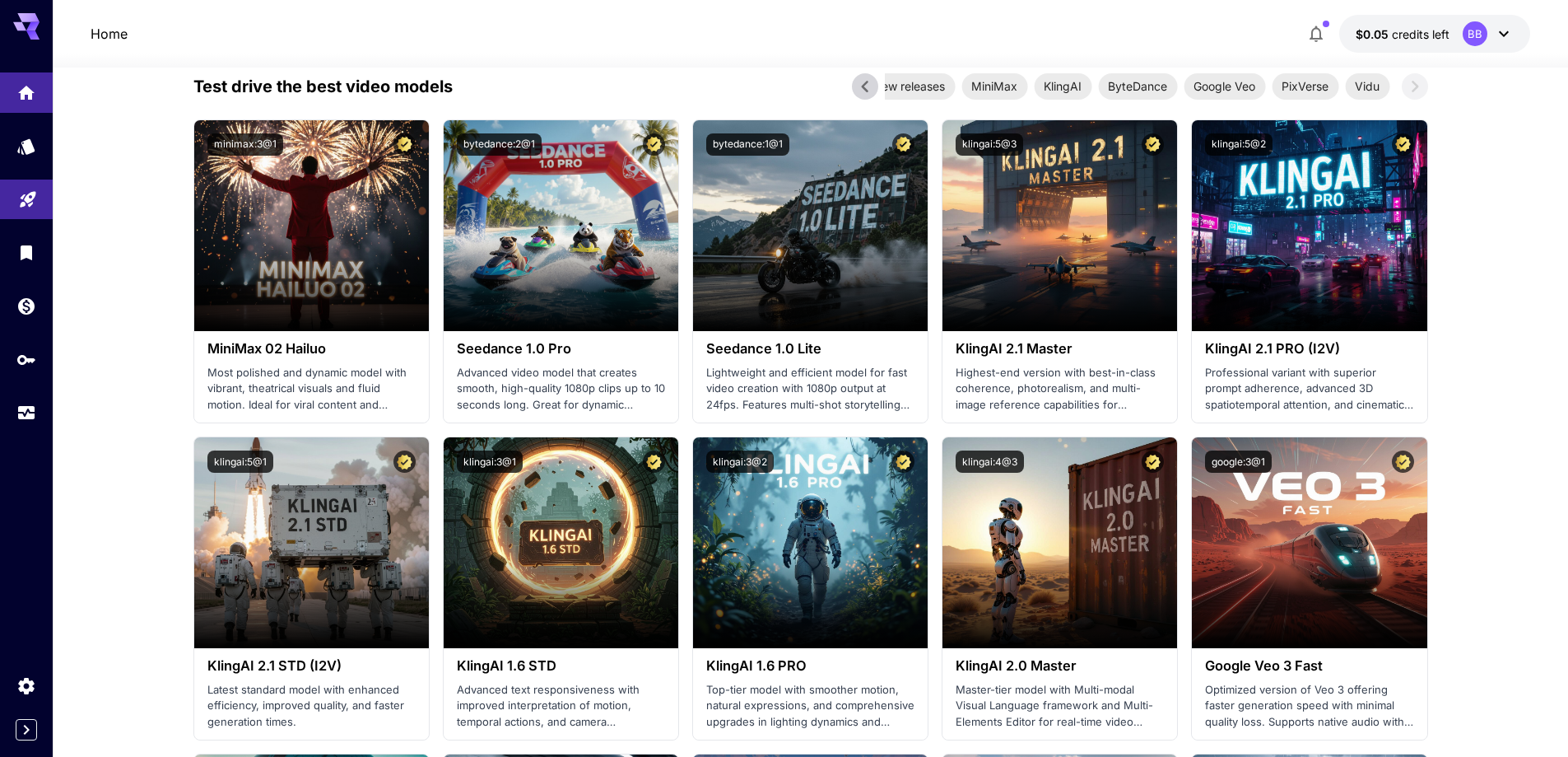
scroll to position [0, 0]
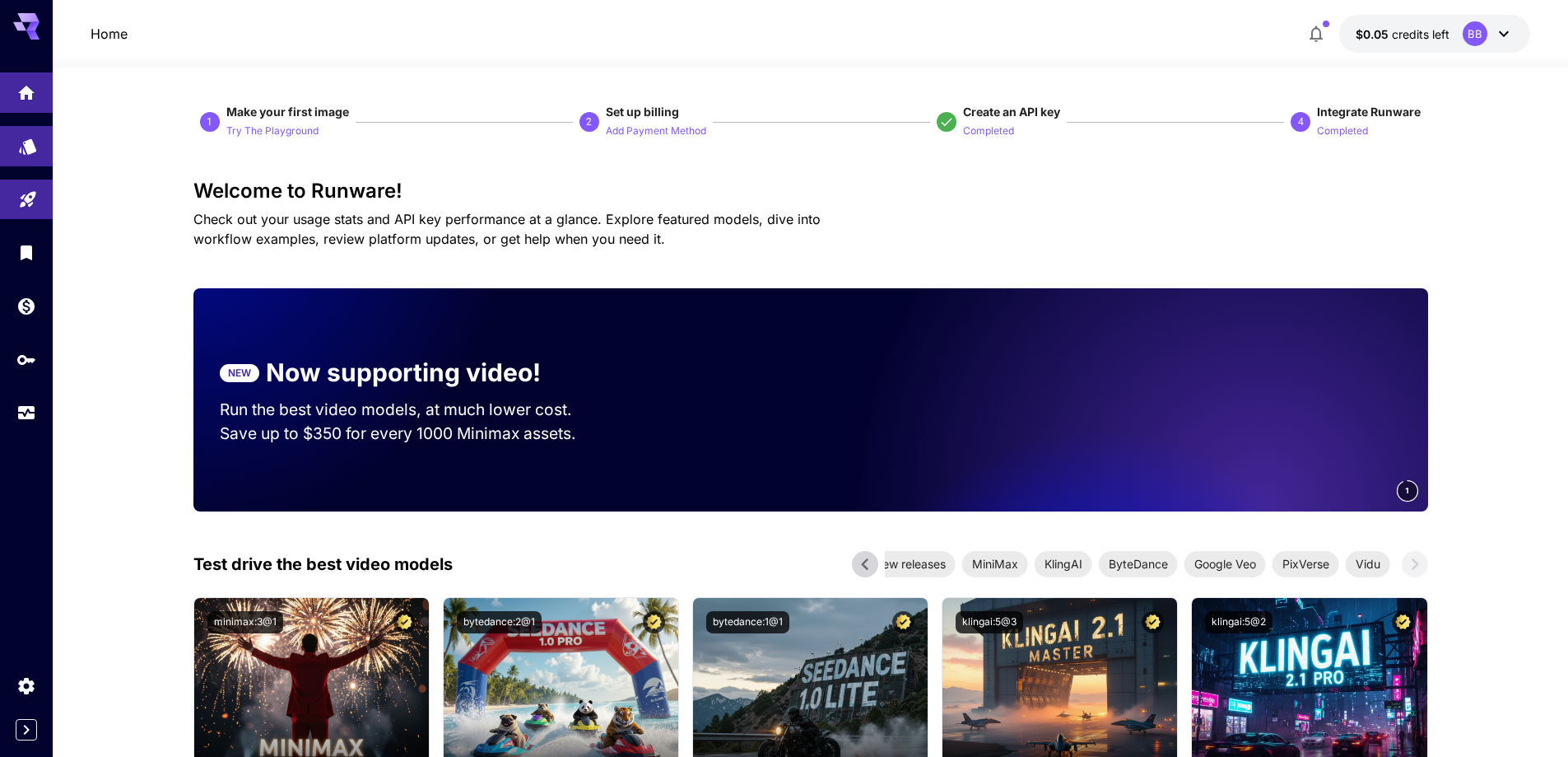
click at [31, 149] on icon "Models" at bounding box center [28, 143] width 20 height 20
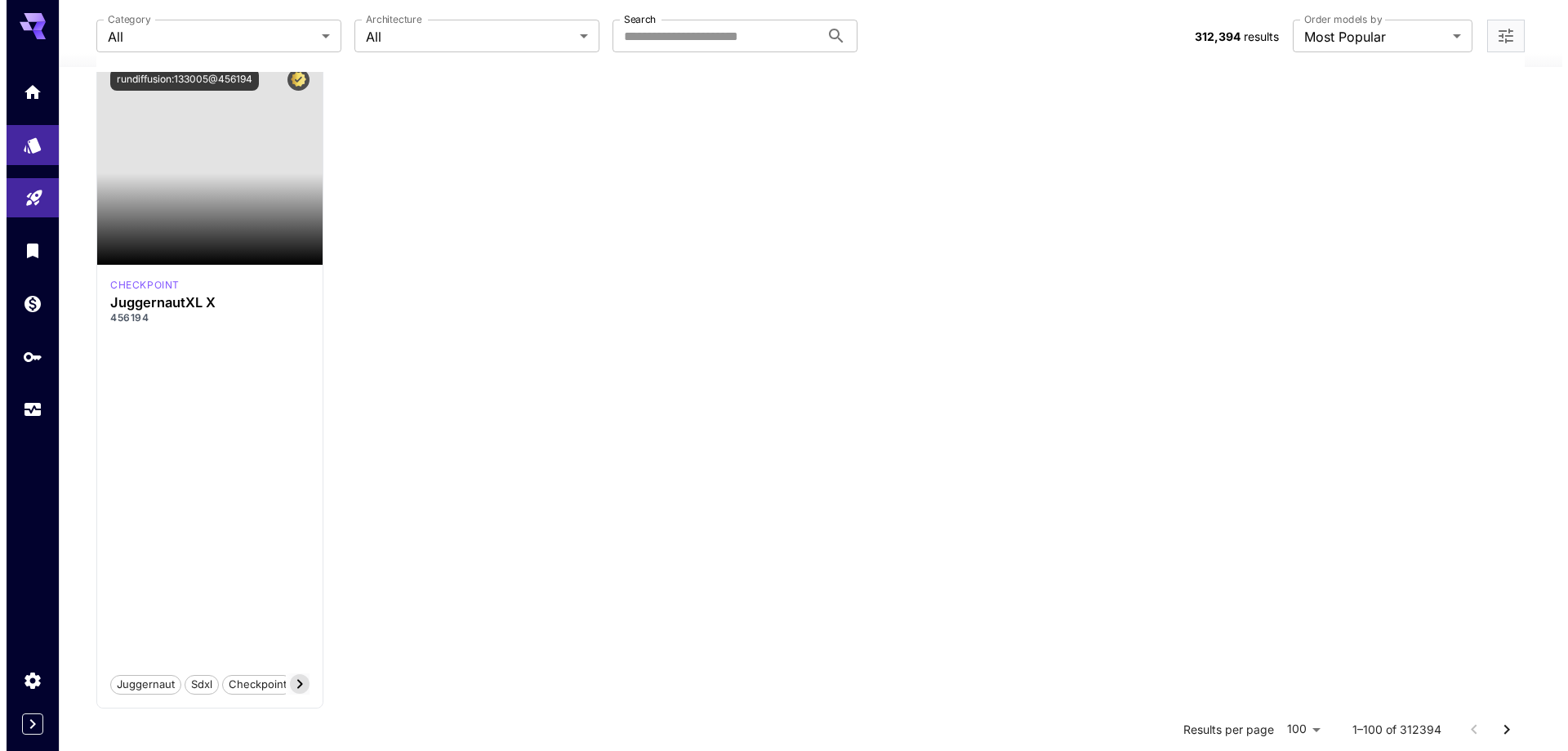
scroll to position [5277, 0]
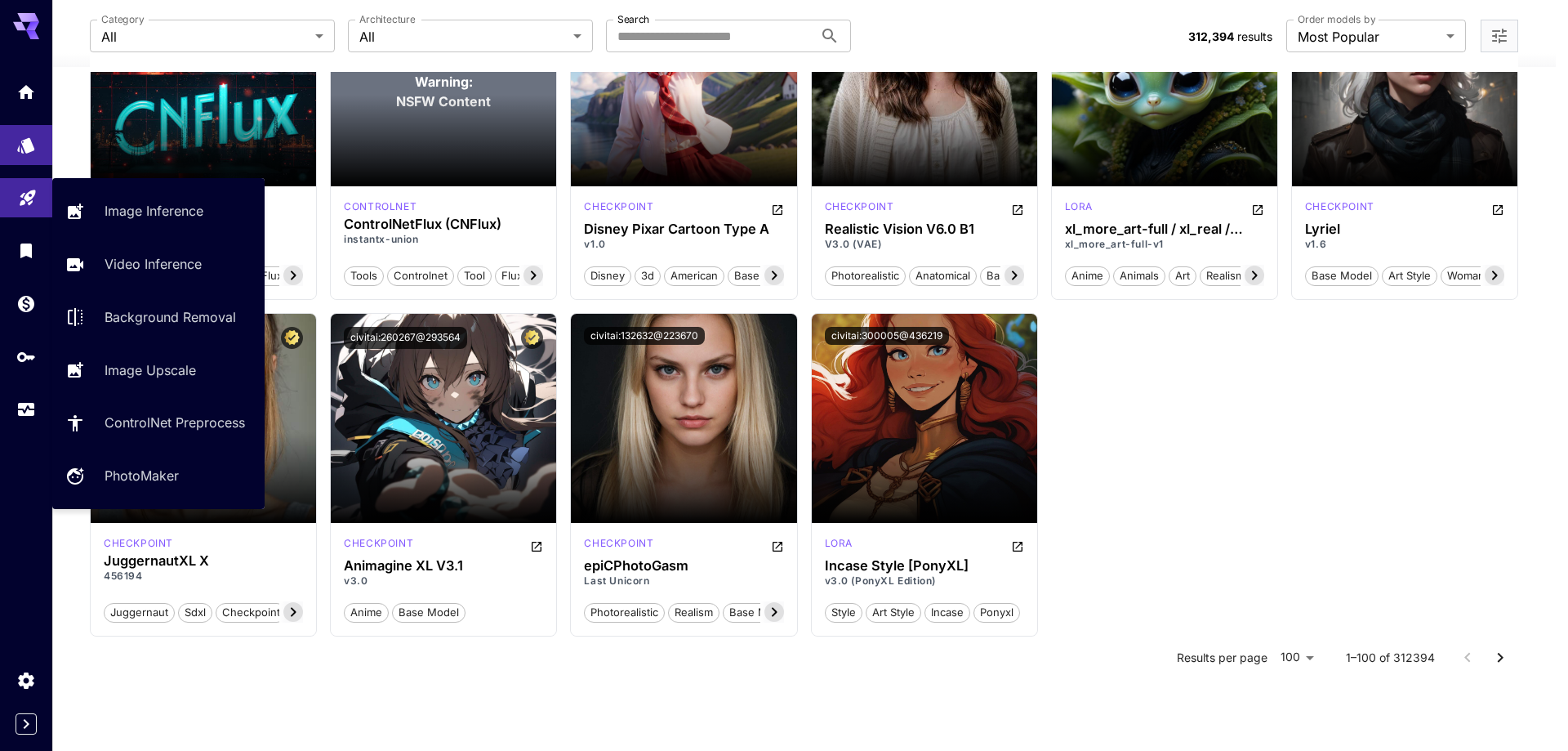
click at [30, 178] on link at bounding box center [26, 198] width 52 height 40
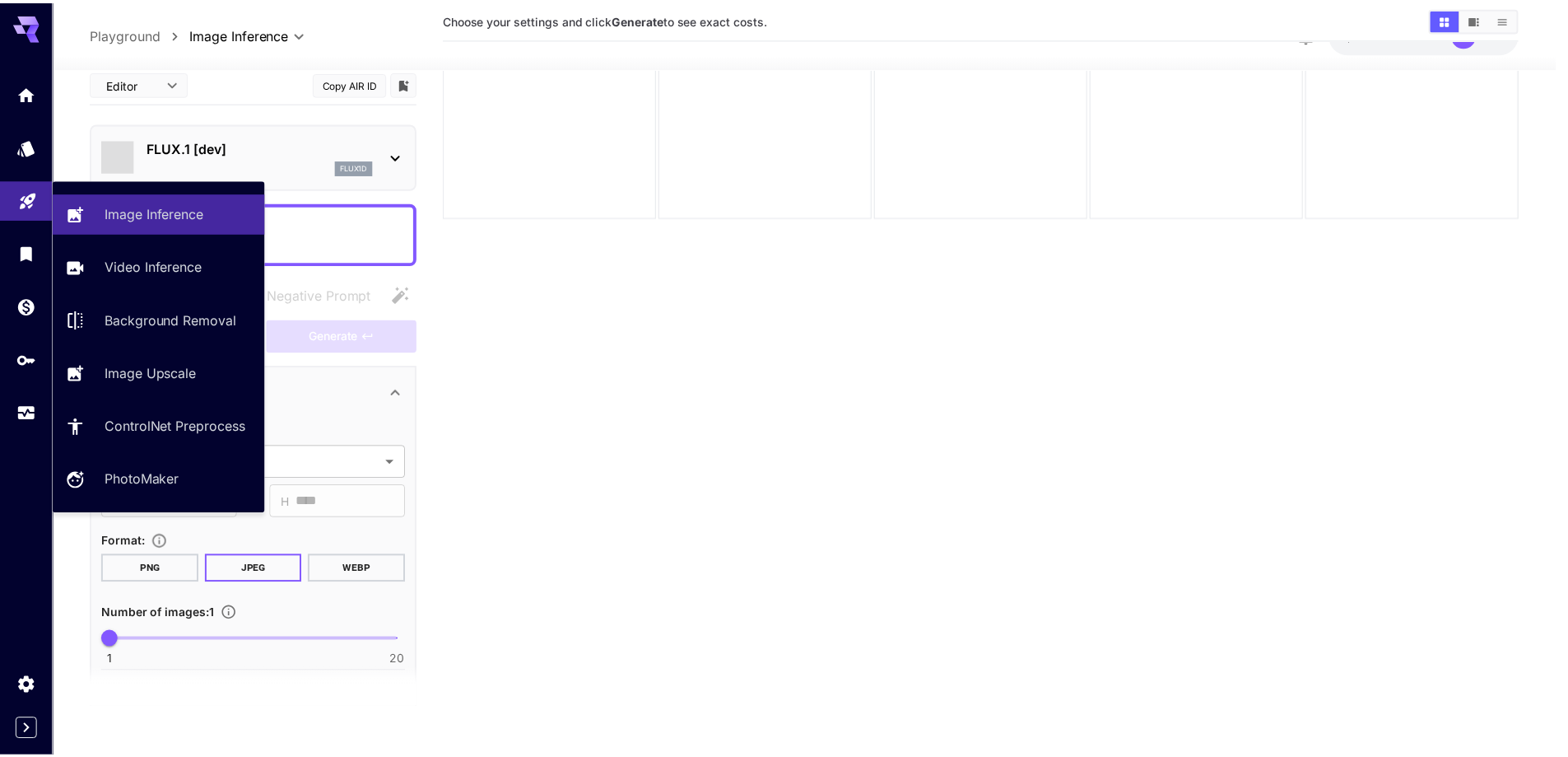
scroll to position [130, 0]
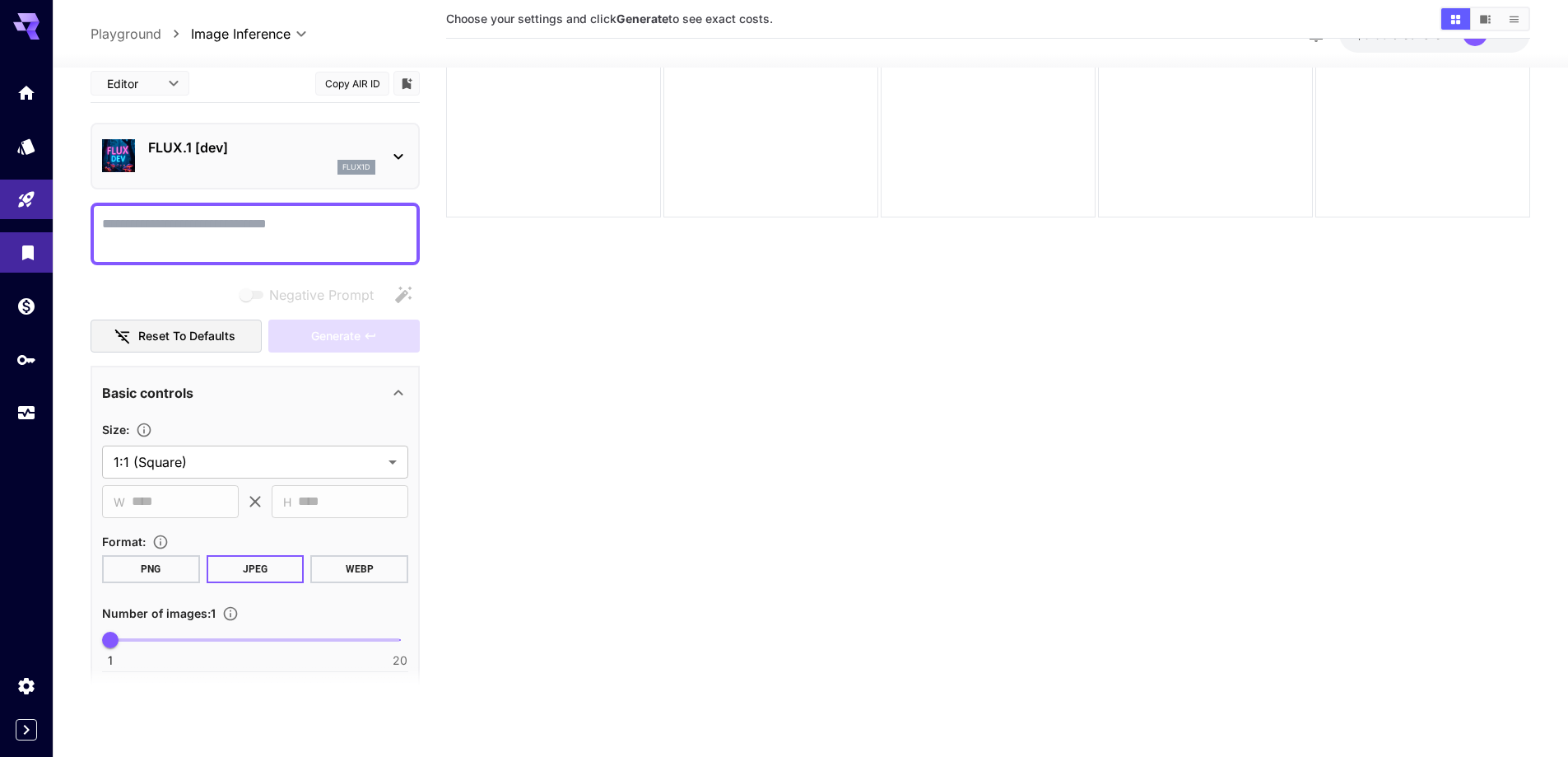
click at [18, 264] on link at bounding box center [26, 252] width 53 height 40
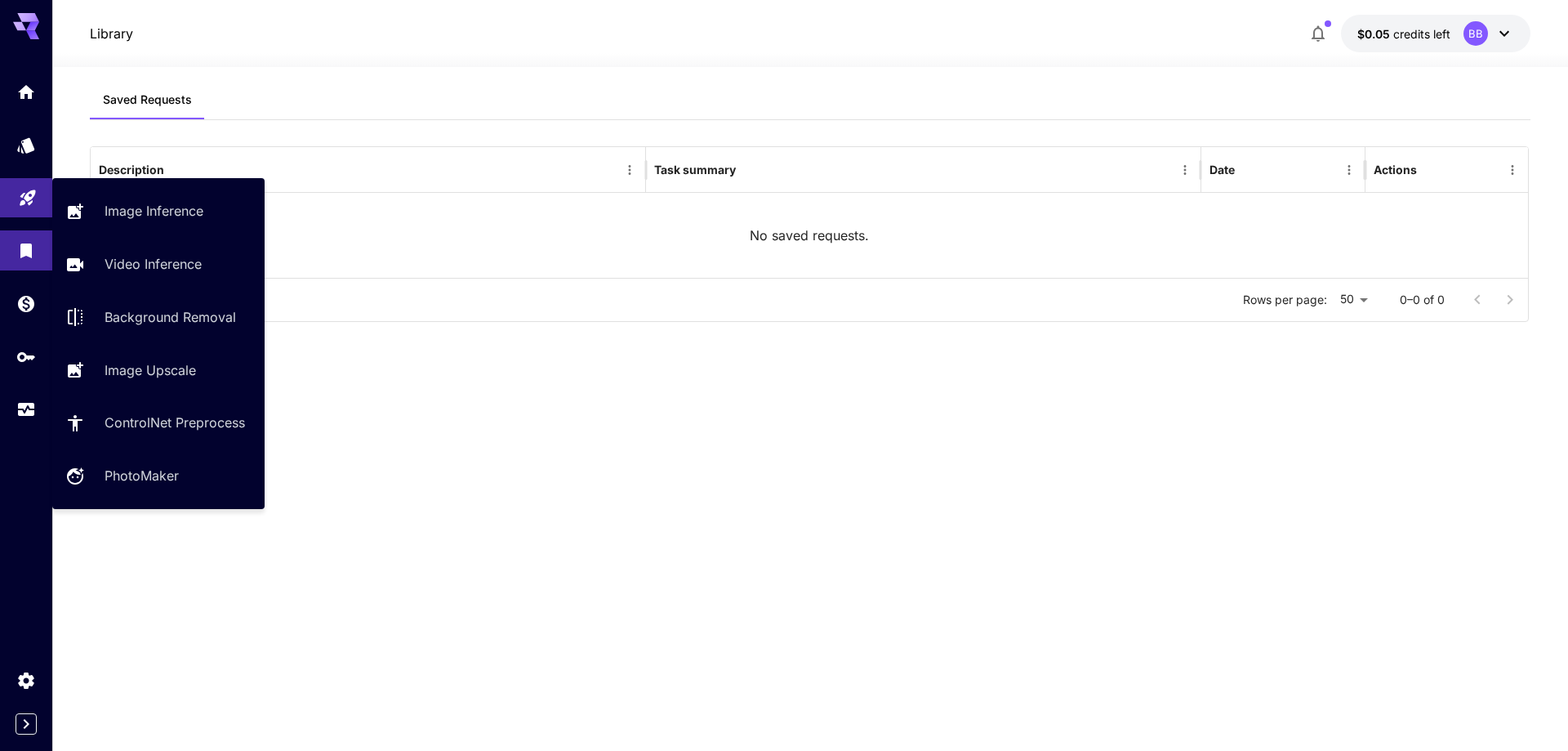
click at [39, 188] on link at bounding box center [26, 198] width 52 height 40
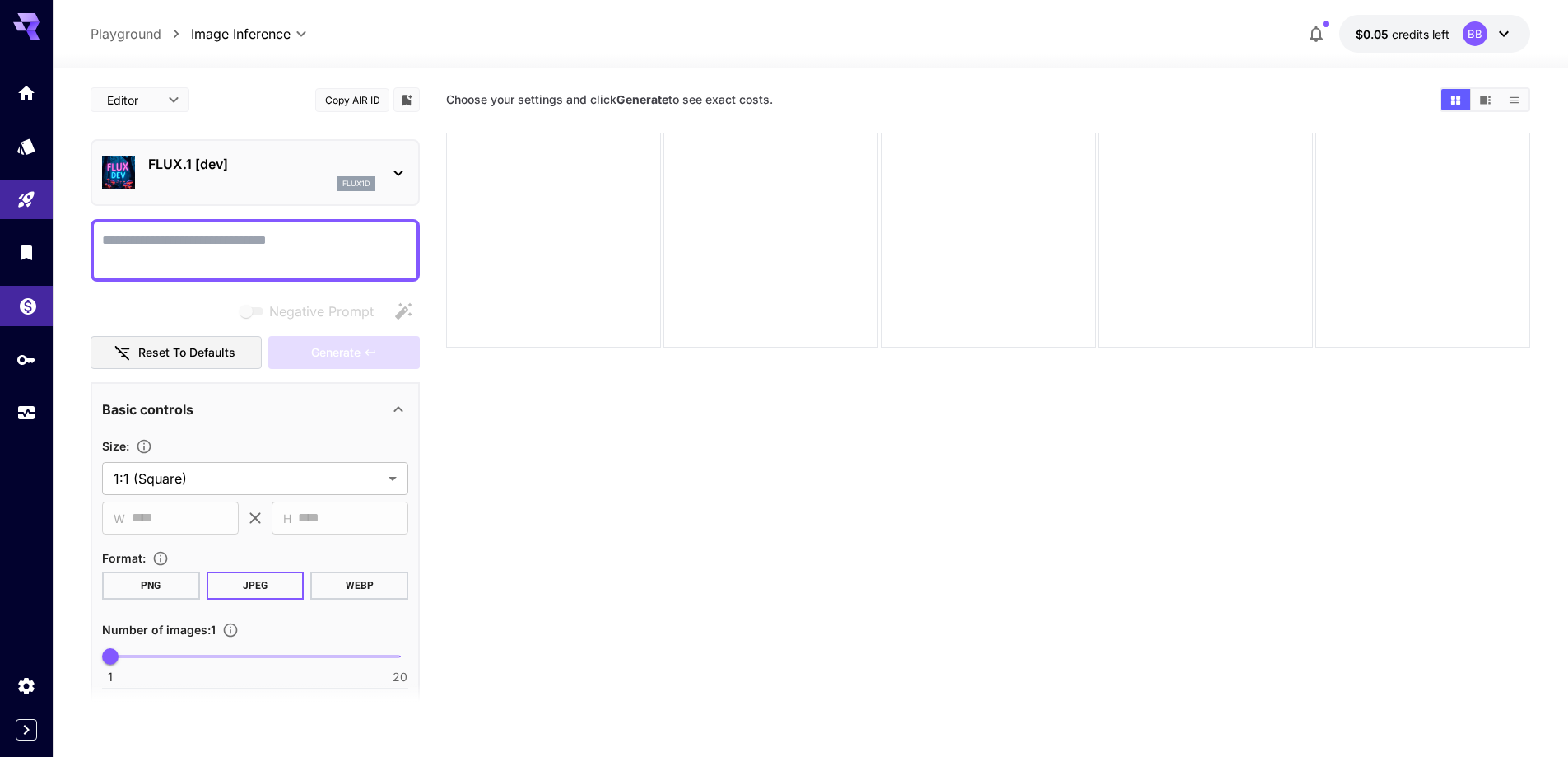
click at [17, 304] on link at bounding box center [26, 306] width 53 height 40
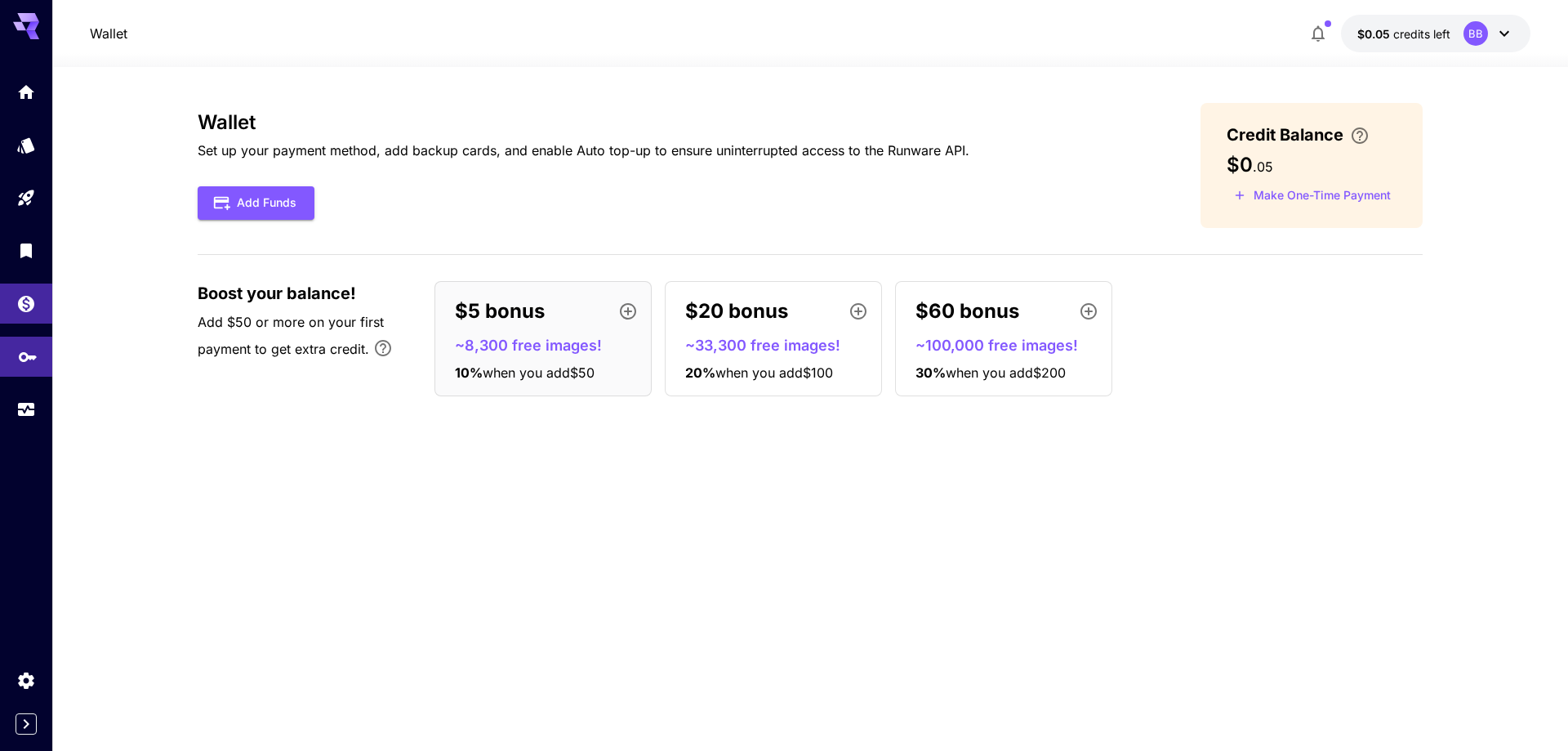
click at [31, 343] on link at bounding box center [26, 356] width 52 height 40
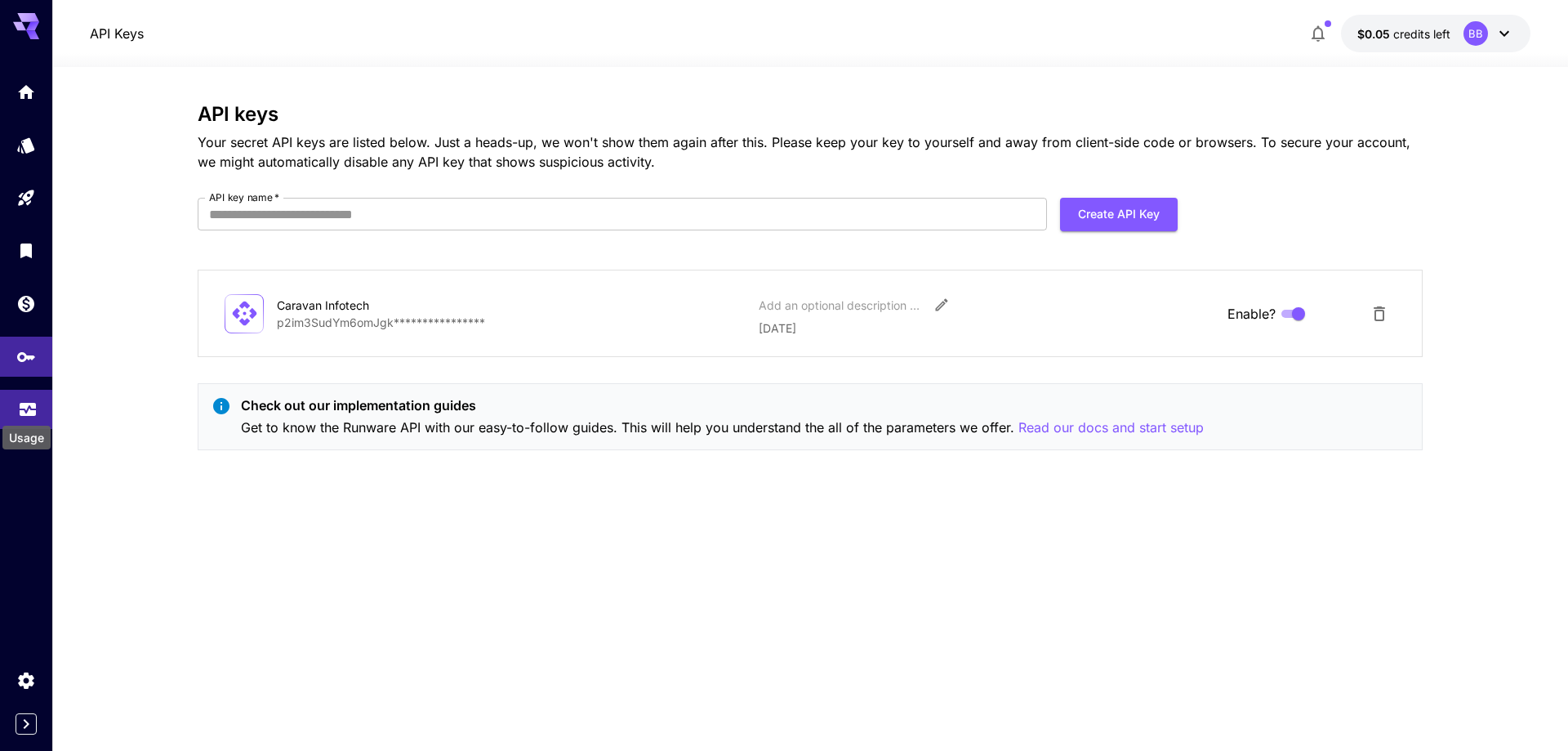
click at [29, 412] on icon "Usage" at bounding box center [27, 407] width 16 height 8
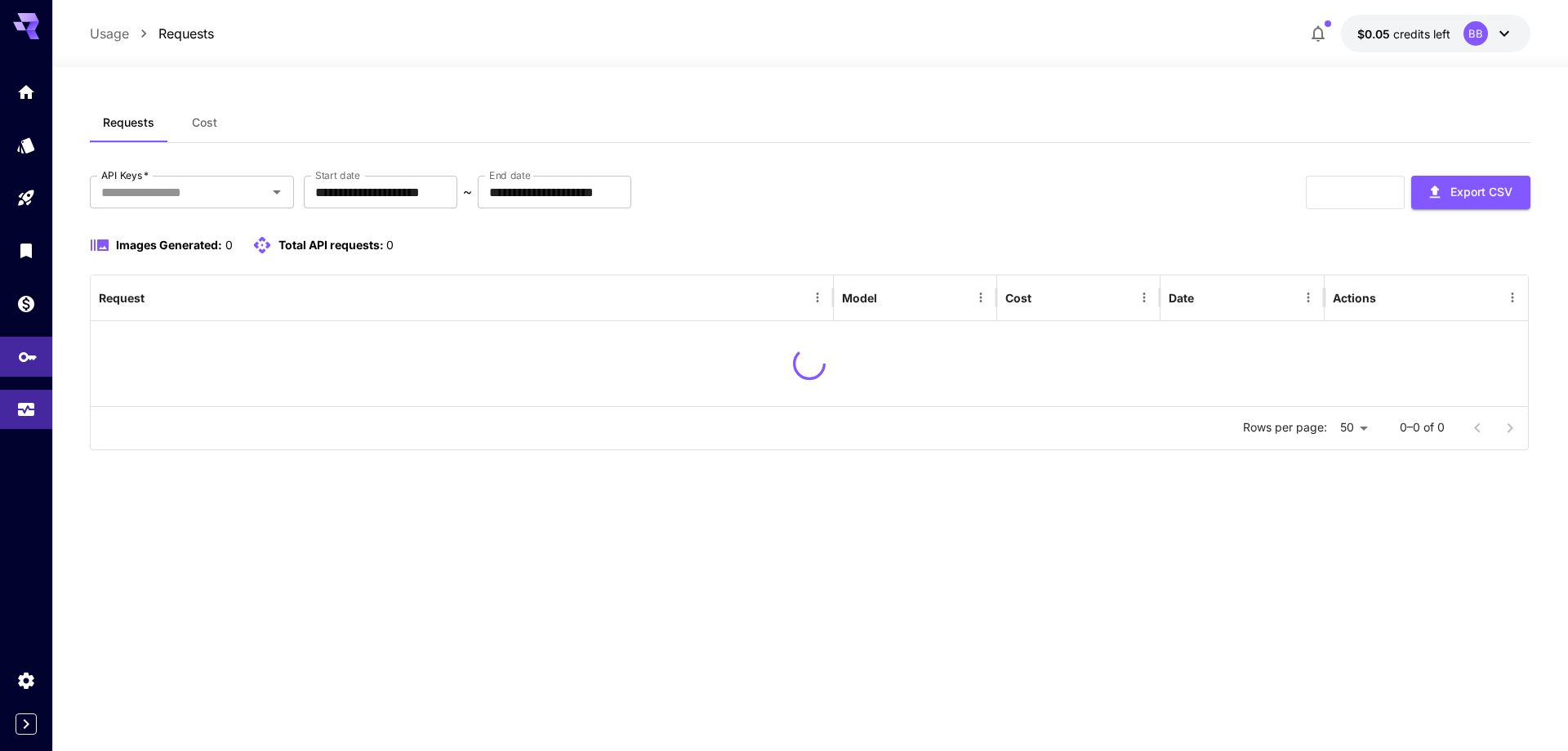
click at [29, 373] on link at bounding box center [26, 356] width 52 height 40
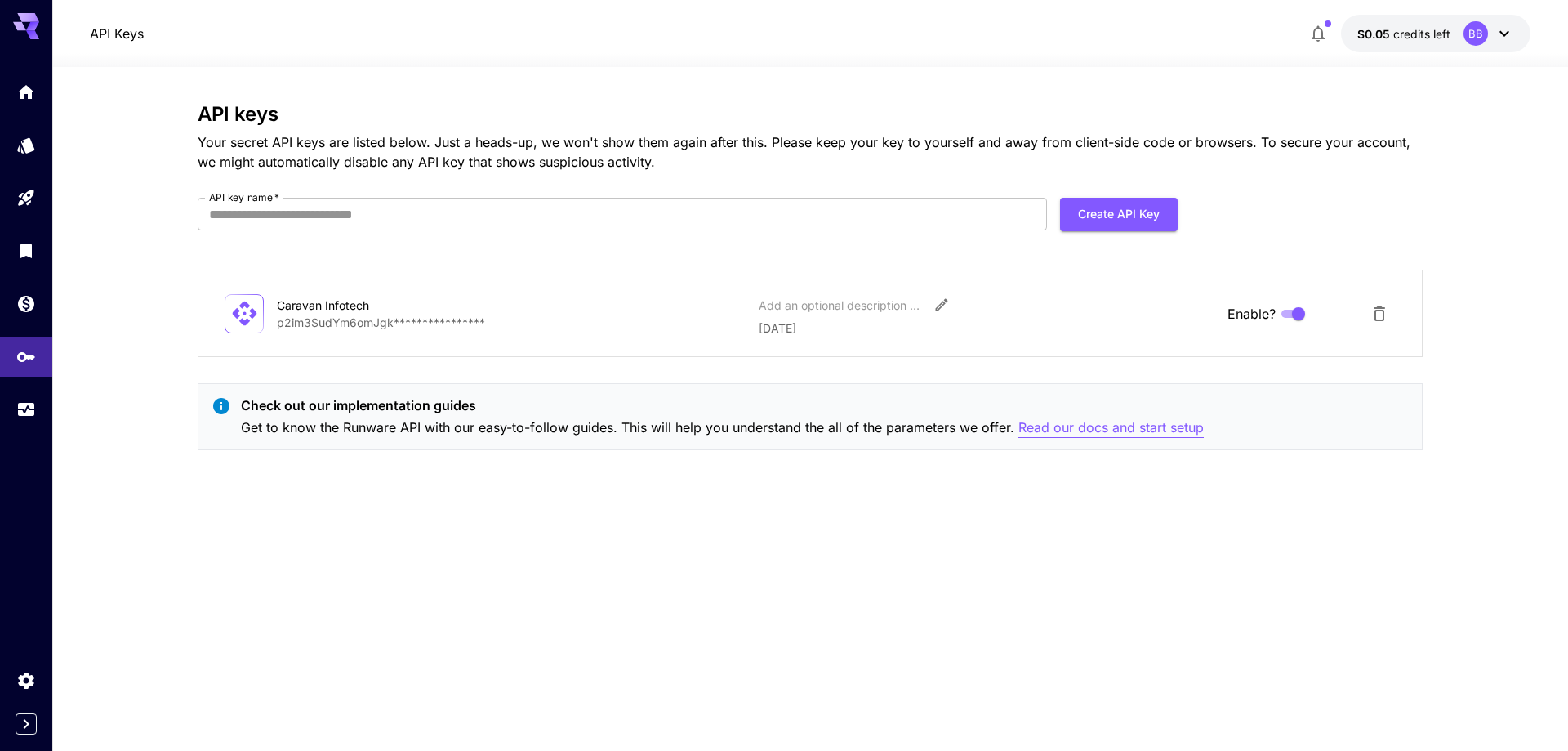
click at [1075, 429] on p "Read our docs and start setup" at bounding box center [1110, 427] width 185 height 20
